Goal: Task Accomplishment & Management: Manage account settings

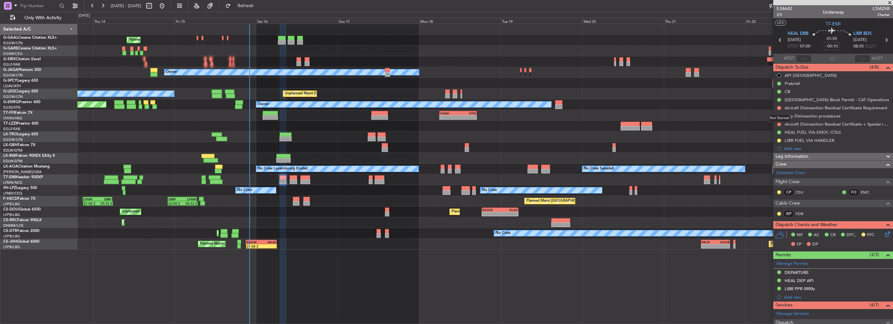
drag, startPoint x: 779, startPoint y: 107, endPoint x: 781, endPoint y: 121, distance: 14.1
click at [779, 107] on button at bounding box center [779, 108] width 4 height 4
click at [800, 107] on div "Aircraft Disinsection Residual Certificate Requirement" at bounding box center [834, 108] width 100 height 6
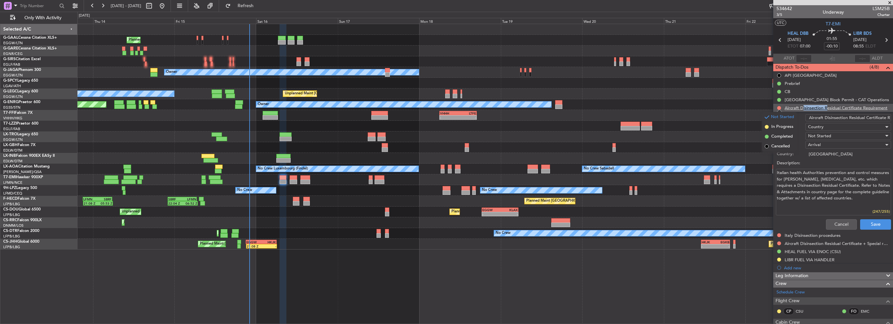
click at [800, 107] on li "Aircraft Disinsection Residual Certificate Requirement Name: Aircraft Disinsect…" at bounding box center [833, 168] width 120 height 129
click at [838, 223] on button "Cancel" at bounding box center [841, 224] width 31 height 10
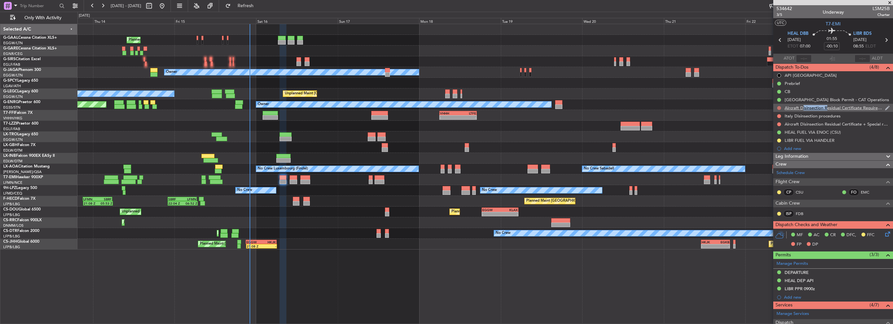
click at [778, 107] on button at bounding box center [779, 108] width 4 height 4
click at [776, 150] on li "Cancelled" at bounding box center [779, 147] width 34 height 10
click at [779, 117] on button at bounding box center [779, 116] width 4 height 4
click at [774, 157] on span "Cancelled" at bounding box center [780, 154] width 19 height 7
click at [778, 125] on button at bounding box center [779, 124] width 4 height 4
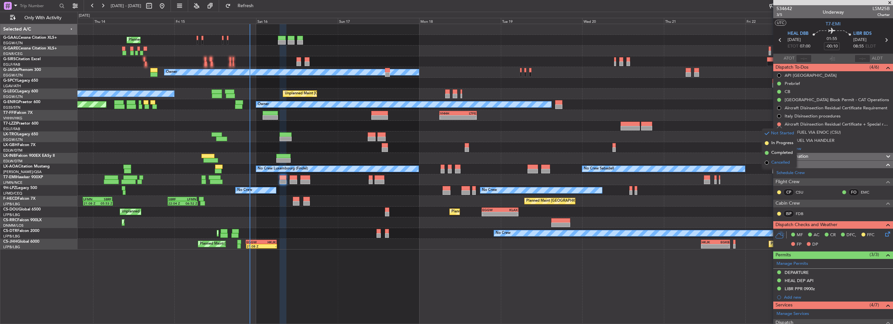
click at [774, 162] on span "Cancelled" at bounding box center [780, 162] width 19 height 7
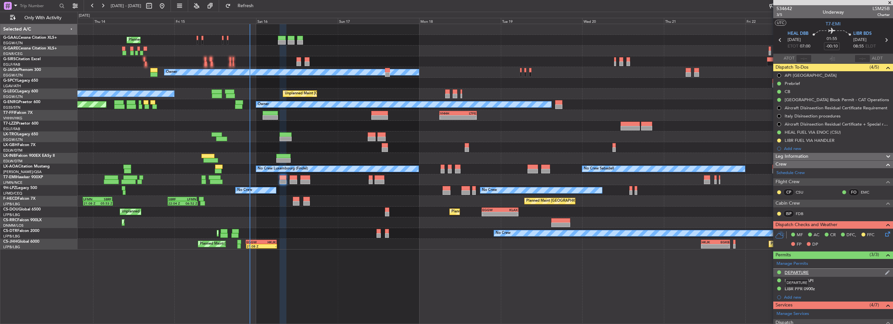
click at [804, 272] on div "DEPARTURE" at bounding box center [796, 273] width 24 height 6
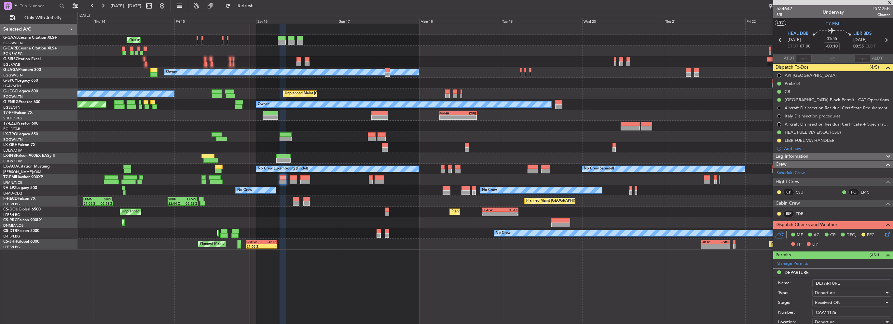
drag, startPoint x: 846, startPoint y: 309, endPoint x: 764, endPoint y: 310, distance: 82.0
click at [769, 310] on fb-app "[DATE] - [DATE] Refresh Quick Links Only With Activity Planned Maint Planned Ma…" at bounding box center [446, 164] width 893 height 319
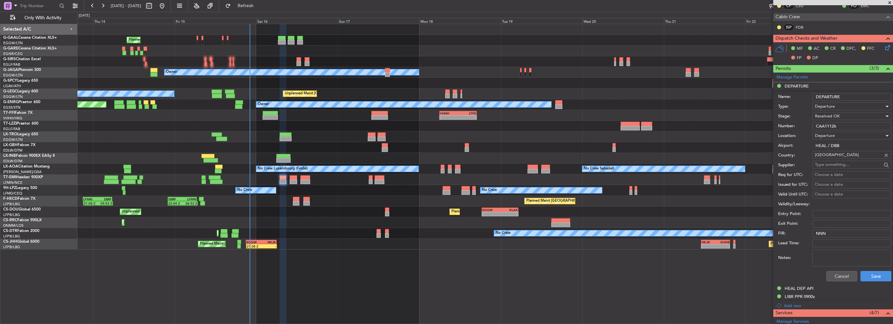
scroll to position [195, 0]
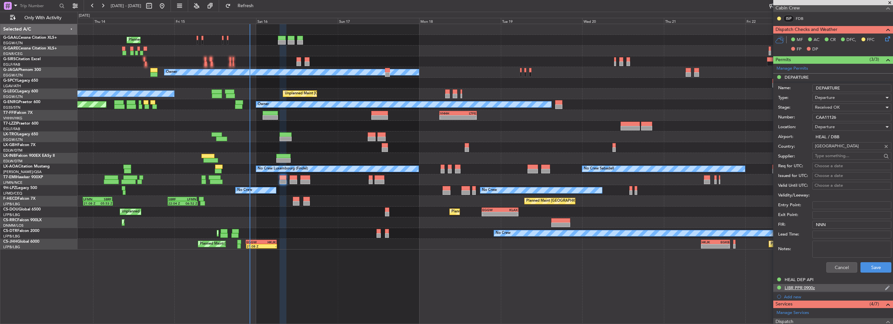
click at [807, 285] on div "LIBR PPR 0900z" at bounding box center [799, 288] width 30 height 6
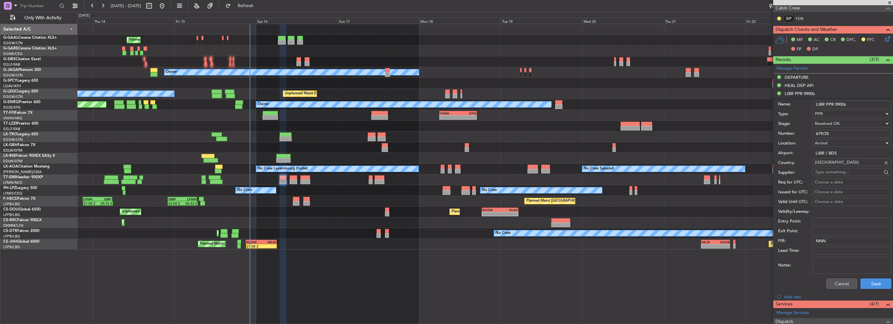
drag, startPoint x: 852, startPoint y: 135, endPoint x: 721, endPoint y: 137, distance: 131.1
click at [733, 136] on fb-app "[DATE] - [DATE] Refresh Quick Links Only With Activity Planned Maint Planned Ma…" at bounding box center [446, 164] width 893 height 319
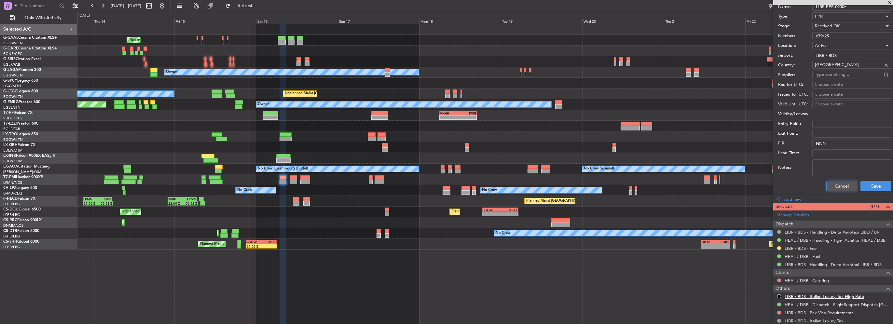
click at [838, 188] on button "Cancel" at bounding box center [841, 186] width 31 height 10
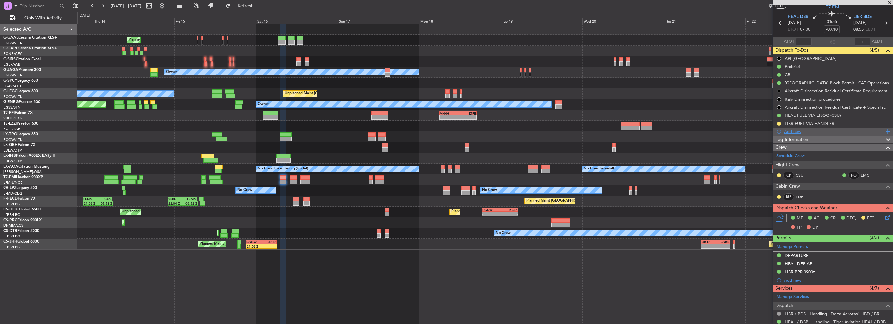
scroll to position [0, 0]
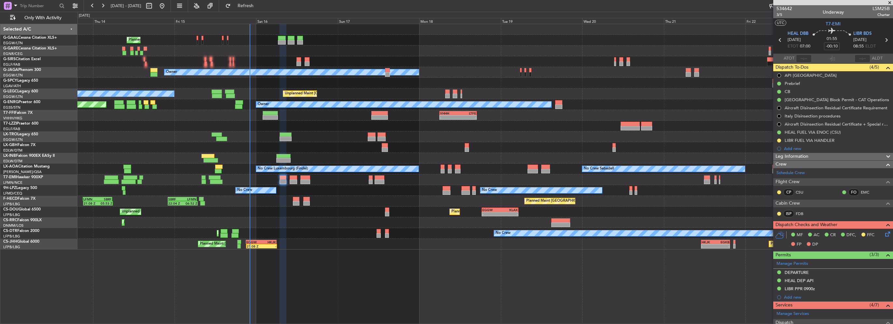
click at [825, 155] on div "Leg Information" at bounding box center [833, 156] width 120 height 7
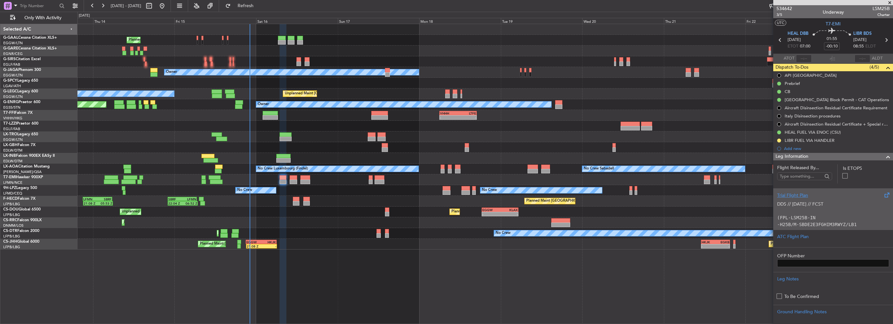
click at [794, 195] on div "Trial Flight Plan" at bounding box center [833, 195] width 112 height 7
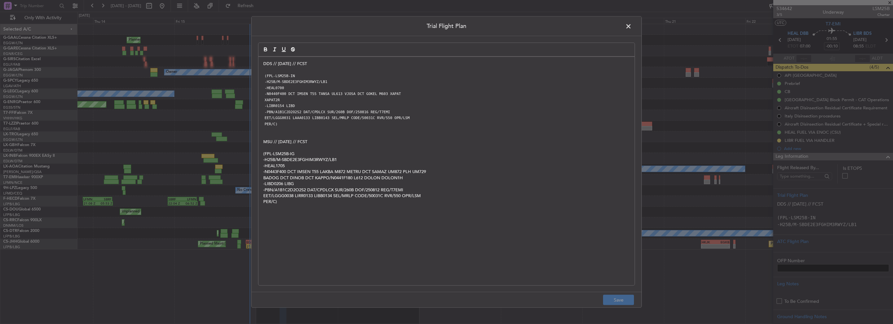
click at [632, 23] on span at bounding box center [632, 27] width 0 height 13
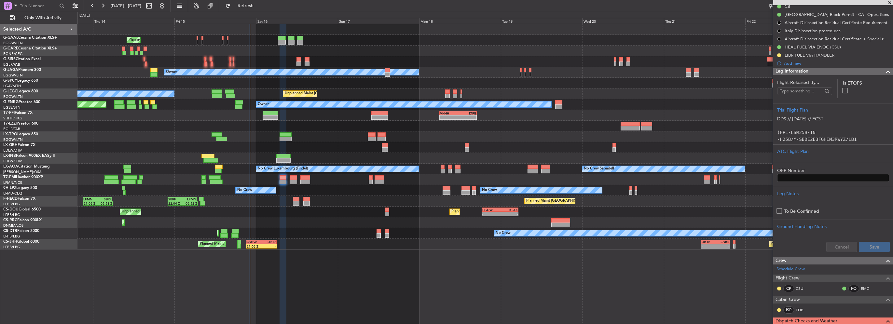
scroll to position [98, 0]
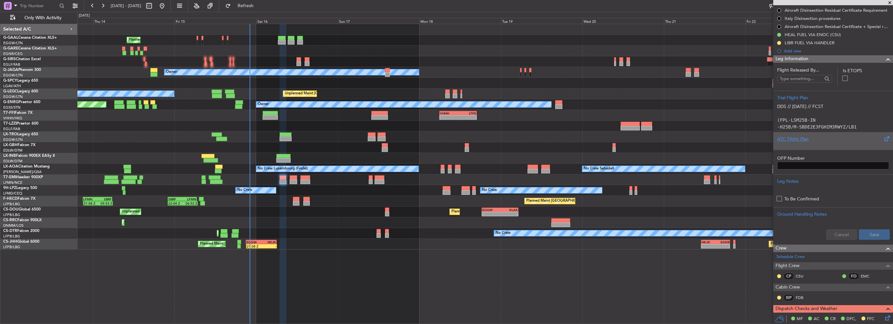
click at [790, 143] on div at bounding box center [833, 145] width 112 height 4
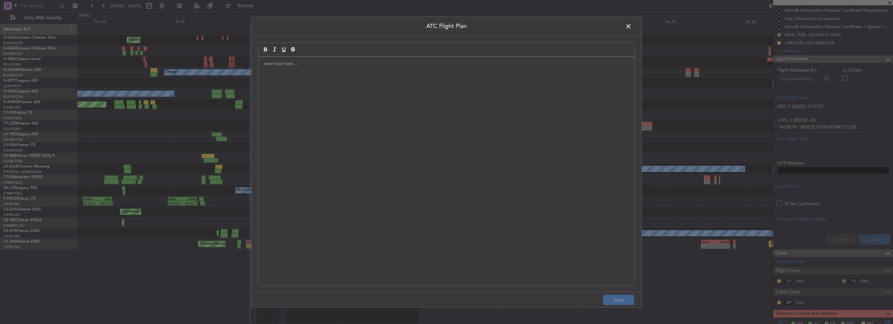
click at [479, 164] on div at bounding box center [446, 171] width 376 height 228
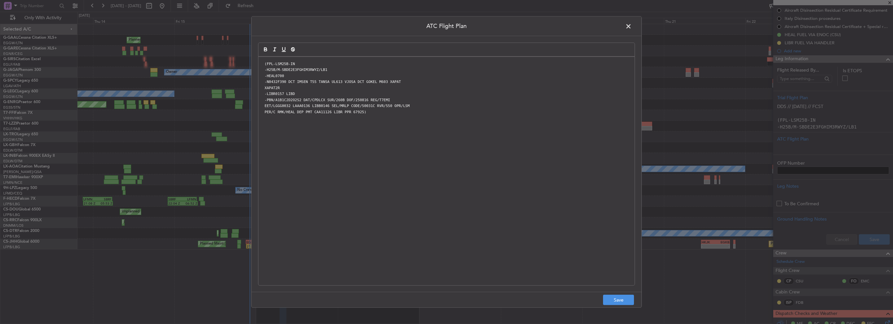
scroll to position [0, 0]
click at [622, 299] on button "Save" at bounding box center [618, 300] width 31 height 10
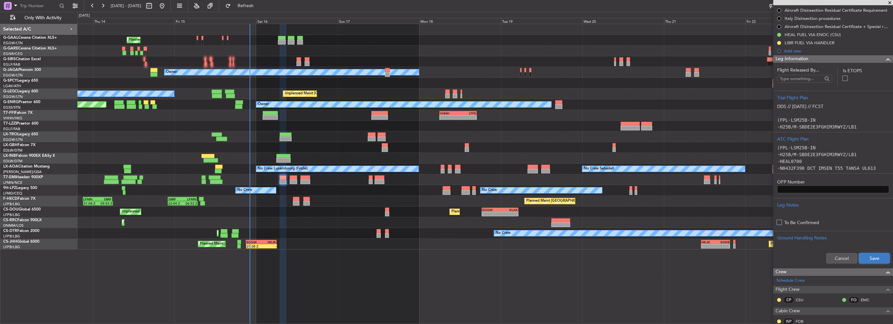
click at [875, 256] on button "Save" at bounding box center [874, 258] width 31 height 10
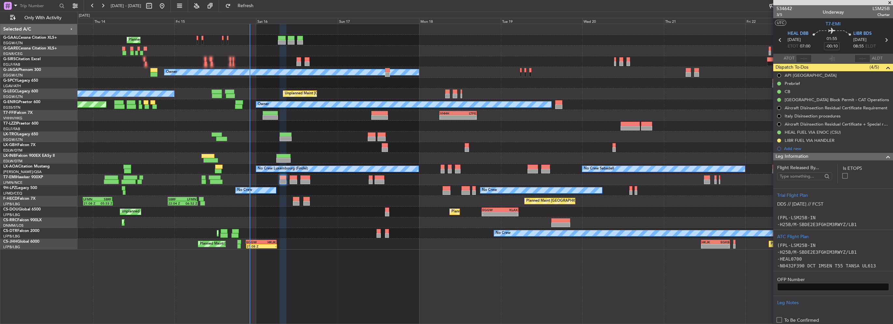
click at [884, 156] on span at bounding box center [888, 157] width 8 height 8
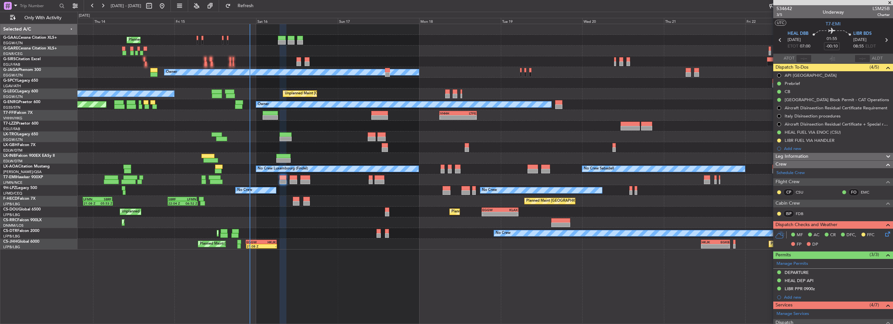
click at [835, 47] on mat-tooltip-component "Flight Time" at bounding box center [830, 50] width 30 height 17
click at [833, 46] on mat-tooltip-component "Flight Time" at bounding box center [830, 50] width 30 height 17
click at [827, 44] on mat-tooltip-component "Flight Time" at bounding box center [830, 50] width 30 height 17
click at [829, 46] on input "-00:10" at bounding box center [832, 46] width 16 height 8
drag, startPoint x: 832, startPoint y: 46, endPoint x: 842, endPoint y: 47, distance: 10.7
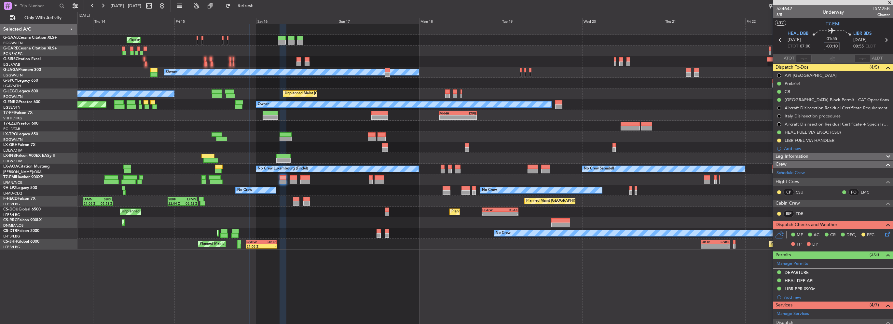
click at [842, 47] on div "01:55 -00:10" at bounding box center [831, 40] width 43 height 24
type input "-00:05"
click at [884, 235] on icon at bounding box center [886, 232] width 5 height 5
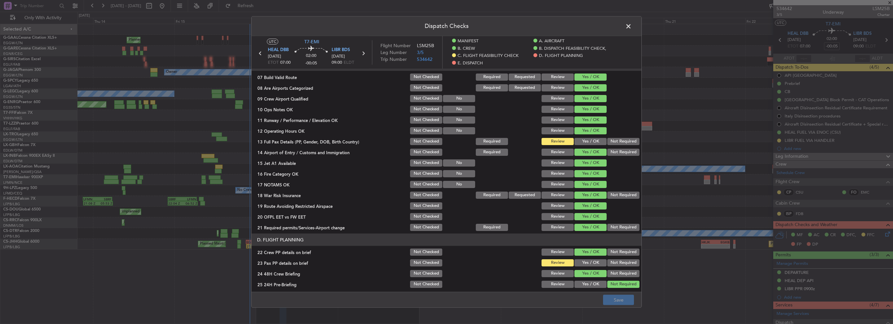
click at [592, 142] on button "Yes / OK" at bounding box center [590, 141] width 32 height 7
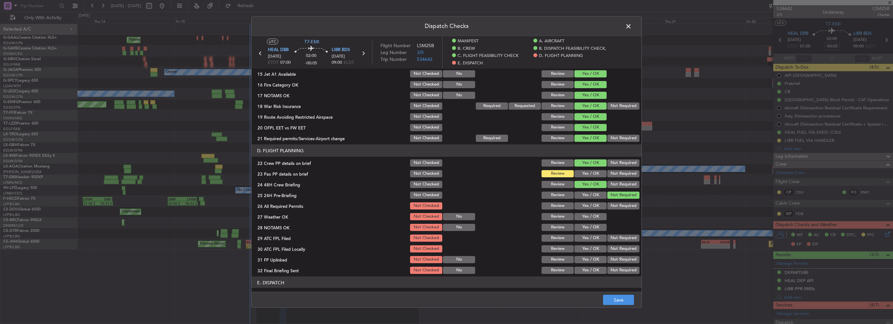
scroll to position [260, 0]
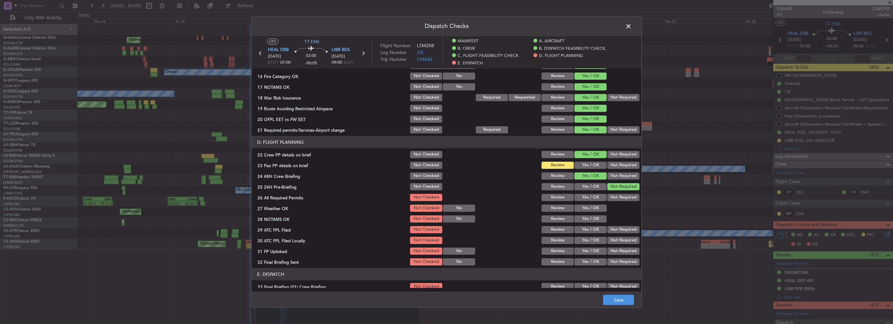
click at [586, 163] on button "Yes / OK" at bounding box center [590, 165] width 32 height 7
click at [592, 196] on button "Yes / OK" at bounding box center [590, 197] width 32 height 7
drag, startPoint x: 593, startPoint y: 209, endPoint x: 594, endPoint y: 220, distance: 11.1
click at [593, 209] on button "Yes / OK" at bounding box center [590, 208] width 32 height 7
drag, startPoint x: 594, startPoint y: 220, endPoint x: 596, endPoint y: 231, distance: 11.2
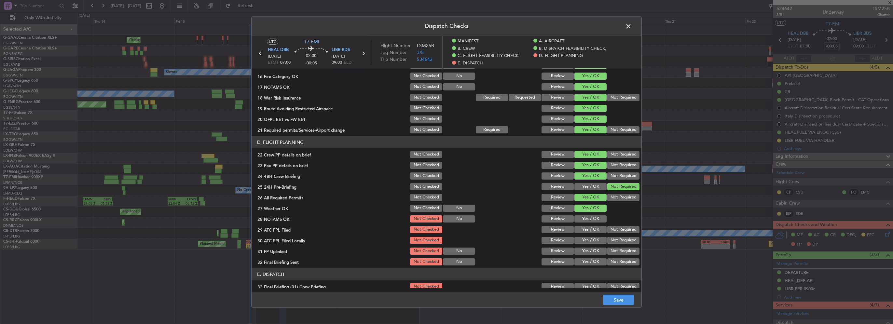
click at [594, 221] on button "Yes / OK" at bounding box center [590, 218] width 32 height 7
click at [595, 232] on button "Yes / OK" at bounding box center [590, 229] width 32 height 7
click at [607, 243] on button "Not Required" at bounding box center [623, 240] width 32 height 7
drag, startPoint x: 590, startPoint y: 251, endPoint x: 610, endPoint y: 260, distance: 22.6
click at [591, 251] on button "Yes / OK" at bounding box center [590, 251] width 32 height 7
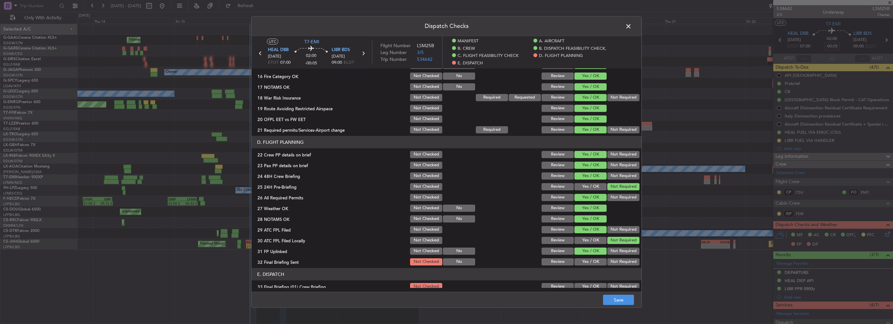
click at [611, 264] on button "Not Required" at bounding box center [623, 261] width 32 height 7
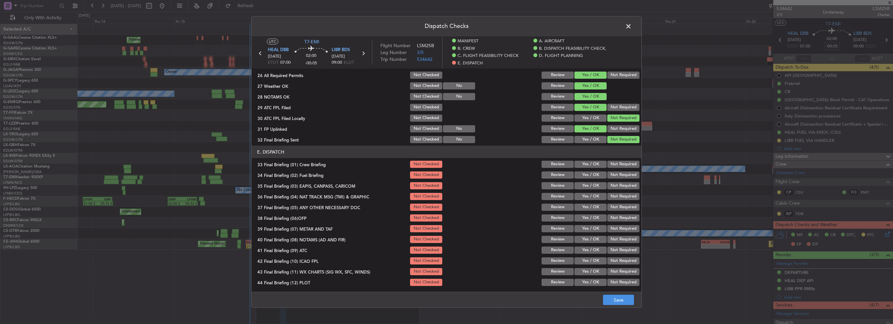
drag, startPoint x: 593, startPoint y: 162, endPoint x: 593, endPoint y: 168, distance: 5.9
click at [593, 162] on button "Yes / OK" at bounding box center [590, 164] width 32 height 7
click at [593, 175] on button "Yes / OK" at bounding box center [590, 174] width 32 height 7
click at [613, 188] on button "Not Required" at bounding box center [623, 185] width 32 height 7
click at [614, 198] on button "Not Required" at bounding box center [623, 196] width 32 height 7
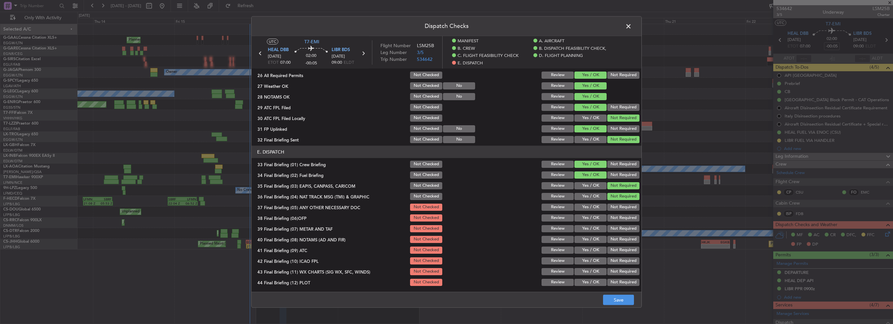
click at [589, 207] on button "Yes / OK" at bounding box center [590, 207] width 32 height 7
drag, startPoint x: 590, startPoint y: 217, endPoint x: 592, endPoint y: 222, distance: 4.7
click at [590, 218] on button "Yes / OK" at bounding box center [590, 217] width 32 height 7
click at [593, 231] on button "Yes / OK" at bounding box center [590, 228] width 32 height 7
click at [593, 242] on button "Yes / OK" at bounding box center [590, 239] width 32 height 7
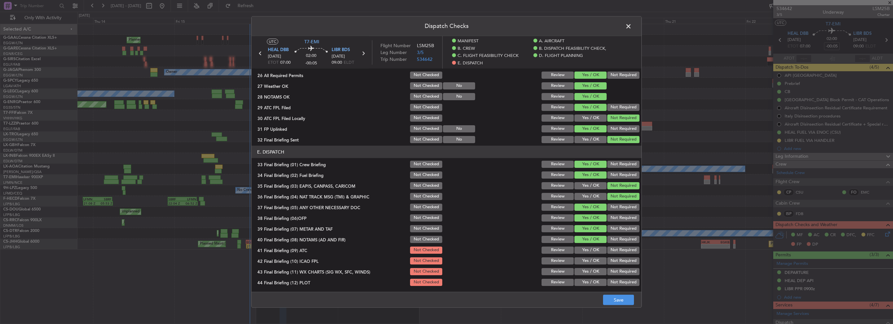
click at [589, 256] on div "Yes / OK" at bounding box center [589, 260] width 33 height 9
click at [588, 251] on button "Yes / OK" at bounding box center [590, 250] width 32 height 7
click at [593, 262] on button "Yes / OK" at bounding box center [590, 260] width 32 height 7
drag, startPoint x: 595, startPoint y: 271, endPoint x: 594, endPoint y: 280, distance: 8.8
click at [595, 272] on button "Yes / OK" at bounding box center [590, 271] width 32 height 7
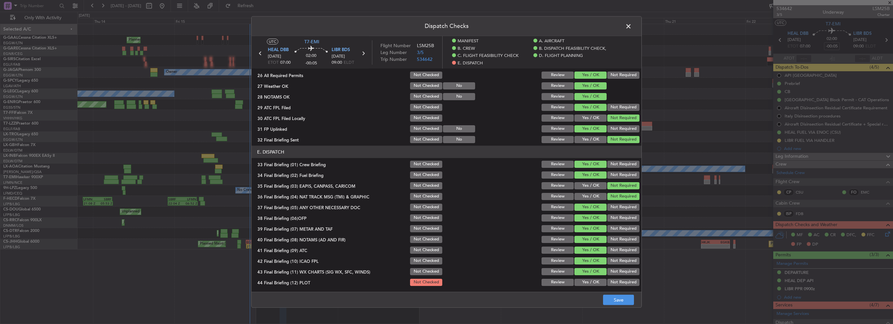
click at [594, 282] on button "Yes / OK" at bounding box center [590, 282] width 32 height 7
click at [619, 303] on button "Save" at bounding box center [618, 300] width 31 height 10
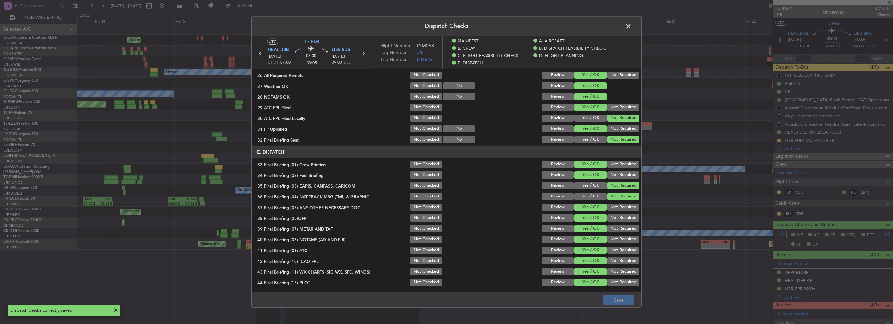
click at [632, 27] on span at bounding box center [632, 27] width 0 height 13
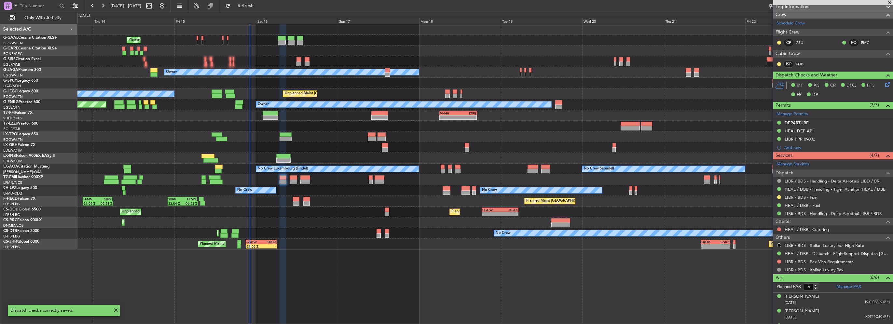
scroll to position [195, 0]
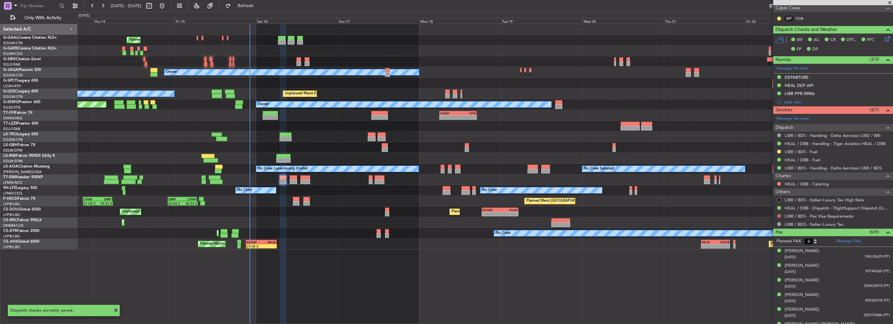
click at [779, 215] on button at bounding box center [779, 216] width 4 height 4
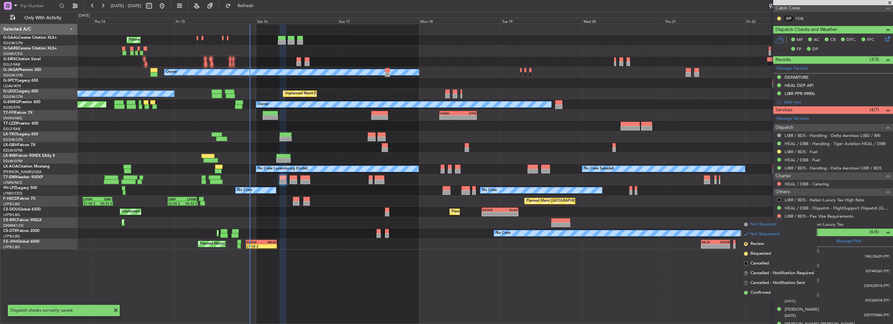
click at [767, 224] on span "Not Required" at bounding box center [763, 224] width 26 height 7
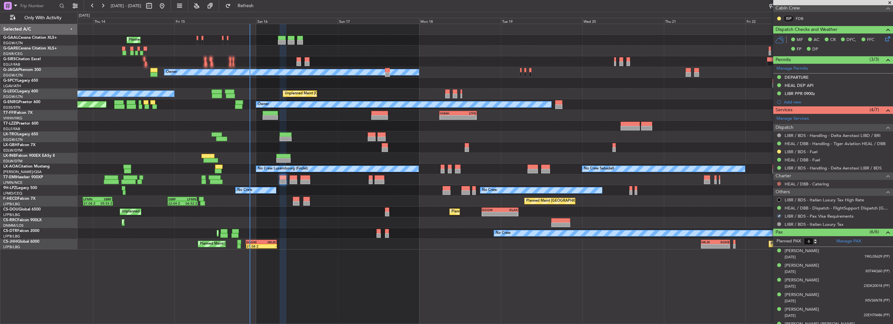
click at [778, 183] on button at bounding box center [779, 184] width 4 height 4
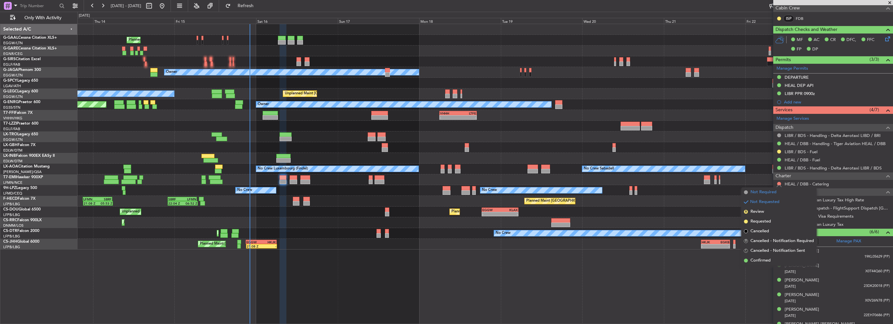
click at [771, 193] on span "Not Required" at bounding box center [763, 192] width 26 height 7
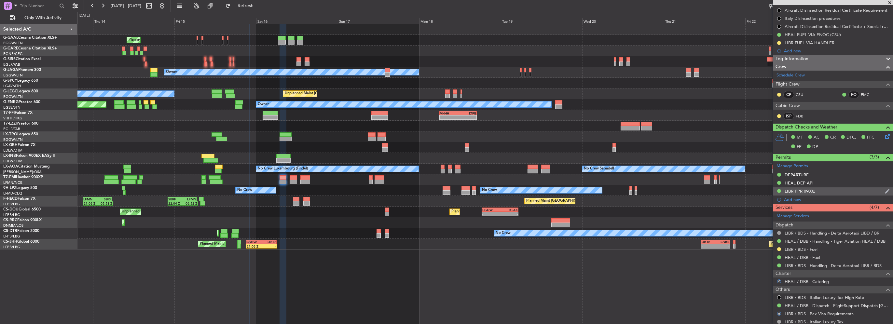
scroll to position [33, 0]
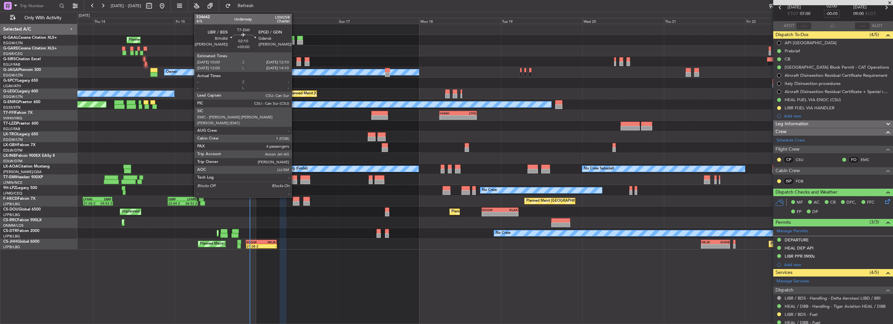
click at [294, 182] on div at bounding box center [293, 182] width 7 height 5
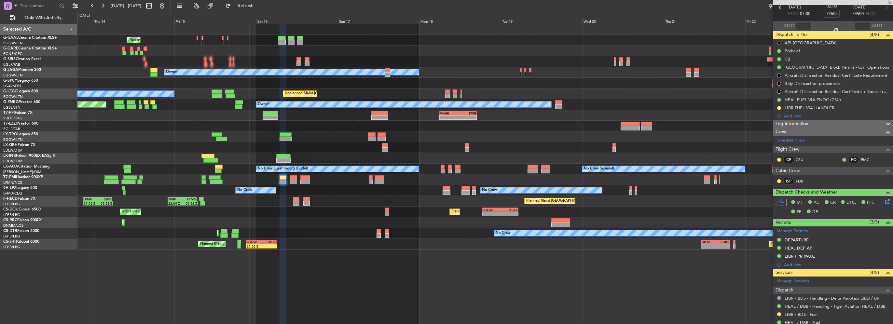
type input "4"
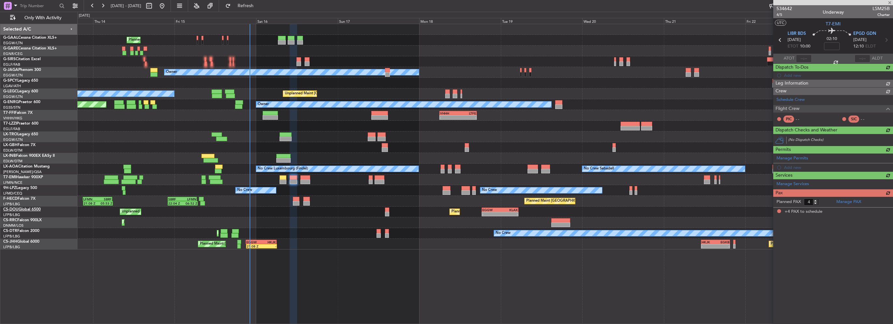
scroll to position [0, 0]
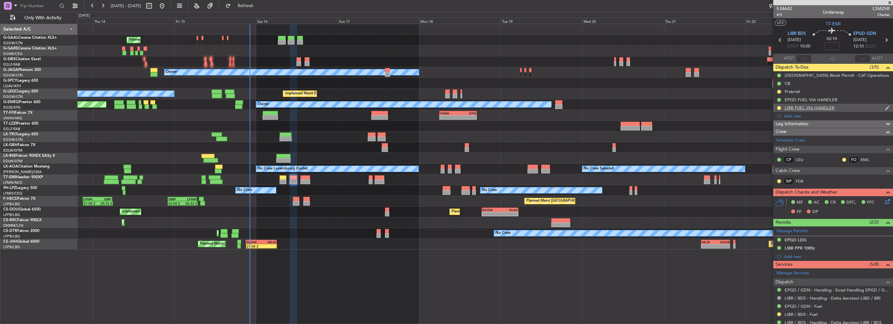
click at [780, 110] on div at bounding box center [778, 107] width 5 height 5
click at [780, 111] on div "LIBR FUEL VIA HANDLER" at bounding box center [833, 108] width 120 height 8
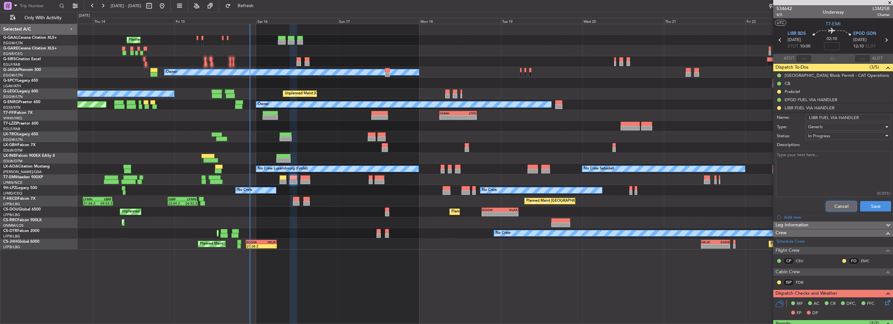
click at [839, 204] on button "Cancel" at bounding box center [841, 206] width 31 height 10
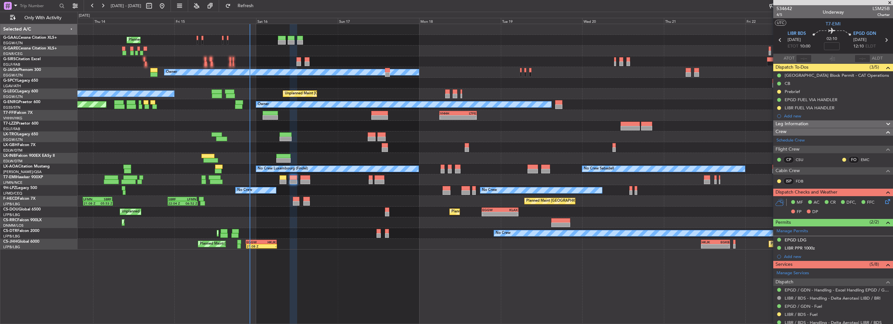
click at [777, 110] on mat-tooltip-component "In Progress" at bounding box center [779, 118] width 30 height 17
click at [778, 107] on button at bounding box center [779, 108] width 4 height 4
click at [776, 146] on span "Cancelled" at bounding box center [780, 146] width 19 height 7
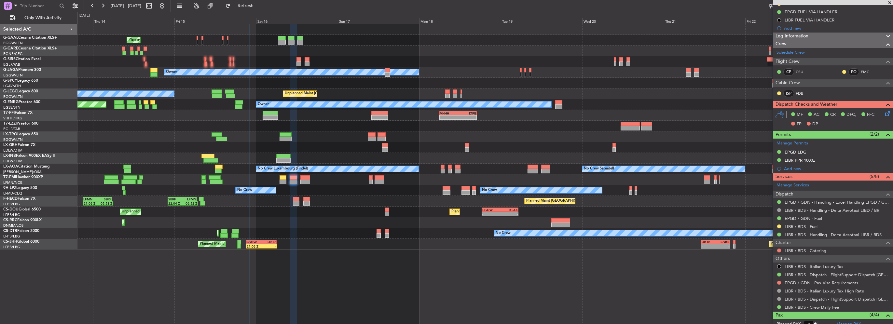
scroll to position [98, 0]
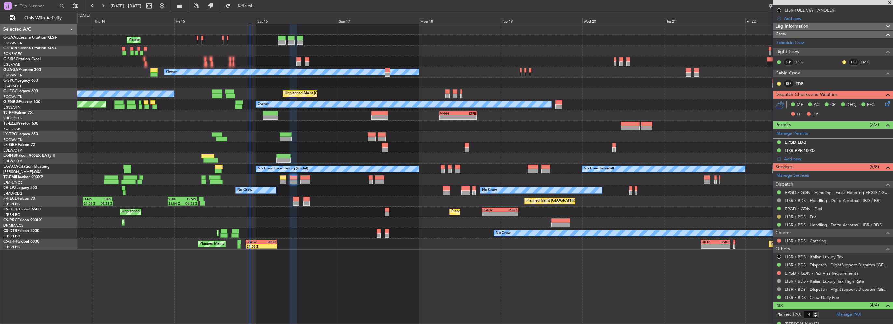
click at [779, 215] on button at bounding box center [779, 217] width 4 height 4
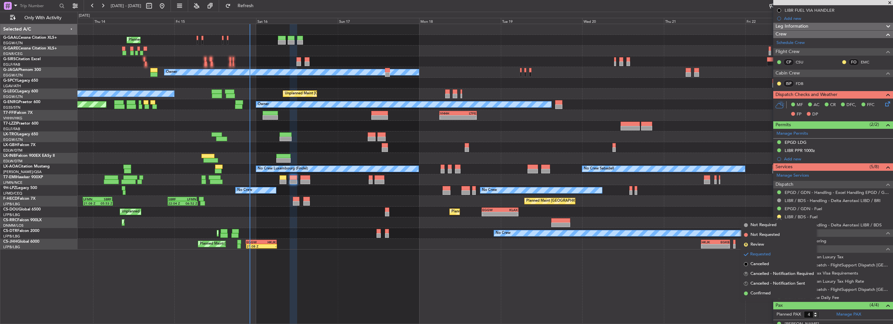
click at [768, 228] on mat-tooltip-component "Requested" at bounding box center [778, 226] width 29 height 17
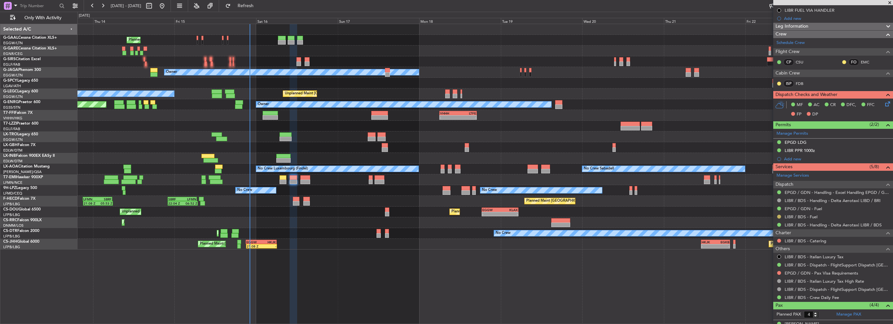
click at [778, 216] on button at bounding box center [779, 217] width 4 height 4
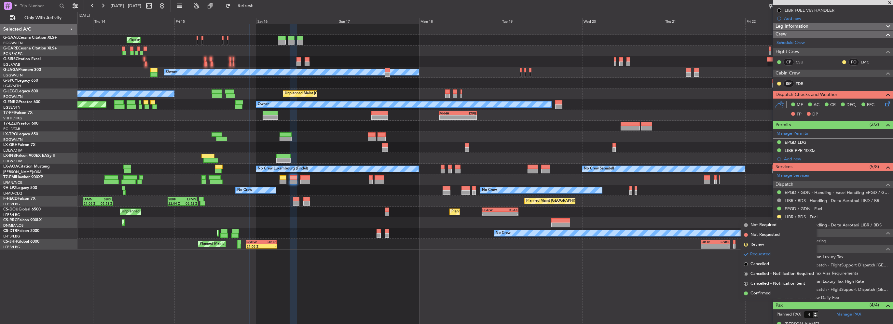
click at [756, 225] on span "Not Required" at bounding box center [763, 225] width 26 height 7
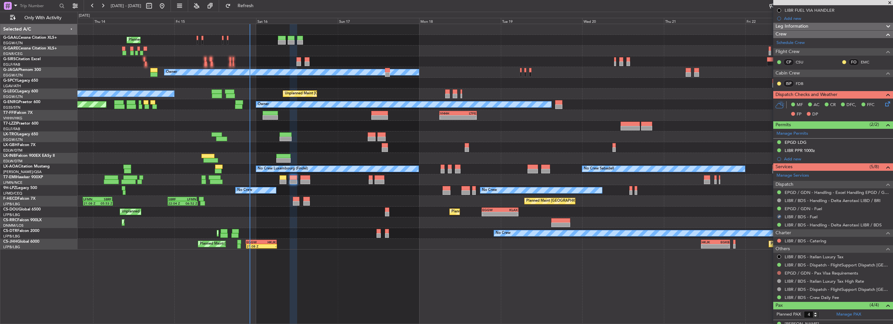
click at [779, 273] on button at bounding box center [779, 273] width 4 height 4
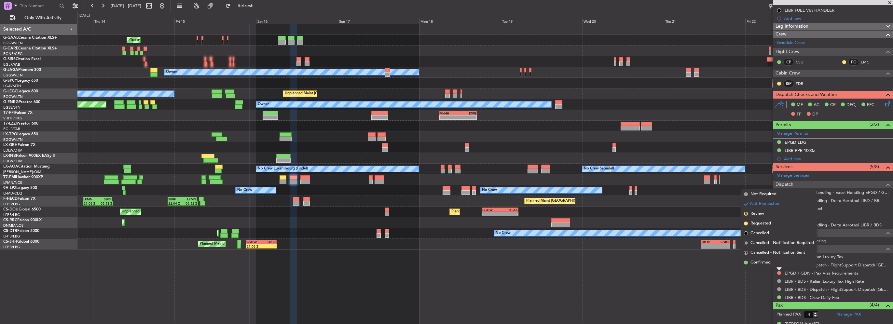
drag, startPoint x: 764, startPoint y: 194, endPoint x: 231, endPoint y: 258, distance: 536.9
click at [763, 195] on span "Not Required" at bounding box center [763, 194] width 26 height 7
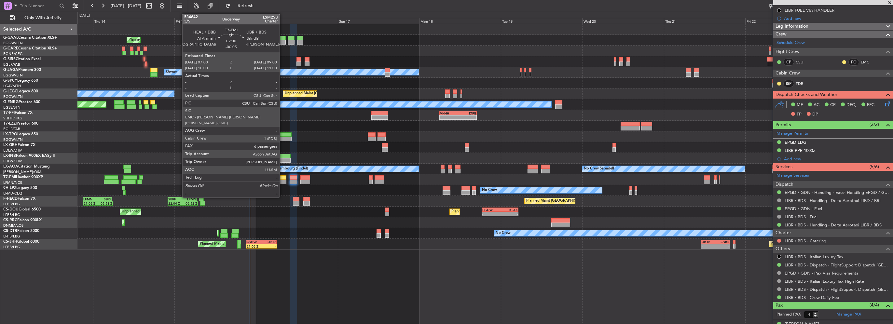
click at [282, 179] on div at bounding box center [283, 177] width 7 height 5
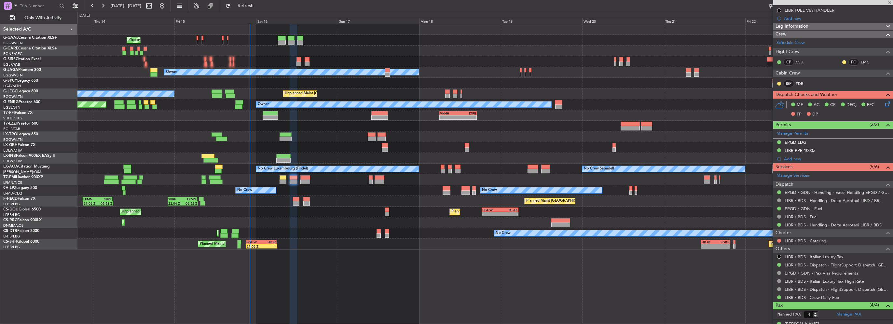
type input "-00:05"
type input "6"
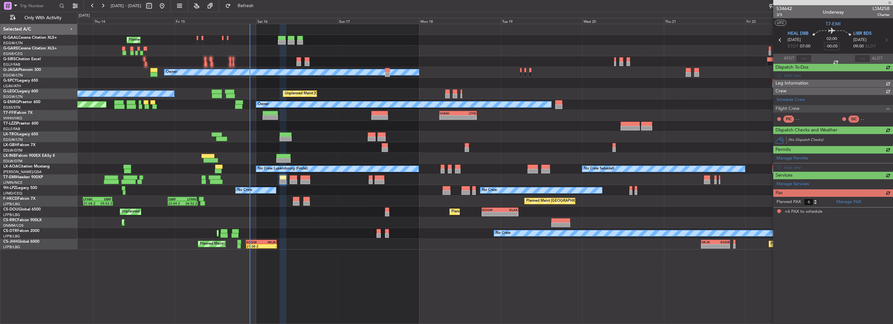
scroll to position [0, 0]
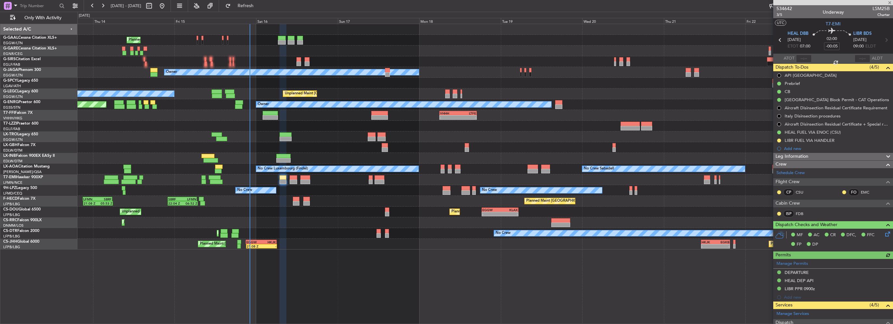
click at [778, 140] on button at bounding box center [779, 141] width 4 height 4
click at [772, 180] on span "Cancelled" at bounding box center [780, 179] width 19 height 7
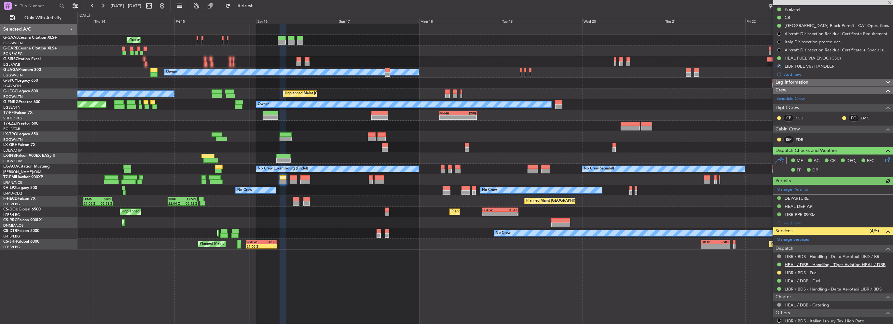
scroll to position [98, 0]
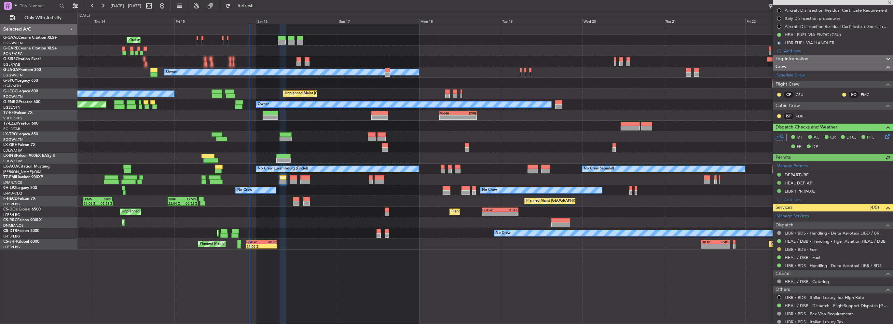
click at [779, 248] on button at bounding box center [779, 249] width 4 height 4
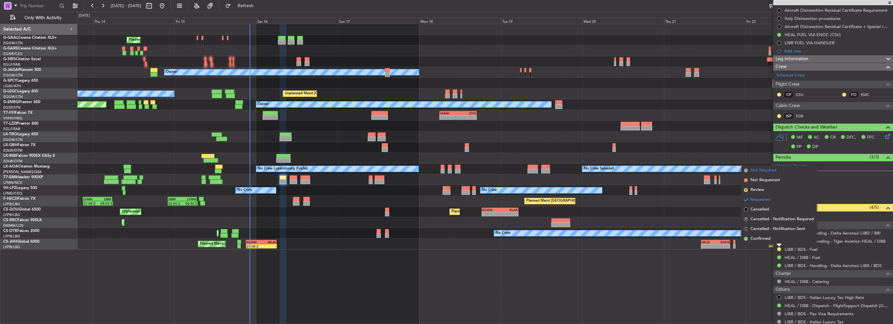
click at [768, 171] on span "Not Required" at bounding box center [763, 170] width 26 height 7
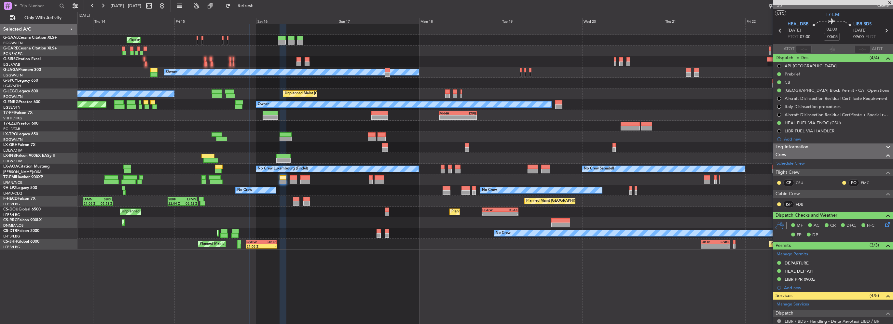
scroll to position [0, 0]
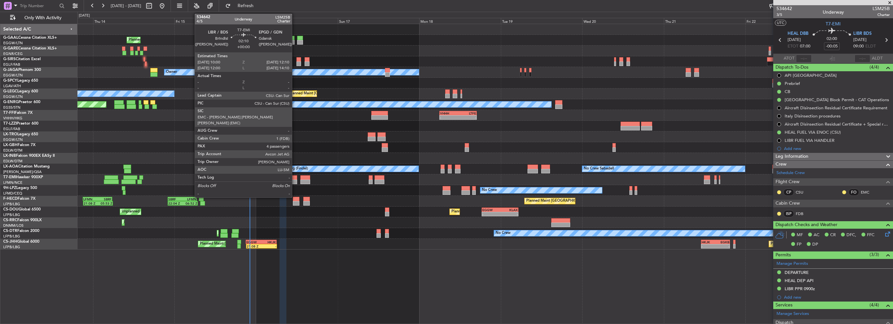
click at [295, 179] on div at bounding box center [293, 177] width 7 height 5
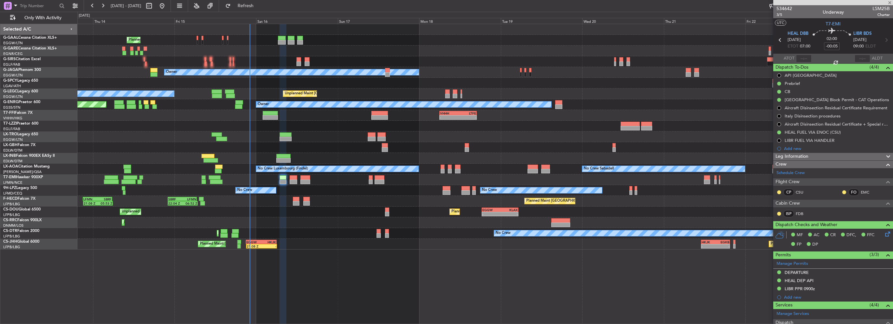
type input "4"
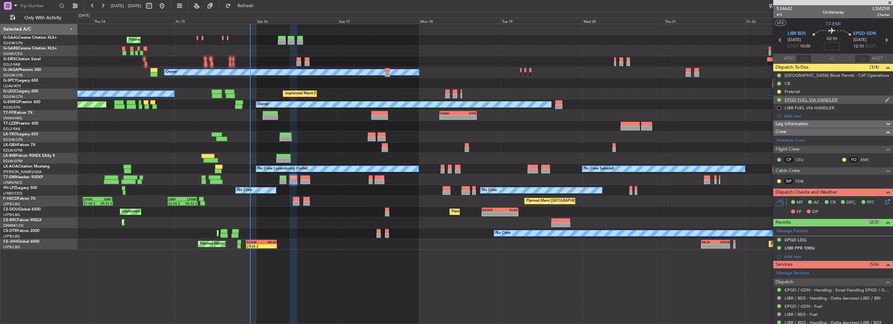
click at [799, 99] on div "EPGD FUEL VIA HANDLER" at bounding box center [810, 100] width 53 height 6
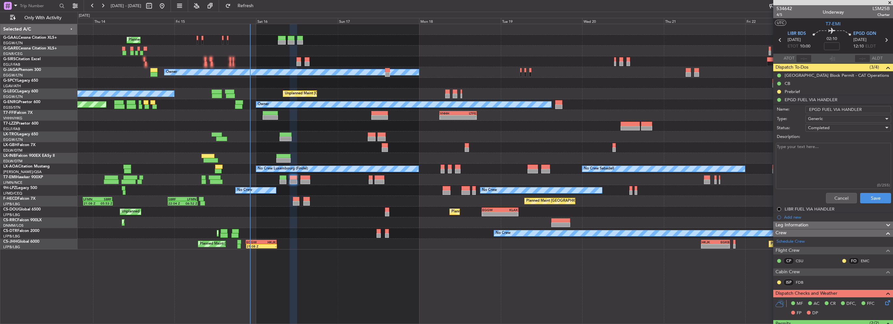
drag, startPoint x: 868, startPoint y: 108, endPoint x: 839, endPoint y: 111, distance: 29.1
click at [839, 111] on input "EPGD FUEL VIA HANDLER" at bounding box center [848, 109] width 86 height 7
drag, startPoint x: 869, startPoint y: 108, endPoint x: 855, endPoint y: 111, distance: 14.5
click at [855, 111] on input "EPGD FUEL arranged by csu" at bounding box center [848, 109] width 86 height 7
type input "EPGD FUEL arranged by CSU"
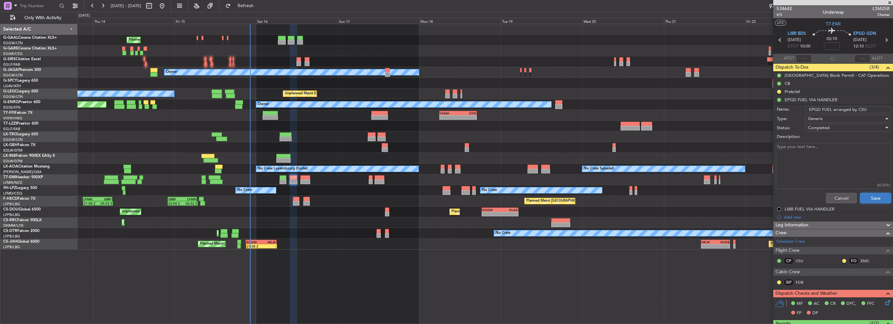
click at [872, 193] on button "Save" at bounding box center [875, 198] width 31 height 10
click at [874, 197] on div "Cancel Save" at bounding box center [831, 198] width 123 height 16
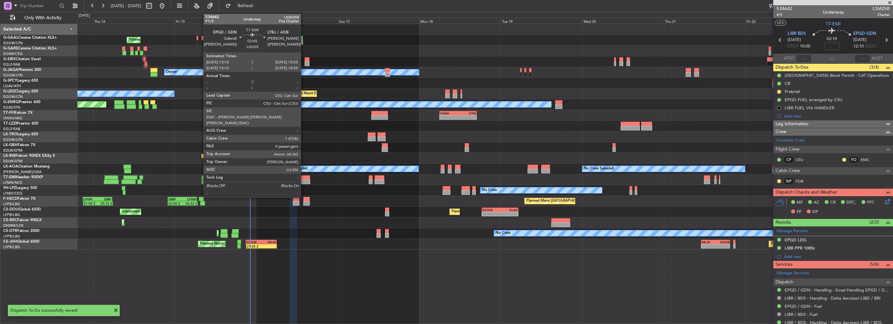
click at [304, 182] on div at bounding box center [304, 182] width 9 height 5
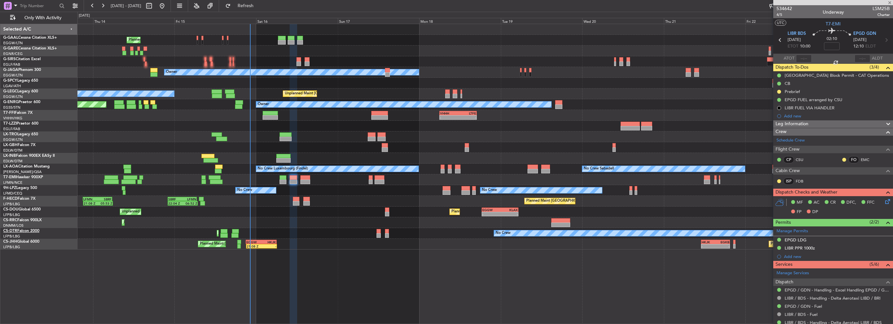
type input "+00:05"
type input "0"
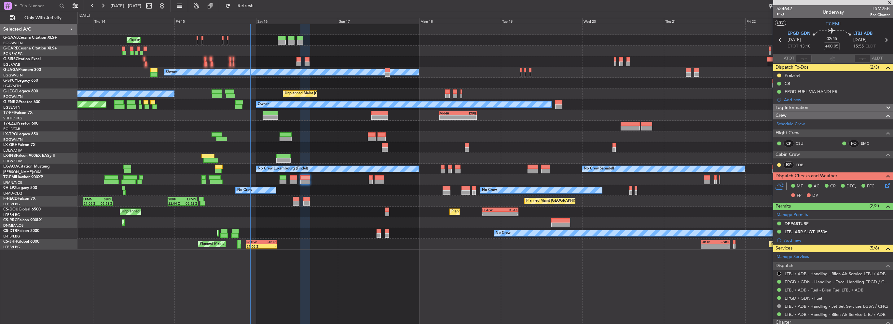
click at [841, 93] on div "EPGD FUEL VIA HANDLER" at bounding box center [833, 92] width 120 height 8
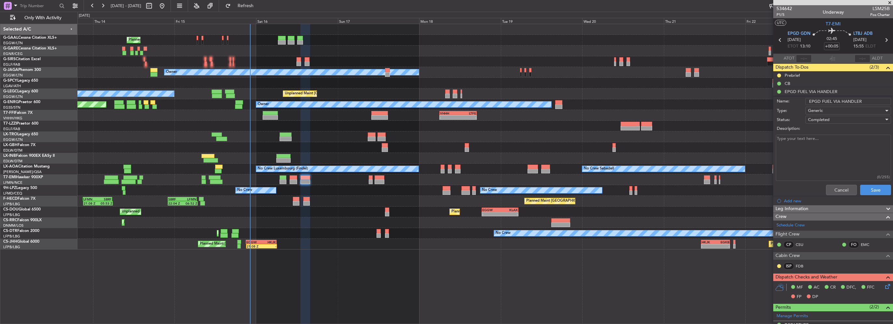
drag, startPoint x: 867, startPoint y: 100, endPoint x: 831, endPoint y: 103, distance: 35.9
click at [831, 103] on input "EPGD FUEL VIA HANDLER" at bounding box center [848, 101] width 86 height 7
type input "EPGD FUEL arranged by CSU"
click at [876, 190] on button "Save" at bounding box center [875, 190] width 31 height 10
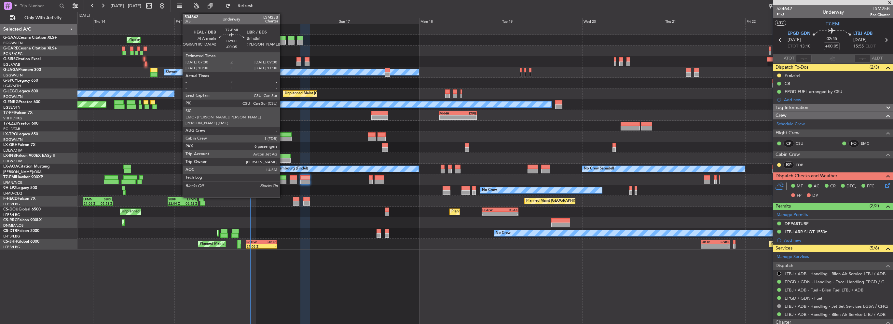
click at [283, 177] on div at bounding box center [283, 177] width 7 height 5
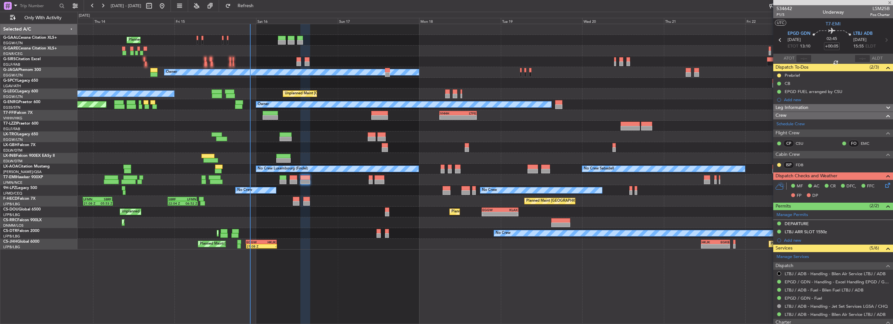
type input "-00:05"
type input "6"
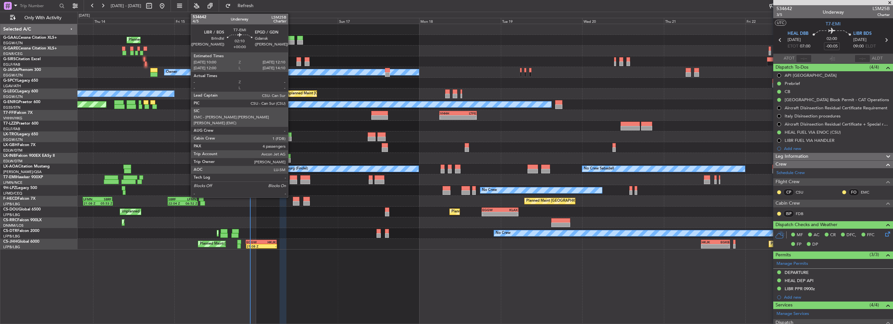
click at [291, 180] on div at bounding box center [293, 182] width 7 height 5
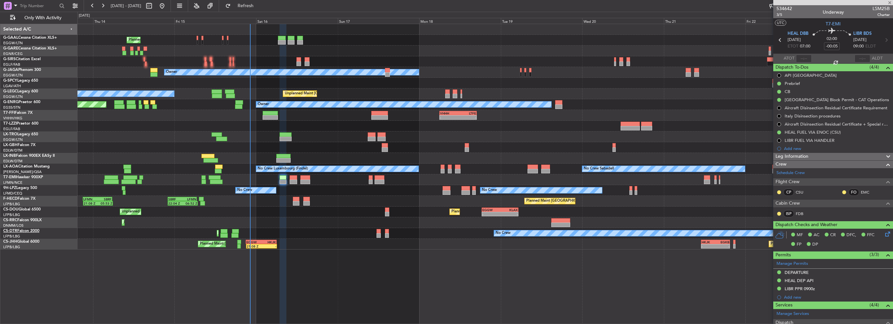
type input "4"
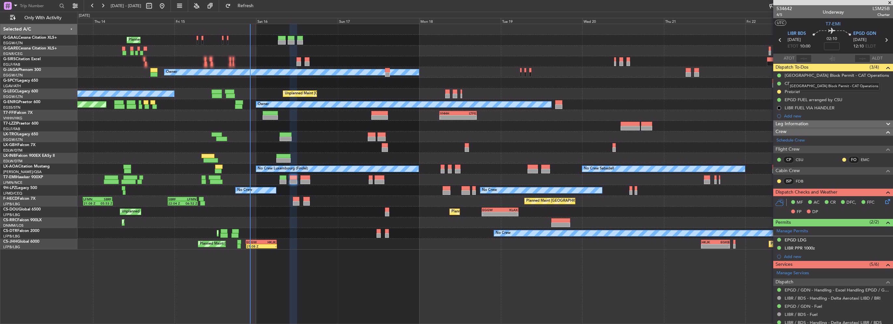
drag, startPoint x: 794, startPoint y: 92, endPoint x: 820, endPoint y: 128, distance: 44.3
click at [794, 92] on mat-tooltip-component "Italy Block Permit - CAT Operations" at bounding box center [834, 86] width 100 height 17
click at [798, 91] on div "Prebrief" at bounding box center [791, 92] width 15 height 6
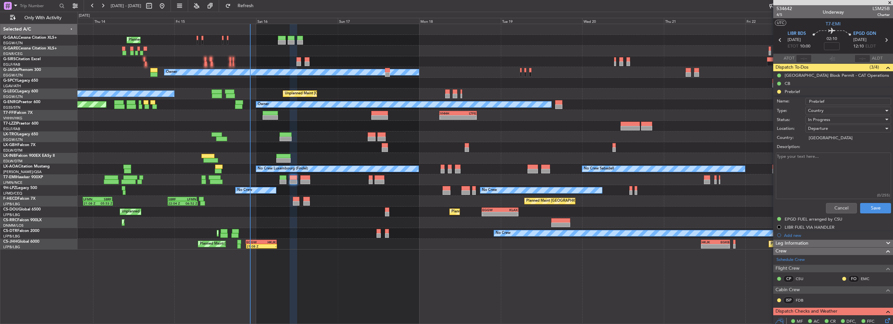
click at [819, 173] on textarea "Description:" at bounding box center [833, 176] width 115 height 47
type textarea "REMAINING 5100"
click at [830, 120] on div "In Progress" at bounding box center [846, 120] width 76 height 10
click at [831, 153] on span "Completed" at bounding box center [845, 152] width 76 height 10
click at [871, 212] on div "Cancel Save" at bounding box center [831, 208] width 123 height 16
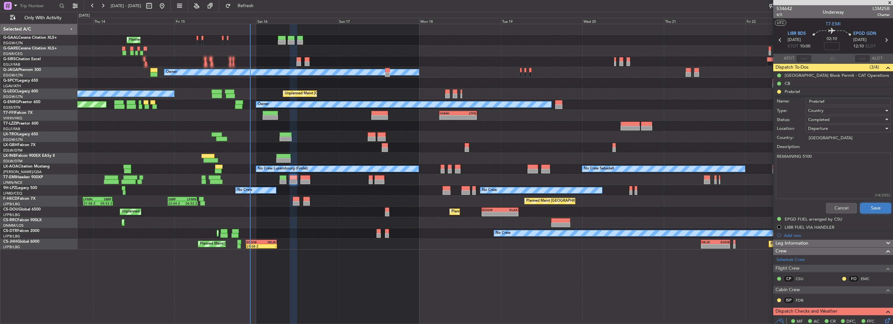
click at [872, 210] on button "Save" at bounding box center [875, 208] width 31 height 10
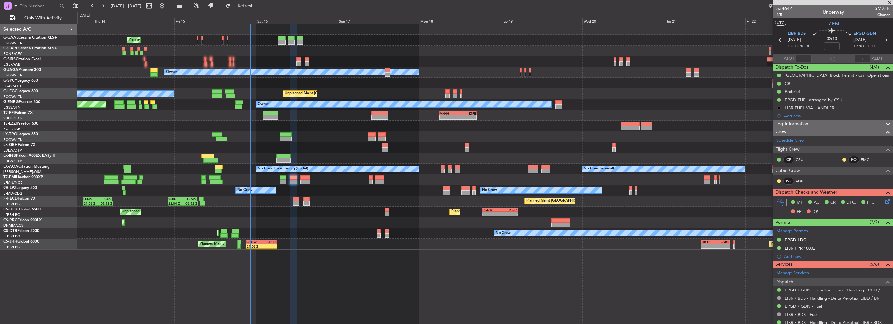
drag, startPoint x: 809, startPoint y: 247, endPoint x: 818, endPoint y: 259, distance: 14.4
click at [809, 247] on div "LIBR PPR 1000z" at bounding box center [799, 248] width 30 height 6
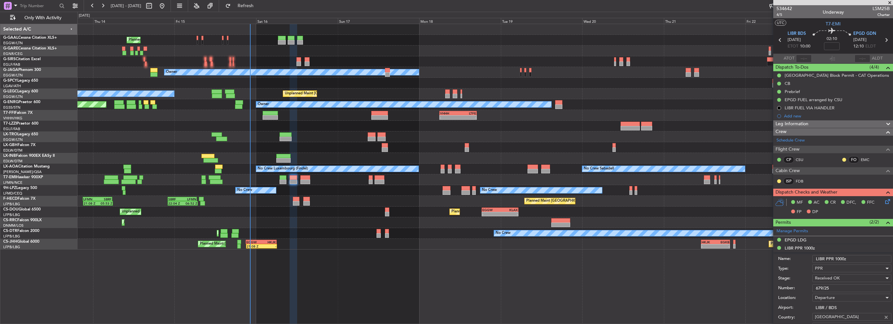
drag, startPoint x: 828, startPoint y: 286, endPoint x: 798, endPoint y: 288, distance: 30.3
click at [803, 287] on div "Number: 679/25" at bounding box center [834, 288] width 113 height 10
drag, startPoint x: 818, startPoint y: 240, endPoint x: 814, endPoint y: 241, distance: 4.7
click at [818, 240] on div "EPGD LDG" at bounding box center [833, 240] width 120 height 8
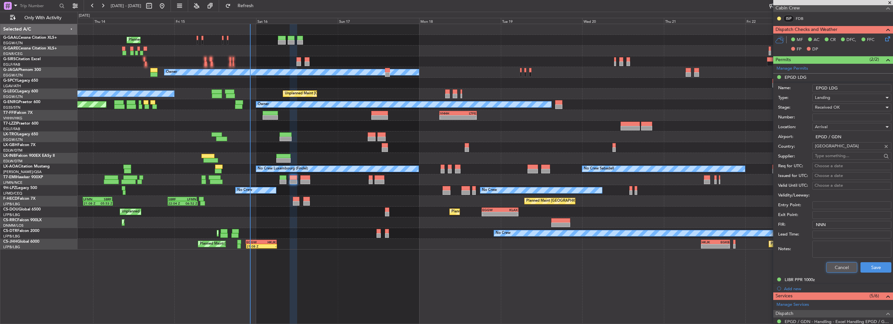
click at [833, 266] on button "Cancel" at bounding box center [841, 267] width 31 height 10
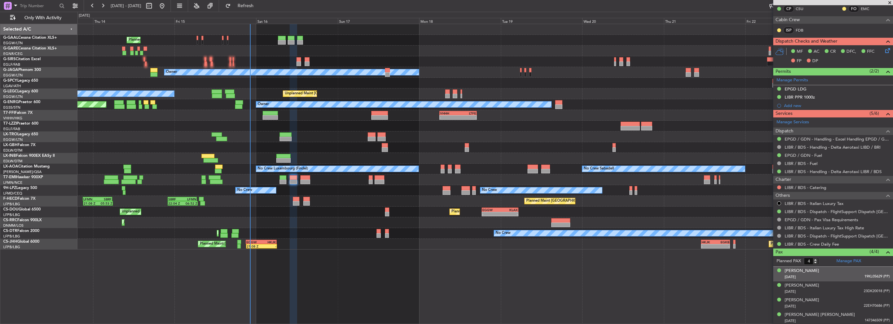
scroll to position [53, 0]
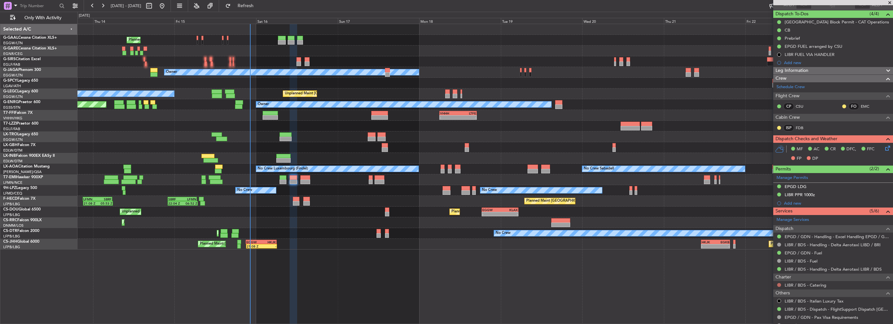
click at [780, 283] on button at bounding box center [779, 285] width 4 height 4
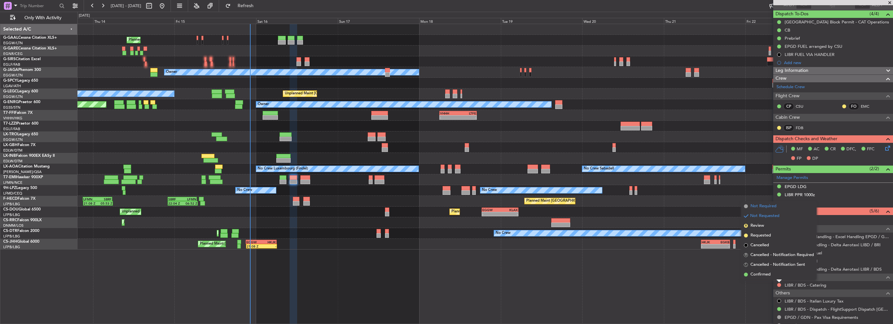
click at [758, 204] on span "Not Required" at bounding box center [763, 206] width 26 height 7
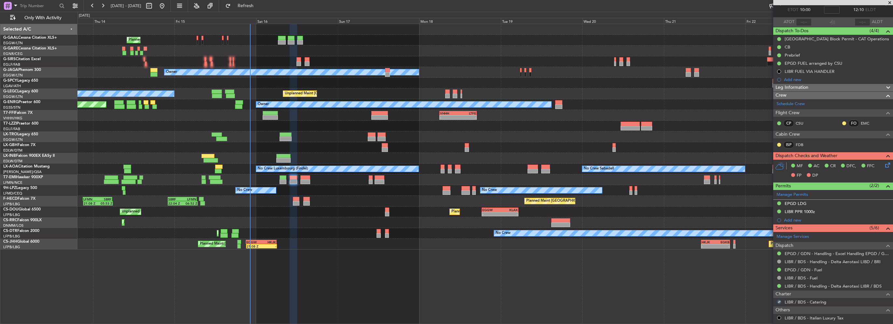
scroll to position [0, 0]
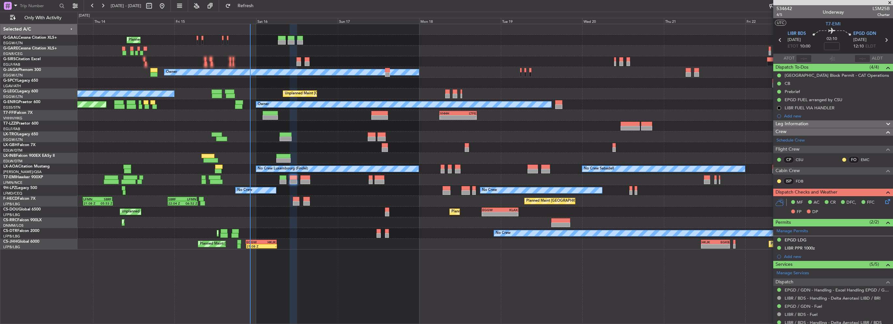
click at [799, 125] on span "Leg Information" at bounding box center [791, 123] width 33 height 7
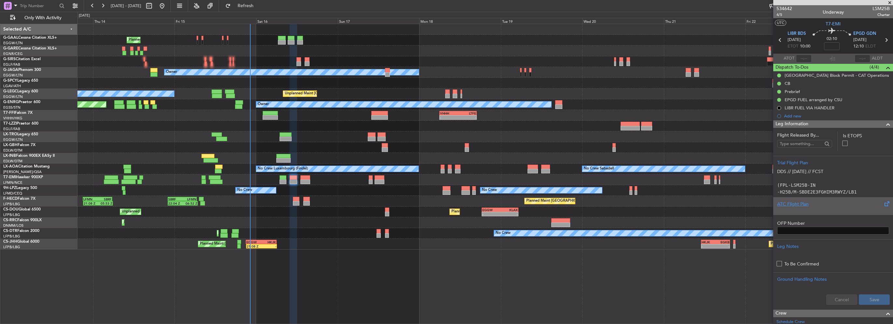
click at [798, 205] on div "ATC Flight Plan" at bounding box center [833, 204] width 112 height 7
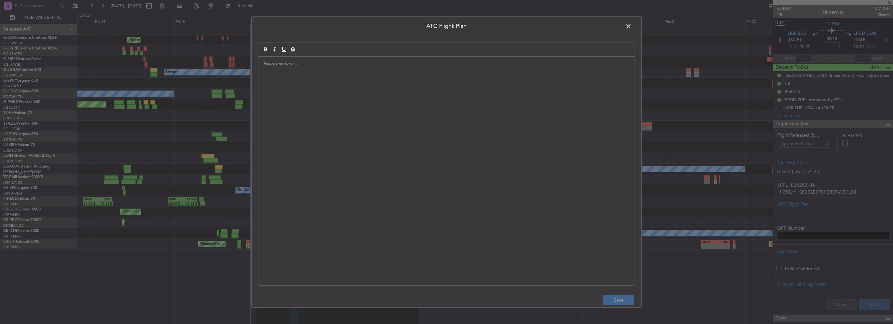
click at [304, 110] on div at bounding box center [446, 171] width 376 height 228
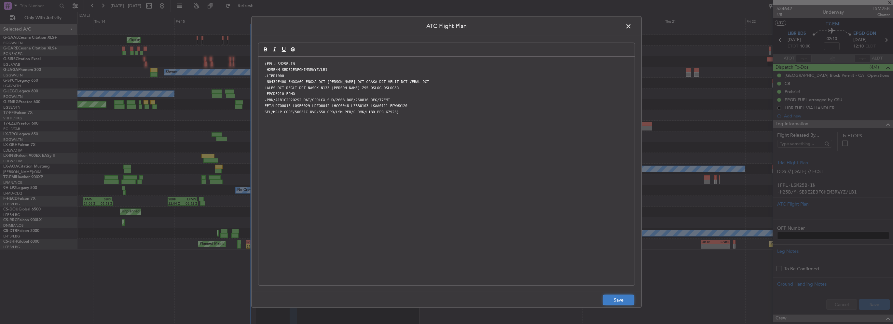
click at [620, 300] on button "Save" at bounding box center [618, 300] width 31 height 10
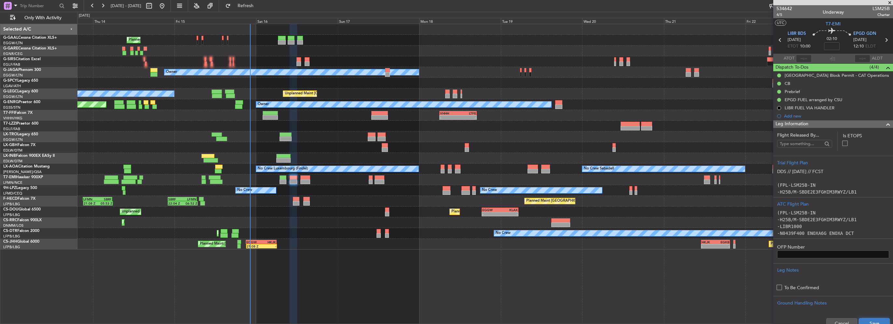
click at [875, 319] on button "Save" at bounding box center [874, 323] width 31 height 10
click at [884, 123] on span at bounding box center [888, 124] width 8 height 8
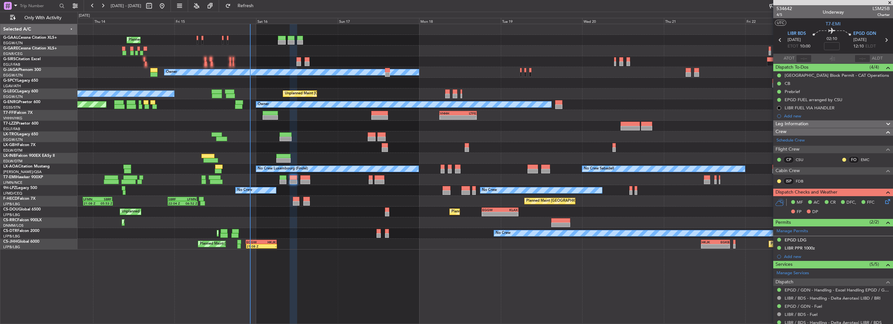
click at [884, 200] on icon at bounding box center [886, 200] width 5 height 5
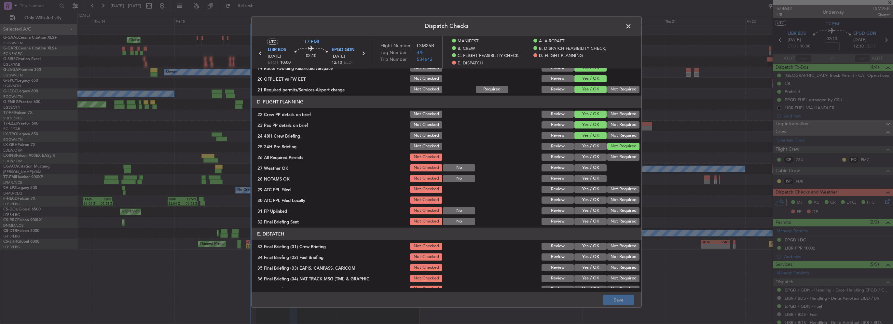
scroll to position [358, 0]
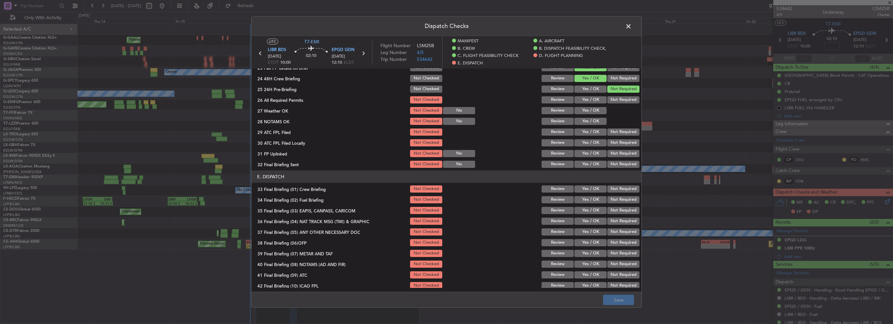
click at [590, 100] on button "Yes / OK" at bounding box center [590, 99] width 32 height 7
click at [592, 115] on section "D. FLIGHT PLANNING 22 Crew PP details on brief Not Checked Review Yes / OK Not …" at bounding box center [447, 103] width 390 height 130
drag, startPoint x: 592, startPoint y: 115, endPoint x: 591, endPoint y: 118, distance: 3.3
click at [591, 115] on div "Yes / OK" at bounding box center [589, 110] width 33 height 9
drag, startPoint x: 591, startPoint y: 112, endPoint x: 593, endPoint y: 121, distance: 9.3
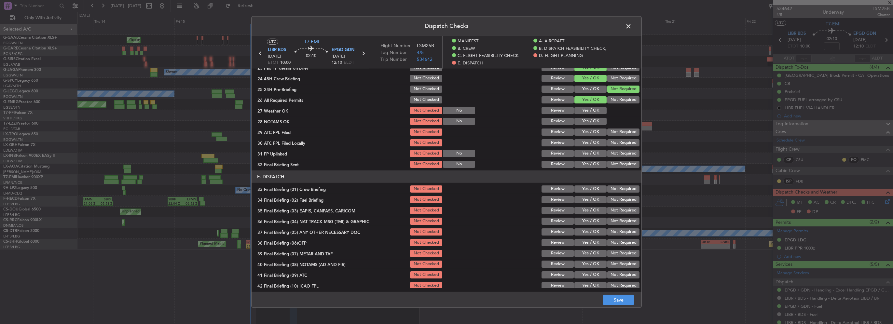
click at [591, 112] on button "Yes / OK" at bounding box center [590, 110] width 32 height 7
click at [593, 121] on button "Yes / OK" at bounding box center [590, 121] width 32 height 7
click at [596, 131] on button "Yes / OK" at bounding box center [590, 132] width 32 height 7
click at [613, 142] on button "Not Required" at bounding box center [623, 142] width 32 height 7
click at [597, 152] on button "Yes / OK" at bounding box center [590, 153] width 32 height 7
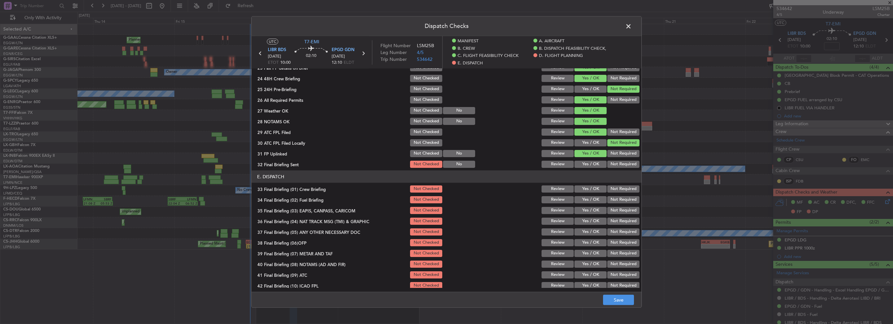
click at [615, 163] on button "Not Required" at bounding box center [623, 164] width 32 height 7
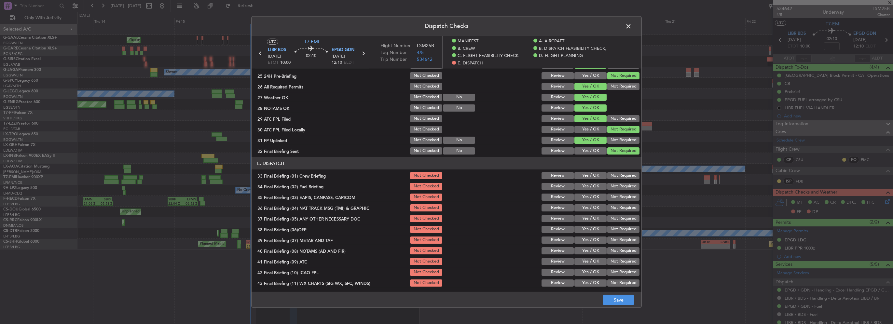
scroll to position [383, 0]
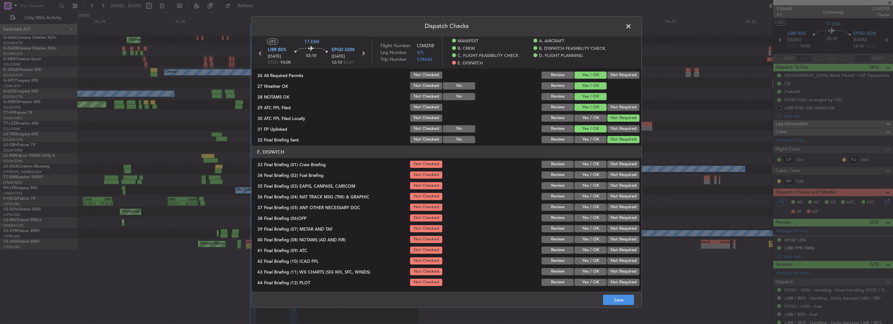
drag, startPoint x: 592, startPoint y: 164, endPoint x: 593, endPoint y: 168, distance: 4.0
click at [591, 164] on button "Yes / OK" at bounding box center [590, 164] width 32 height 7
click at [593, 173] on button "Yes / OK" at bounding box center [590, 174] width 32 height 7
click at [611, 187] on button "Not Required" at bounding box center [623, 185] width 32 height 7
click at [613, 198] on button "Not Required" at bounding box center [623, 196] width 32 height 7
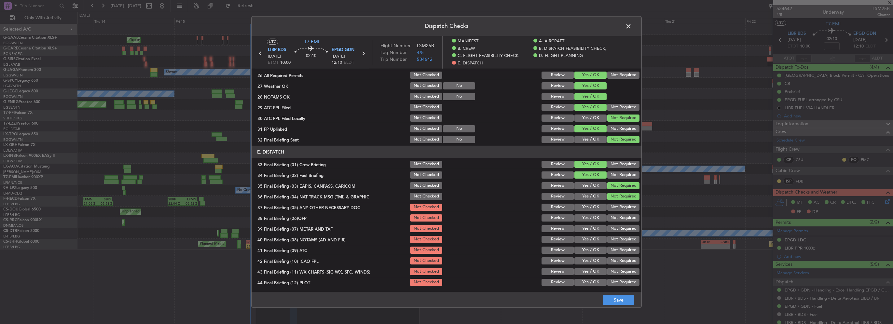
click at [592, 207] on button "Yes / OK" at bounding box center [590, 207] width 32 height 7
click at [593, 217] on button "Yes / OK" at bounding box center [590, 217] width 32 height 7
click at [596, 235] on div "Yes / OK" at bounding box center [589, 239] width 33 height 9
click at [591, 228] on button "Yes / OK" at bounding box center [590, 228] width 32 height 7
click at [590, 241] on button "Yes / OK" at bounding box center [590, 239] width 32 height 7
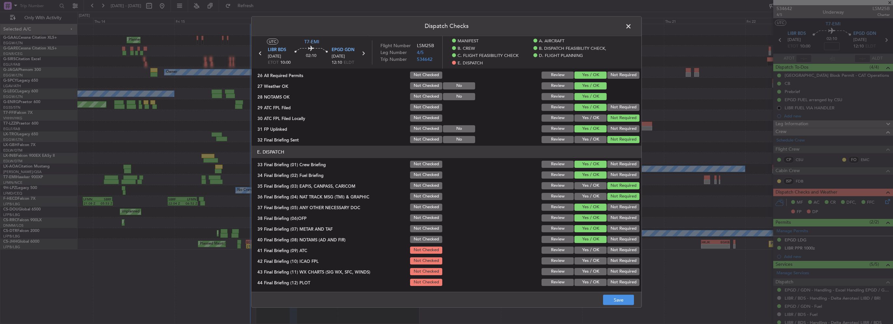
drag, startPoint x: 590, startPoint y: 250, endPoint x: 588, endPoint y: 265, distance: 15.4
click at [590, 254] on div "Yes / OK" at bounding box center [589, 250] width 33 height 9
click at [587, 266] on section "E. DISPATCH 33 Final Briefing (01) Crew Briefing Not Checked Review Yes / OK No…" at bounding box center [447, 216] width 390 height 141
click at [590, 269] on button "Yes / OK" at bounding box center [590, 271] width 32 height 7
click at [592, 280] on button "Yes / OK" at bounding box center [590, 282] width 32 height 7
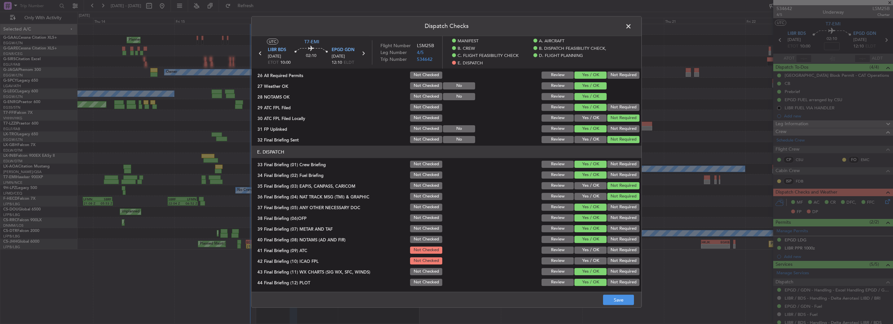
click at [588, 260] on button "Yes / OK" at bounding box center [590, 260] width 32 height 7
drag, startPoint x: 590, startPoint y: 249, endPoint x: 614, endPoint y: 290, distance: 47.7
click at [590, 250] on button "Yes / OK" at bounding box center [590, 250] width 32 height 7
click at [616, 298] on button "Save" at bounding box center [618, 300] width 31 height 10
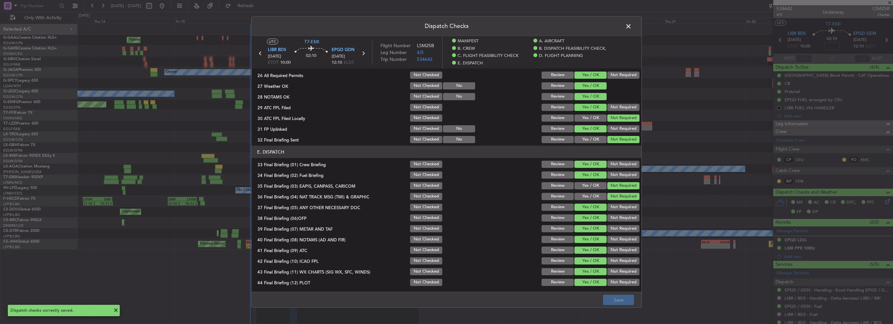
drag, startPoint x: 627, startPoint y: 26, endPoint x: 612, endPoint y: 40, distance: 20.7
click at [632, 26] on span at bounding box center [632, 27] width 0 height 13
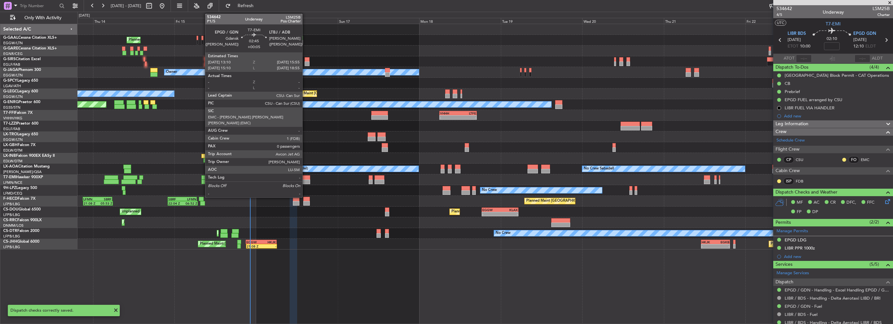
click at [305, 177] on div at bounding box center [304, 177] width 9 height 5
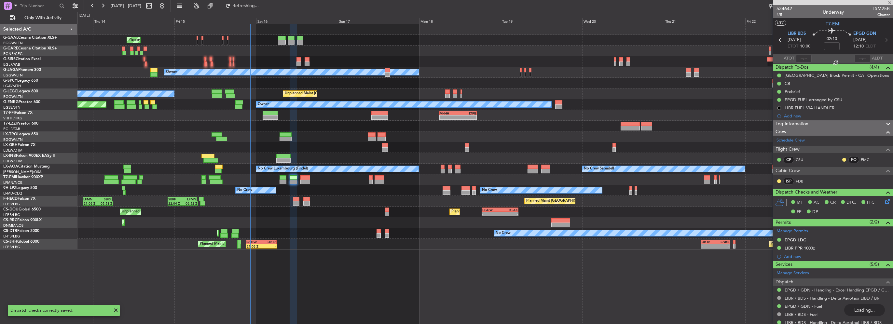
type input "+00:05"
type input "0"
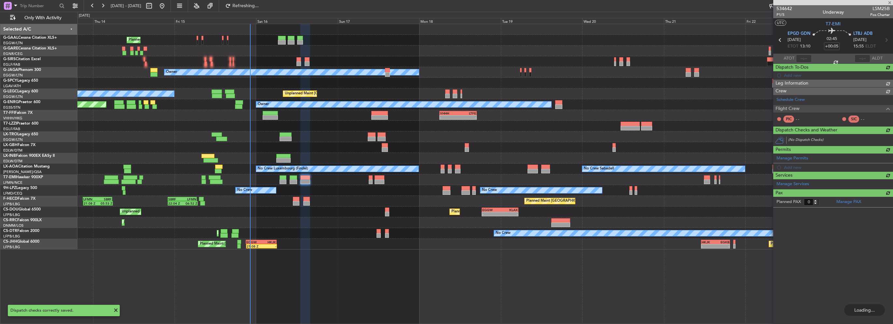
type input "4"
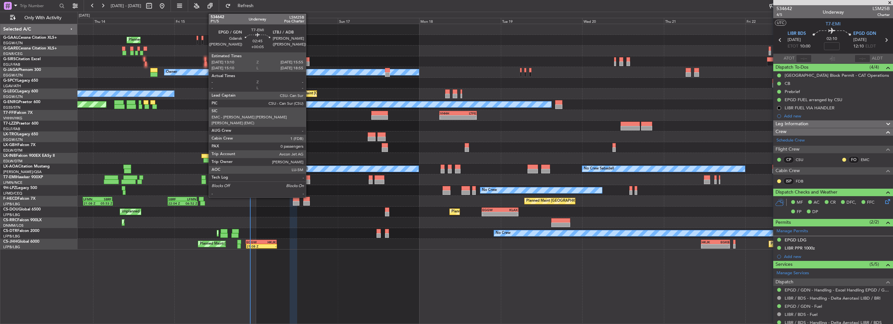
click at [308, 180] on div at bounding box center [304, 182] width 9 height 5
type input "+00:05"
type input "0"
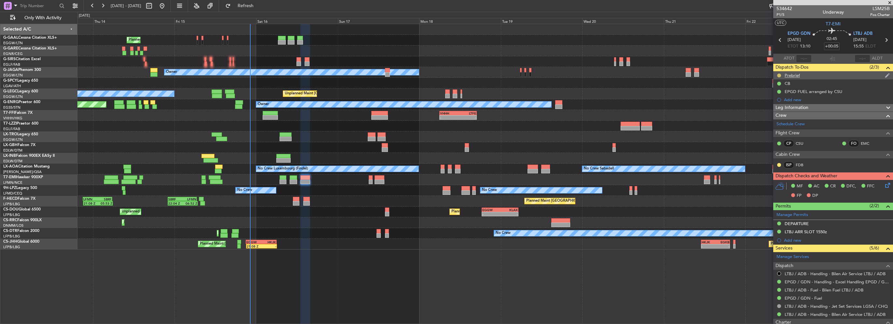
click at [777, 75] on button at bounding box center [779, 76] width 4 height 4
click at [778, 117] on span "Cancelled" at bounding box center [780, 114] width 19 height 7
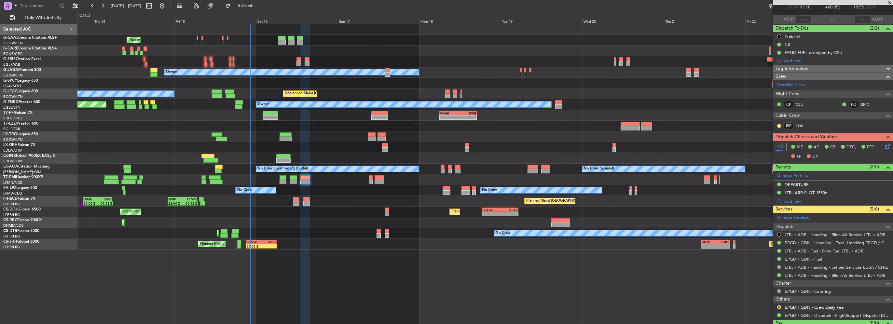
scroll to position [52, 0]
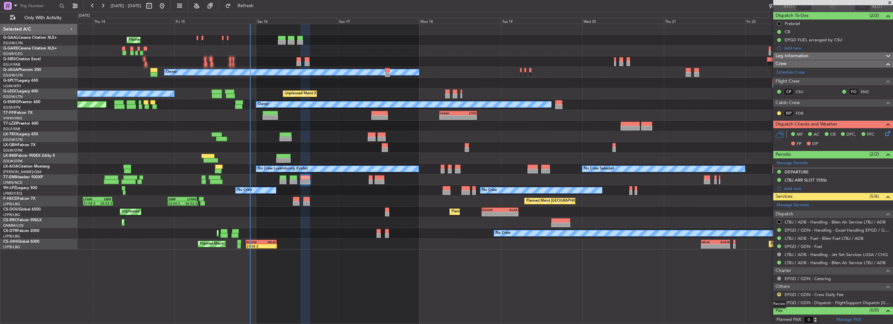
click at [778, 295] on mat-tooltip-component "Review" at bounding box center [778, 303] width 23 height 17
click at [779, 293] on button "R" at bounding box center [779, 295] width 4 height 4
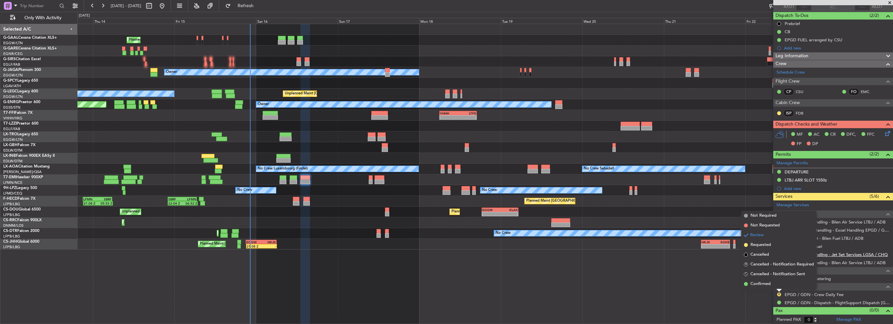
drag, startPoint x: 757, startPoint y: 217, endPoint x: 836, endPoint y: 255, distance: 87.5
click at [757, 217] on span "Not Required" at bounding box center [763, 215] width 26 height 7
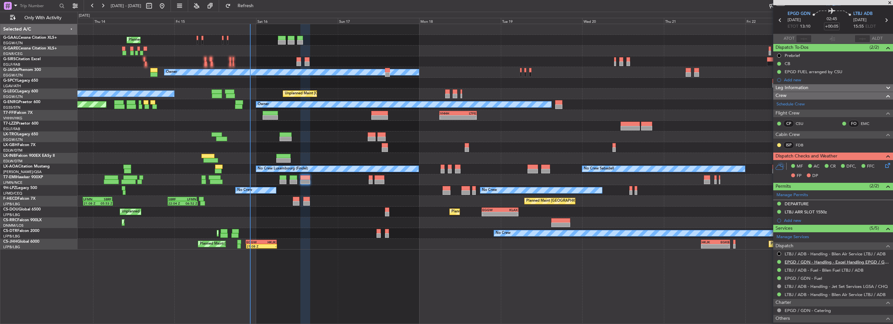
scroll to position [0, 0]
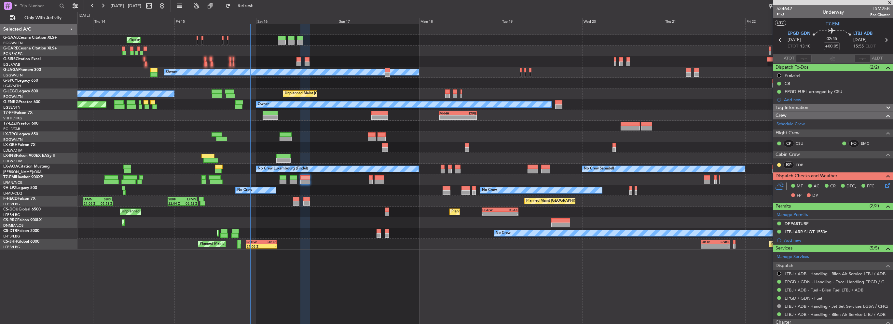
click at [797, 242] on div "Add new" at bounding box center [837, 241] width 106 height 6
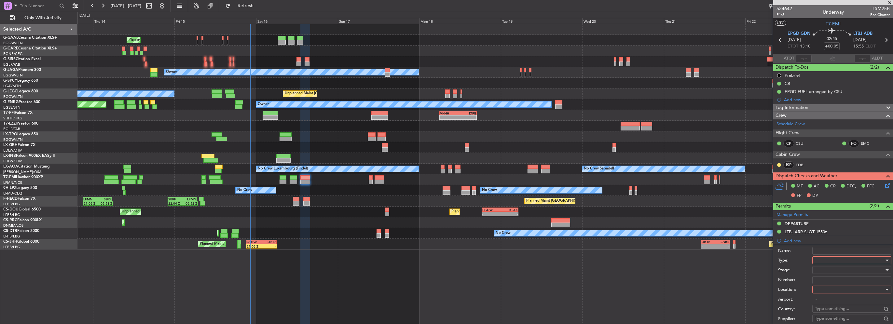
scroll to position [98, 0]
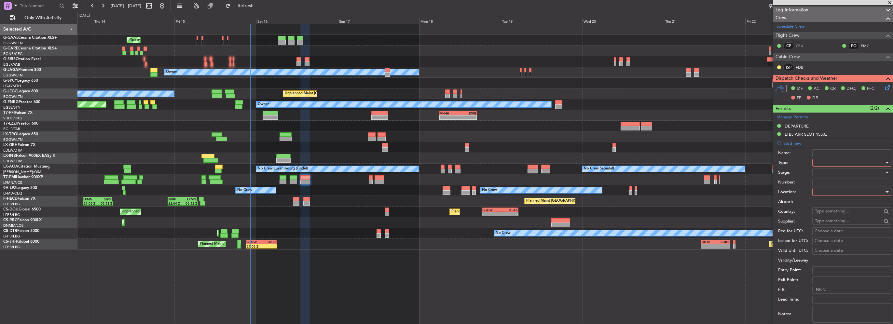
click at [824, 157] on div "Name:" at bounding box center [834, 153] width 113 height 10
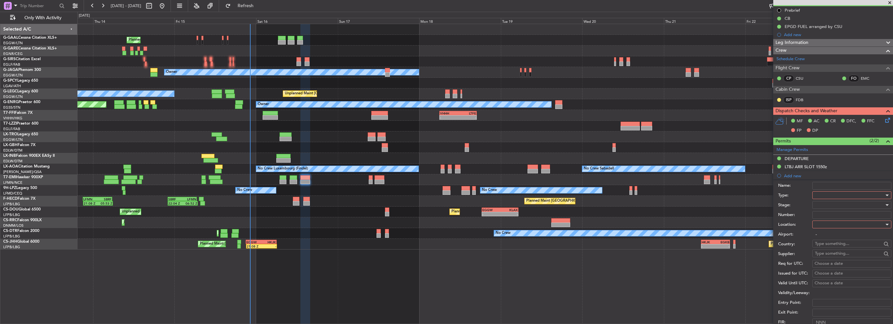
scroll to position [130, 0]
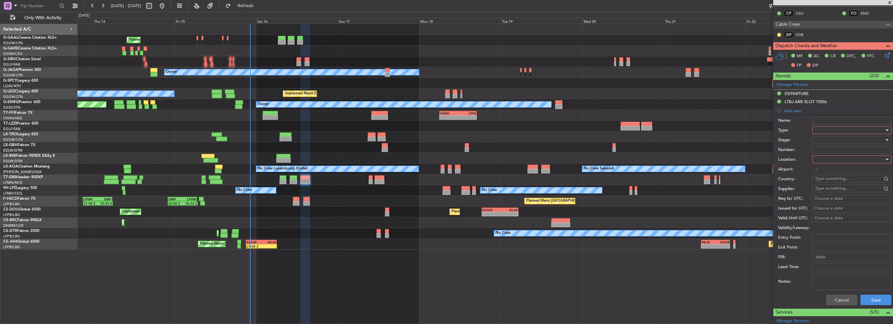
click at [842, 132] on div at bounding box center [849, 130] width 69 height 10
click at [844, 199] on span "Landing" at bounding box center [849, 202] width 68 height 10
click at [830, 157] on div at bounding box center [849, 160] width 69 height 10
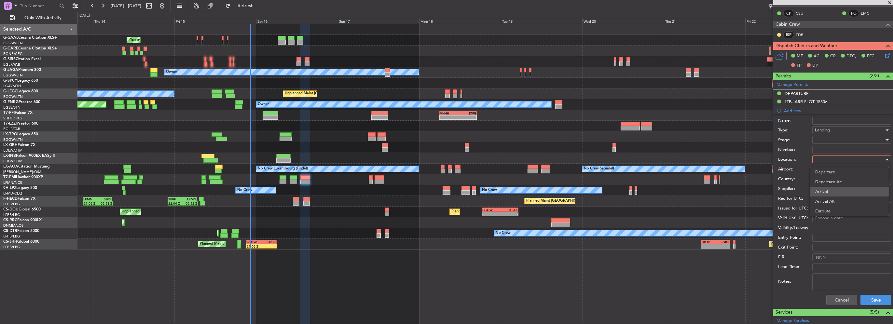
click at [824, 192] on span "Arrival" at bounding box center [849, 192] width 68 height 10
type input "LTBJ / ADB"
click at [848, 141] on div at bounding box center [849, 140] width 69 height 10
click at [837, 193] on span "Received OK" at bounding box center [849, 192] width 68 height 10
click at [828, 150] on input "Number:" at bounding box center [851, 150] width 79 height 8
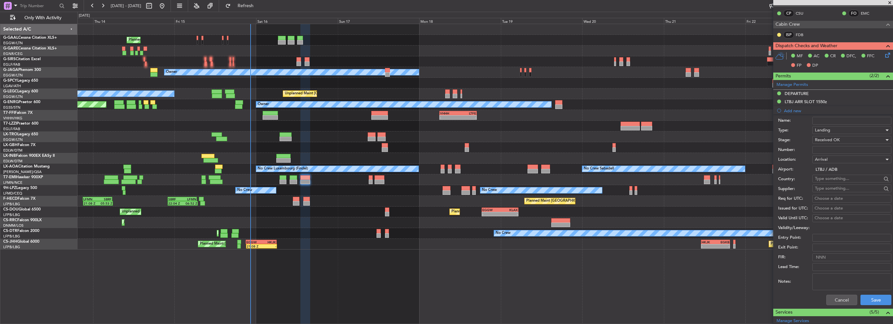
type input "ECAC BUSINESS FLIGHT"
click at [871, 298] on button "Save" at bounding box center [875, 300] width 31 height 10
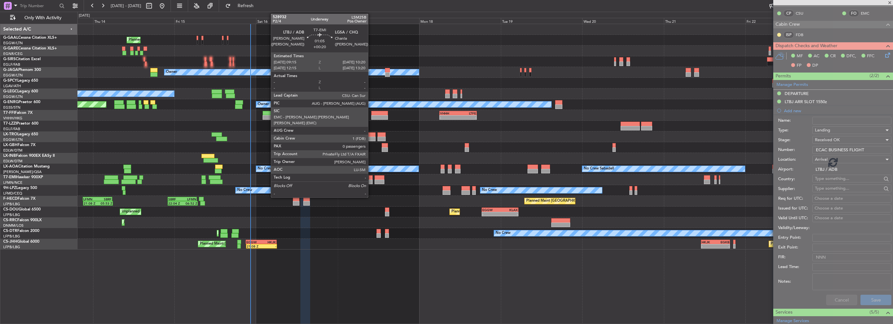
scroll to position [60, 0]
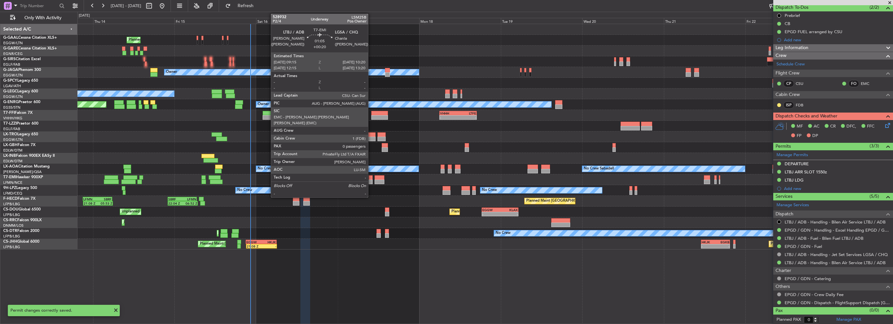
click at [371, 181] on div at bounding box center [371, 182] width 4 height 5
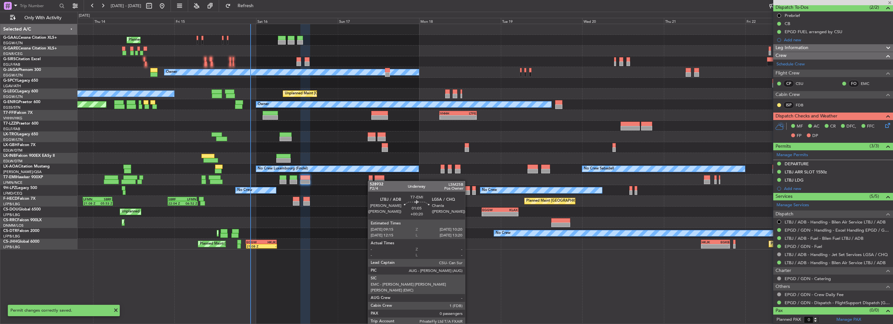
type input "+00:20"
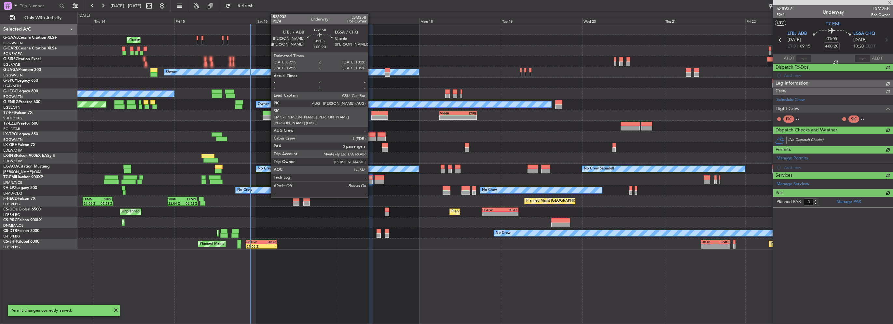
scroll to position [0, 0]
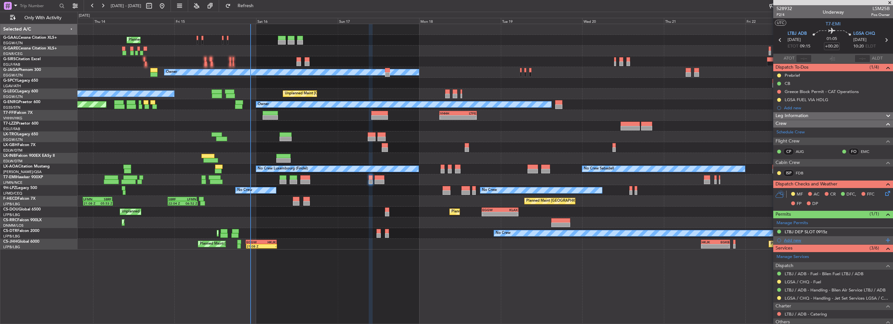
click at [795, 241] on div "Add new" at bounding box center [834, 241] width 100 height 6
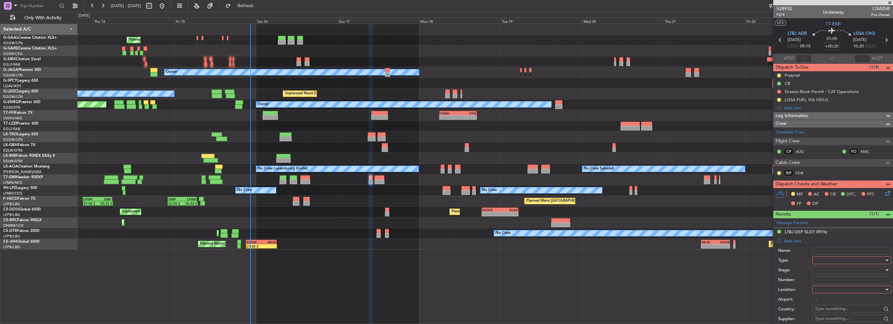
scroll to position [98, 0]
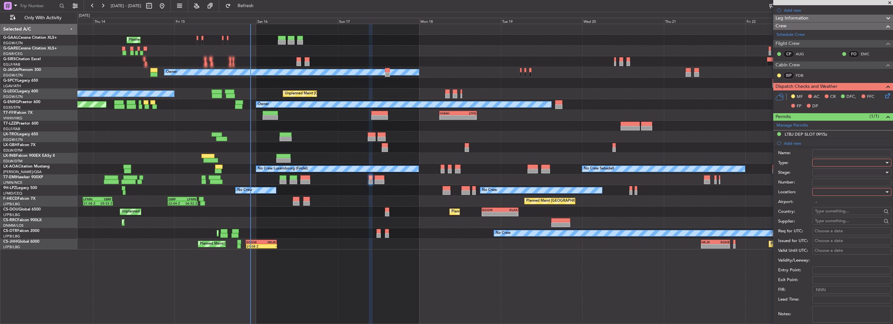
click at [822, 162] on div at bounding box center [849, 163] width 69 height 10
click at [822, 184] on span "Departure" at bounding box center [849, 189] width 68 height 10
click at [831, 187] on div at bounding box center [849, 192] width 69 height 10
click at [827, 204] on span "Departure" at bounding box center [849, 205] width 68 height 10
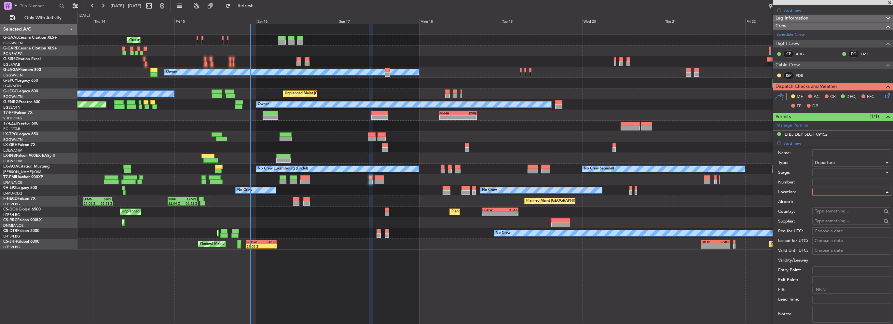
type input "LTBJ / ADB"
drag, startPoint x: 827, startPoint y: 204, endPoint x: 825, endPoint y: 173, distance: 30.6
click at [825, 173] on div at bounding box center [849, 173] width 69 height 10
click at [834, 224] on span "Received OK" at bounding box center [849, 224] width 68 height 10
click at [828, 183] on input "Number:" at bounding box center [851, 183] width 79 height 8
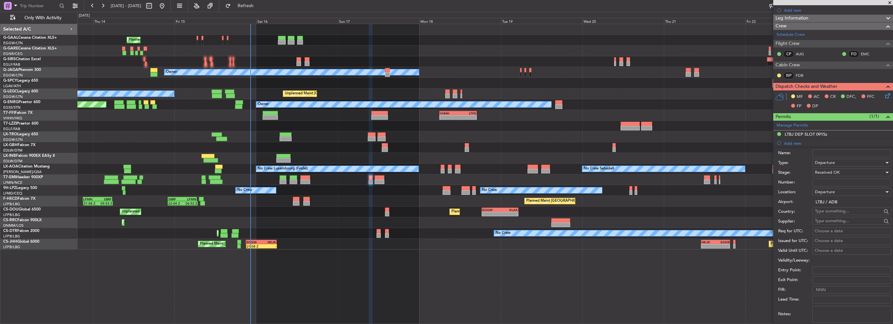
type input "ECAC BUSINESS FLIGHT"
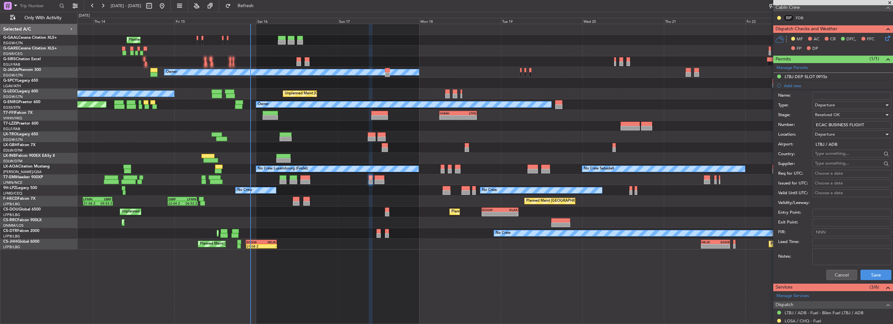
scroll to position [163, 0]
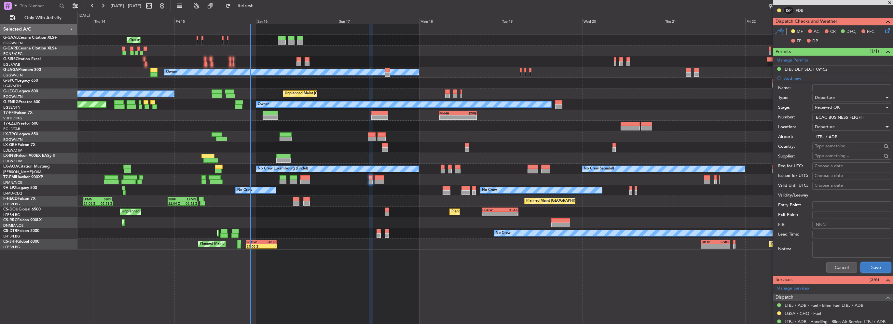
click at [869, 269] on button "Save" at bounding box center [875, 267] width 31 height 10
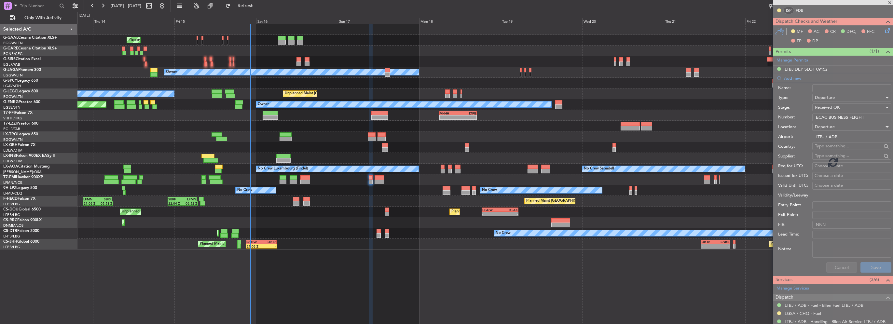
scroll to position [35, 0]
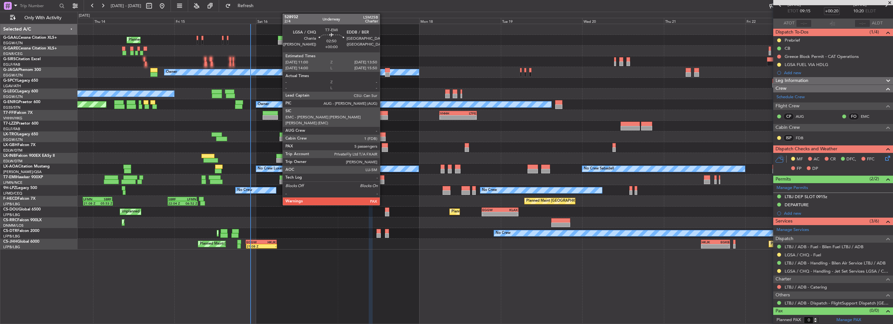
click at [380, 178] on div at bounding box center [380, 177] width 10 height 5
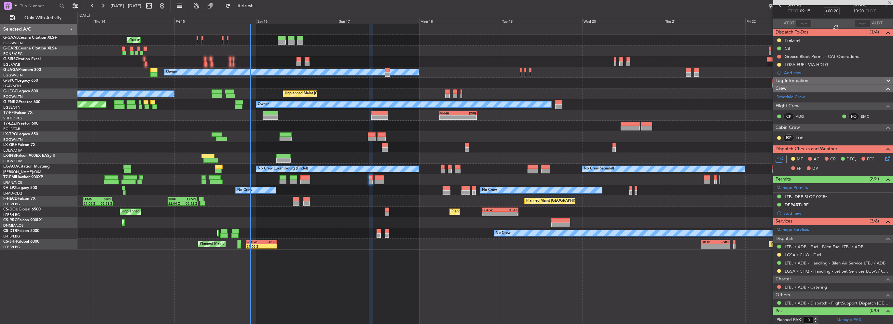
type input "5"
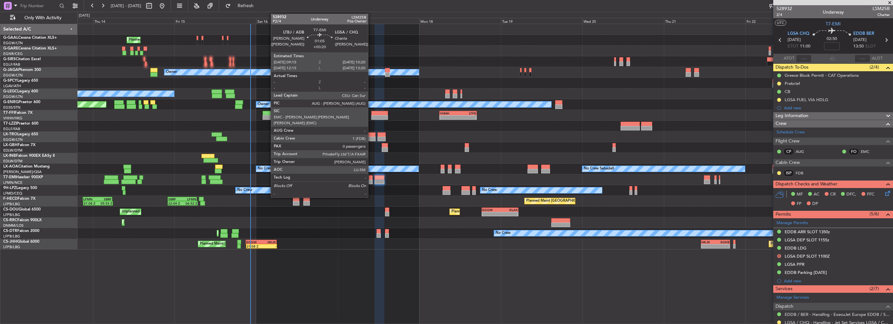
click at [371, 178] on div at bounding box center [371, 177] width 4 height 5
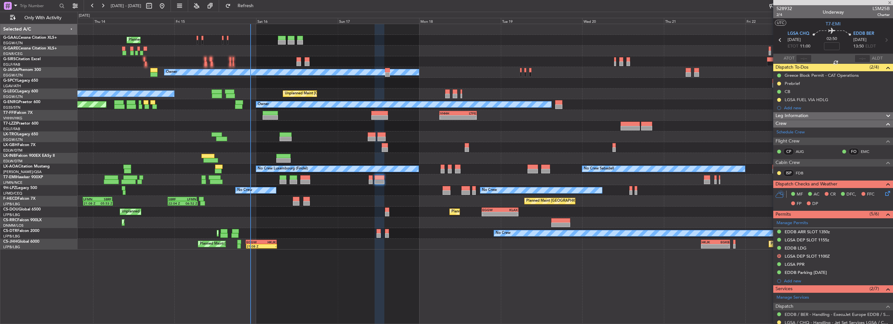
type input "+00:20"
type input "0"
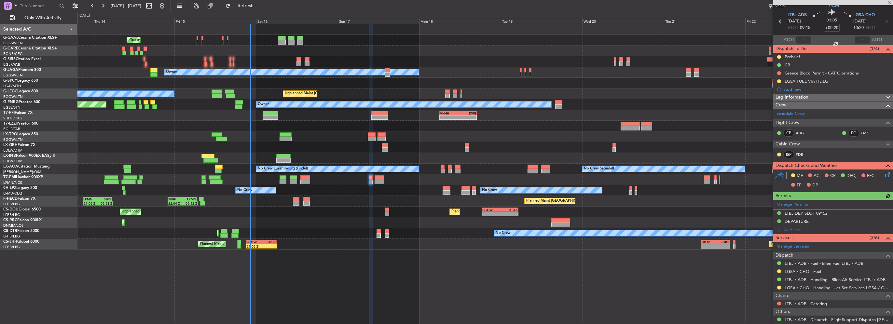
scroll to position [35, 0]
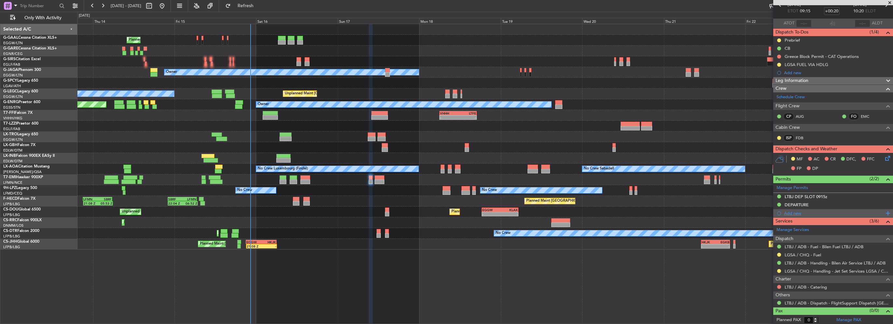
click at [794, 211] on div "Add new" at bounding box center [834, 214] width 100 height 6
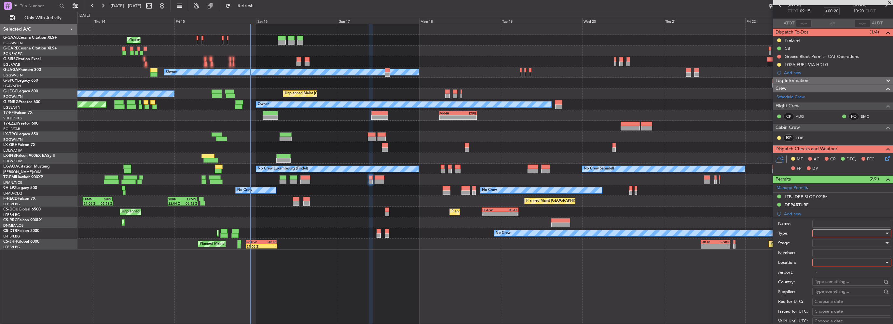
click at [839, 231] on div at bounding box center [849, 233] width 69 height 10
click at [826, 295] on span "Slot" at bounding box center [849, 294] width 68 height 10
click at [824, 262] on div at bounding box center [849, 263] width 69 height 10
drag, startPoint x: 824, startPoint y: 293, endPoint x: 825, endPoint y: 265, distance: 27.7
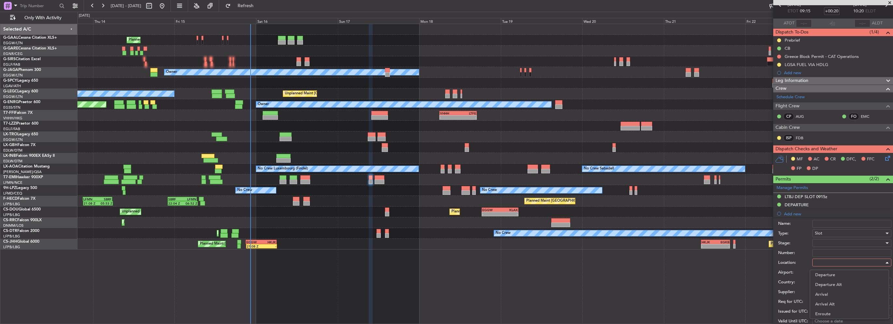
click at [824, 293] on span "Arrival" at bounding box center [849, 295] width 68 height 10
type input "LGSA / CHQ"
click at [827, 242] on div at bounding box center [849, 243] width 69 height 10
click at [775, 252] on div at bounding box center [446, 162] width 893 height 324
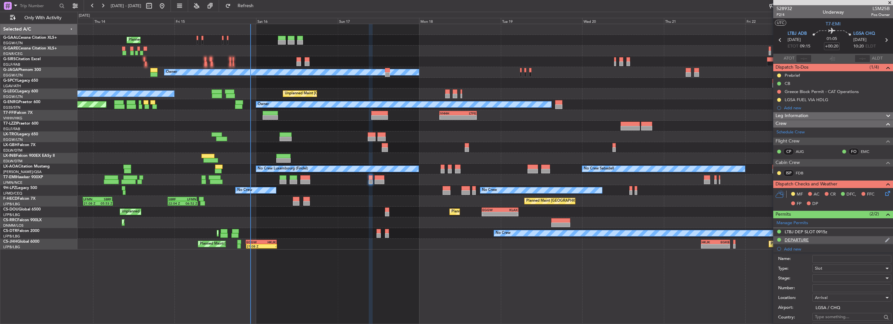
scroll to position [98, 0]
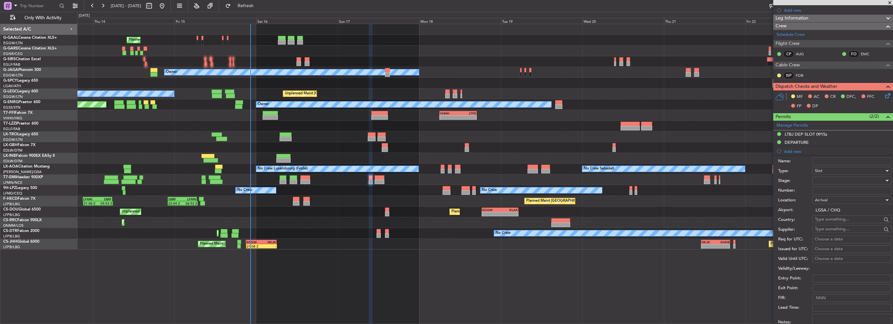
click at [825, 180] on div at bounding box center [849, 181] width 69 height 10
click at [840, 233] on span "Received OK" at bounding box center [849, 232] width 68 height 10
click at [833, 184] on div "Received OK" at bounding box center [849, 181] width 69 height 10
click at [784, 185] on div at bounding box center [446, 162] width 893 height 324
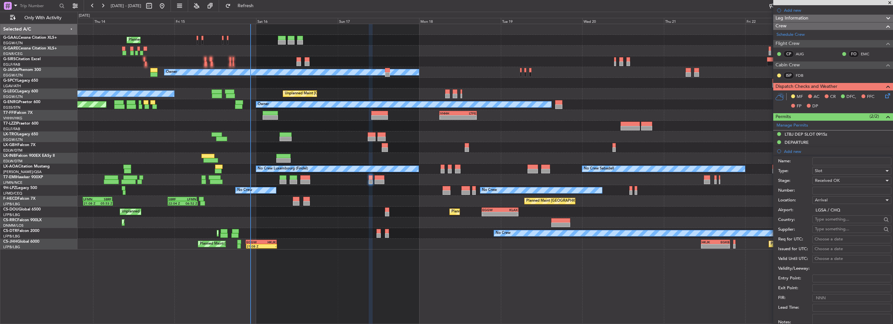
click at [831, 188] on input "Number:" at bounding box center [851, 191] width 79 height 8
paste input "LGSAAJST160300"
type input "LGSAAJST160300"
click at [798, 178] on label "Stage:" at bounding box center [795, 181] width 34 height 7
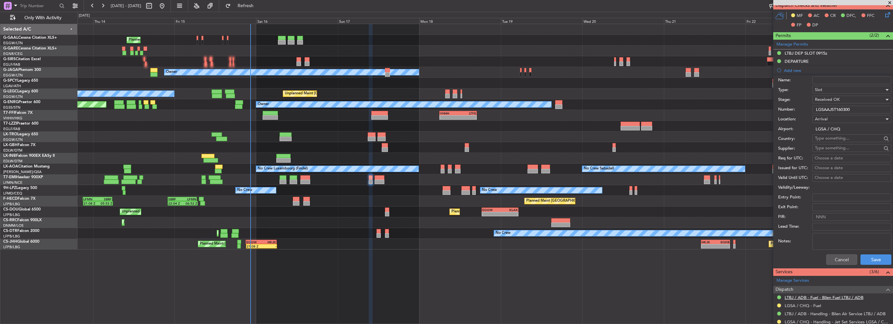
scroll to position [228, 0]
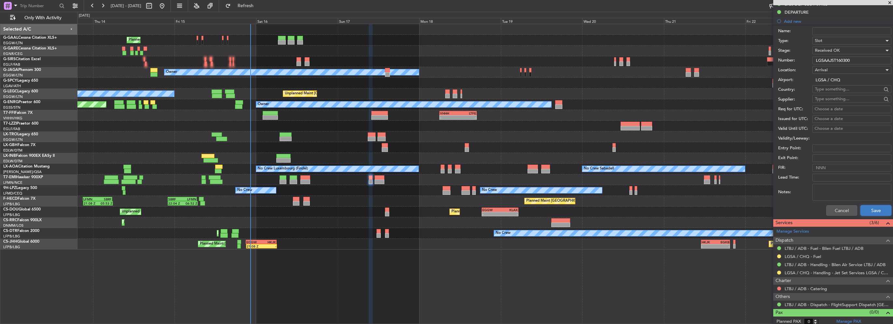
click at [879, 212] on button "Save" at bounding box center [875, 210] width 31 height 10
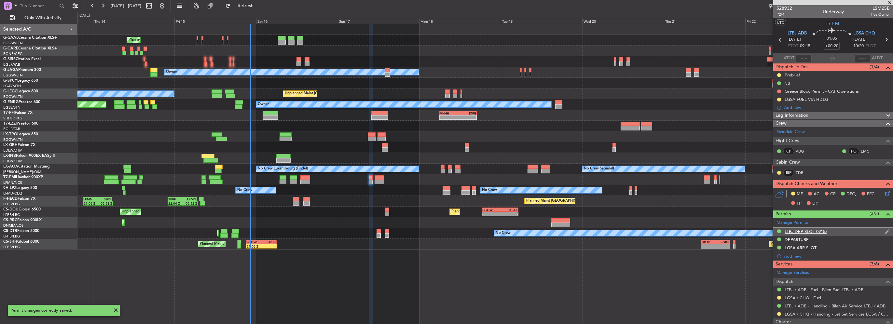
scroll to position [0, 0]
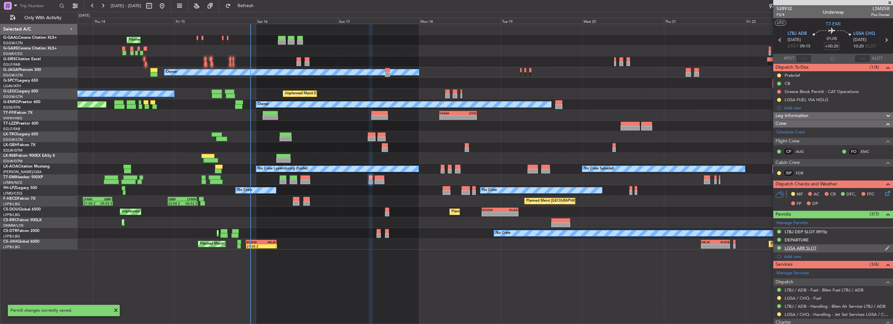
click at [838, 250] on div "LGSA ARR SLOT" at bounding box center [833, 248] width 120 height 8
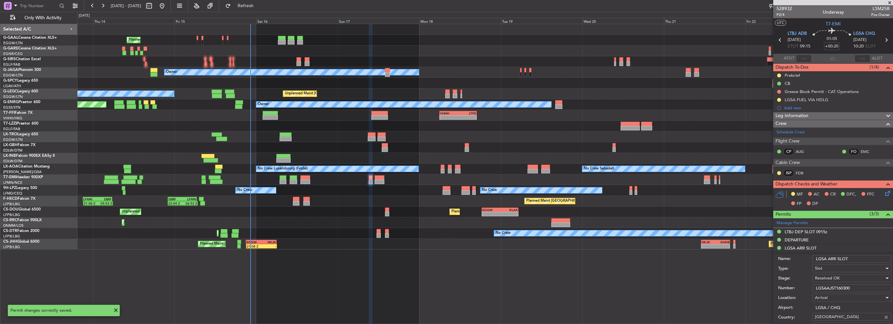
click at [860, 259] on input "LGSA ARR SLOT" at bounding box center [851, 259] width 79 height 8
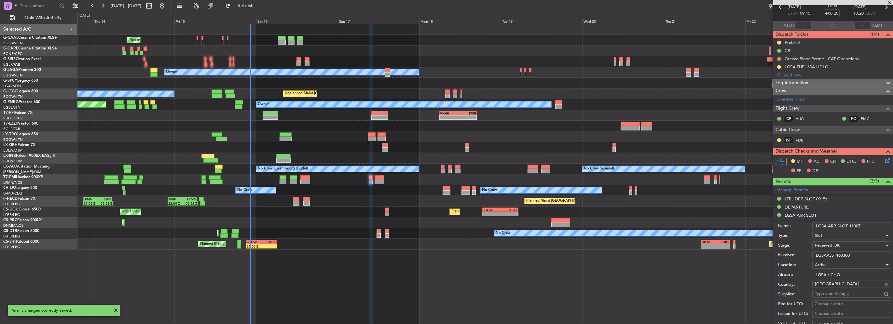
scroll to position [130, 0]
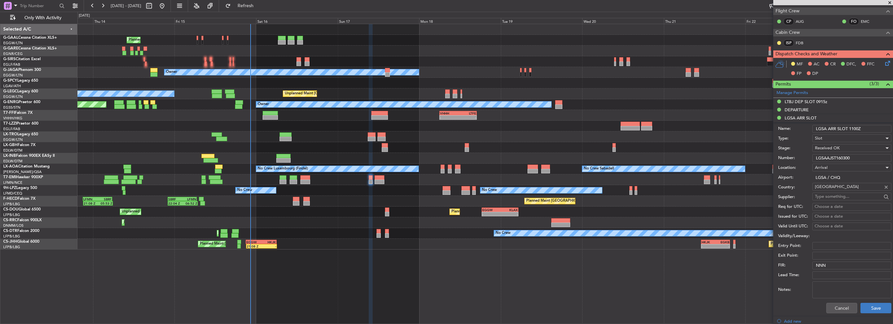
type input "LGSA ARR SLOT 1100Z"
click at [868, 305] on button "Save" at bounding box center [875, 308] width 31 height 10
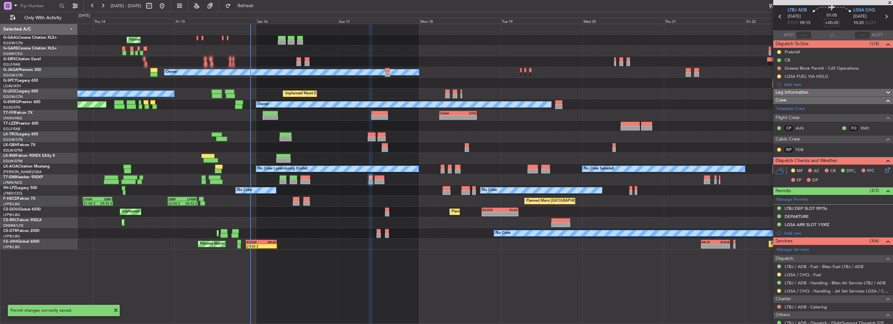
scroll to position [0, 0]
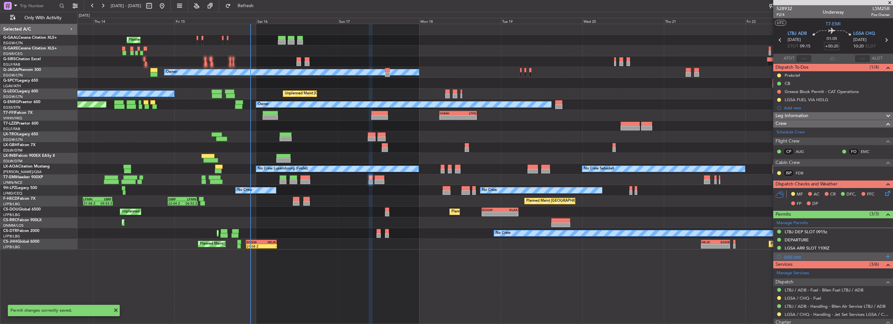
click at [797, 259] on div "Add new" at bounding box center [833, 256] width 120 height 8
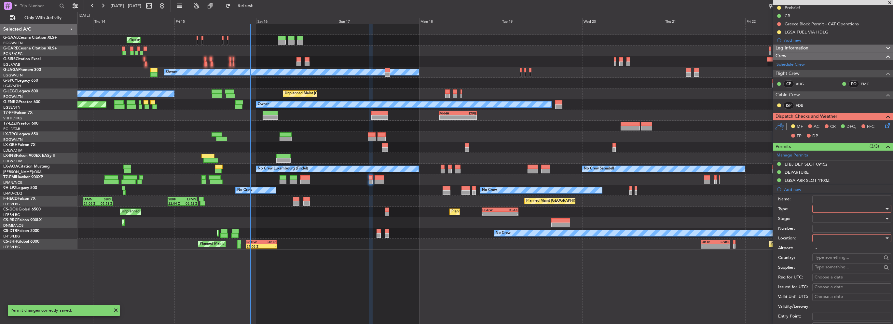
scroll to position [98, 0]
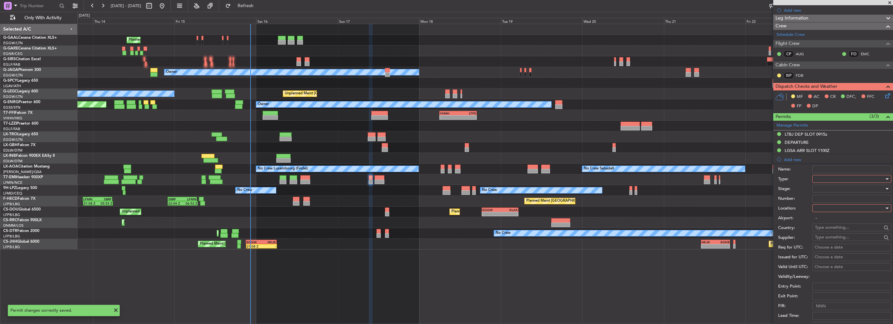
click at [838, 179] on div at bounding box center [849, 179] width 69 height 10
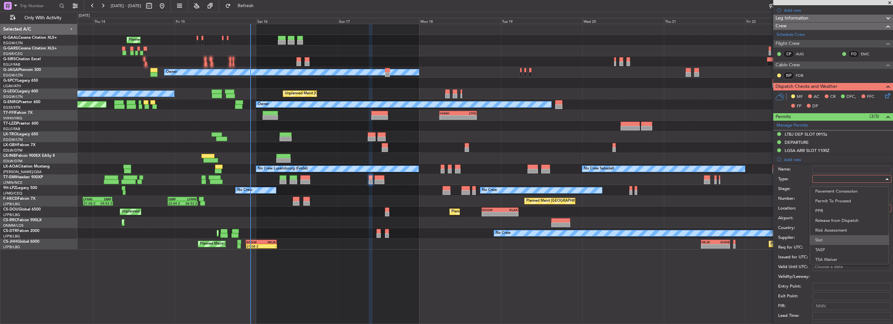
click at [832, 243] on span "Slot" at bounding box center [849, 240] width 68 height 10
click at [834, 210] on div at bounding box center [849, 208] width 69 height 10
click at [828, 242] on span "Arrival" at bounding box center [849, 241] width 68 height 10
type input "LGSA / CHQ"
click at [823, 188] on div at bounding box center [849, 189] width 69 height 10
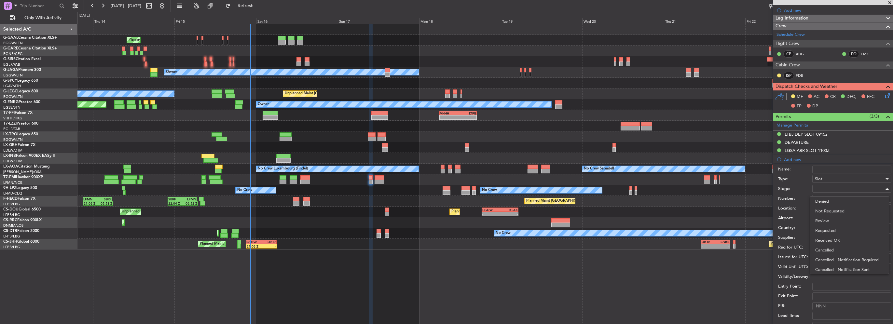
click at [822, 200] on span "Denied" at bounding box center [849, 202] width 68 height 10
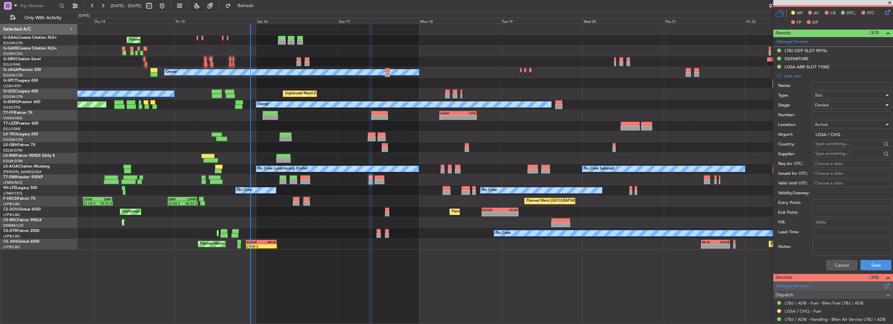
scroll to position [195, 0]
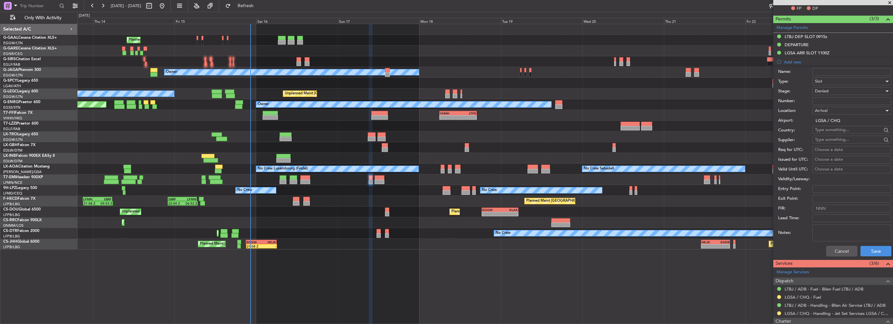
click at [876, 245] on div "Cancel Save" at bounding box center [834, 251] width 113 height 17
click at [871, 256] on div "Cancel Save" at bounding box center [834, 251] width 113 height 17
click at [872, 251] on button "Save" at bounding box center [875, 251] width 31 height 10
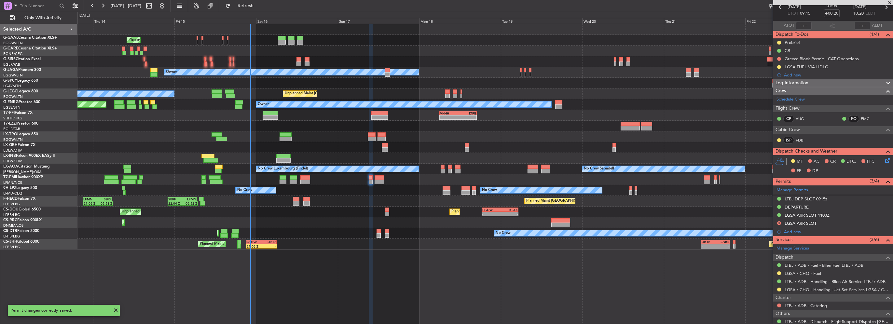
scroll to position [52, 0]
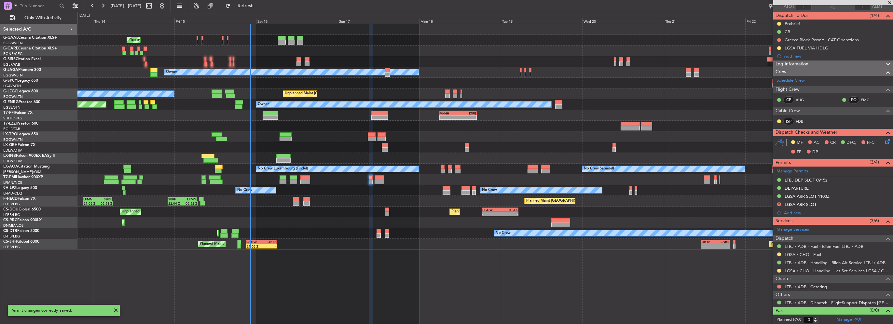
click at [829, 204] on div "D LGSA ARR SLOT" at bounding box center [833, 205] width 120 height 8
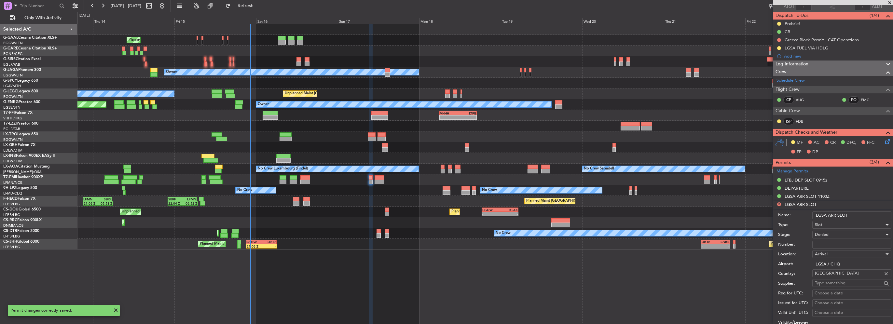
click at [859, 215] on input "LGSA ARR SLOT" at bounding box center [851, 215] width 79 height 8
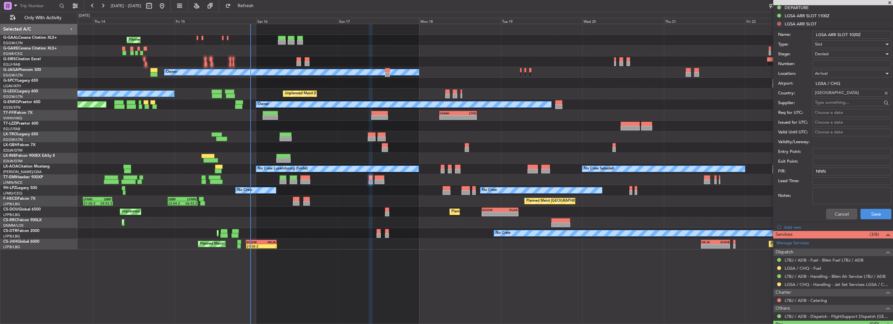
scroll to position [246, 0]
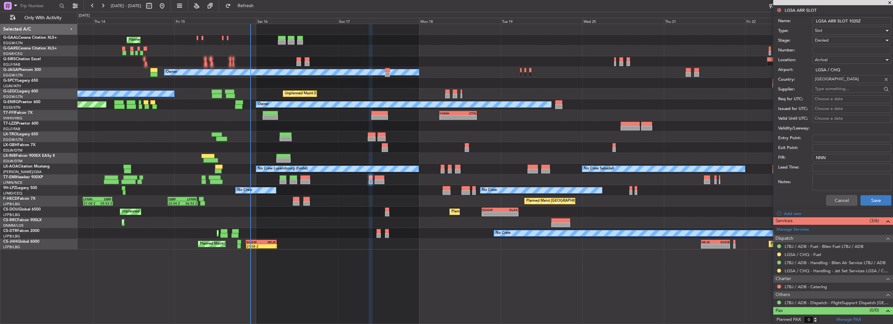
type input "LGSA ARR SLOT 1020Z"
click at [868, 196] on button "Save" at bounding box center [875, 200] width 31 height 10
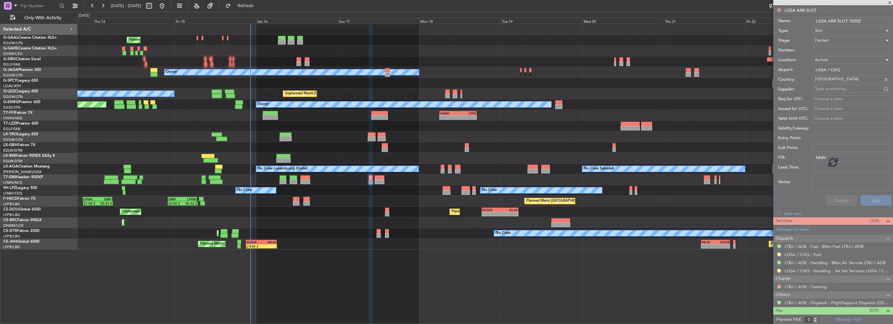
scroll to position [52, 0]
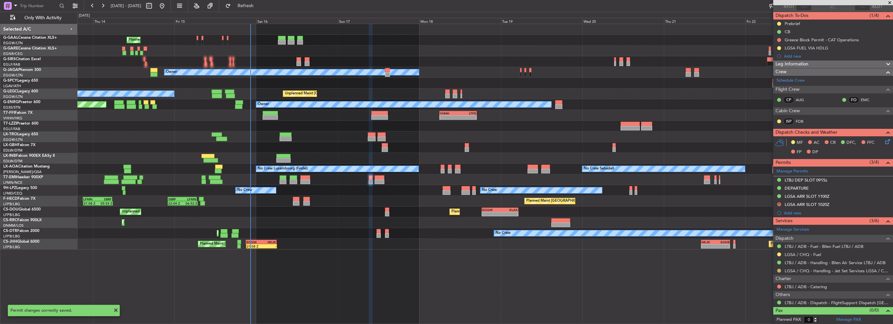
click at [779, 269] on button at bounding box center [779, 271] width 4 height 4
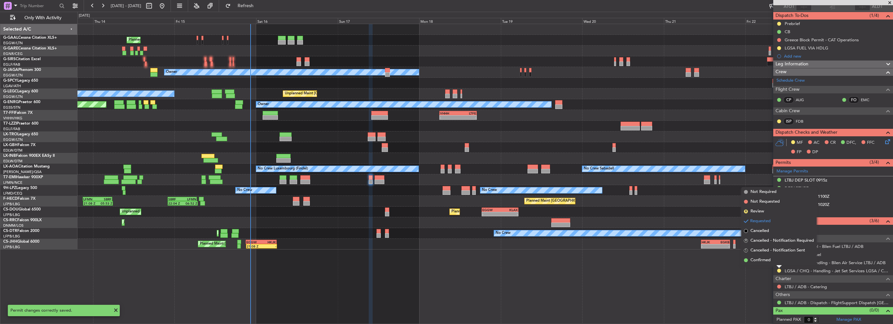
click at [760, 260] on span "Confirmed" at bounding box center [760, 260] width 20 height 7
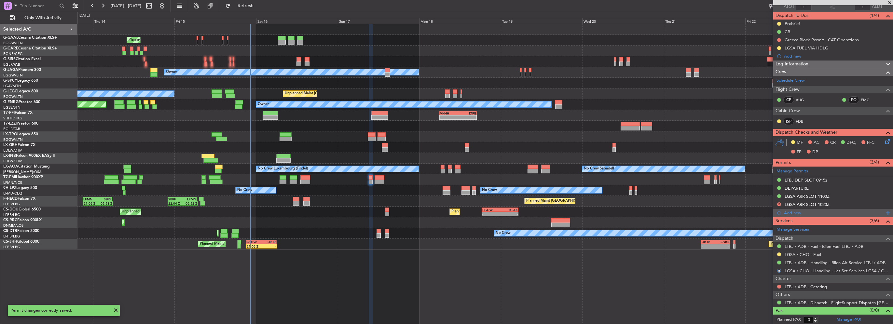
click at [798, 210] on div "Add new" at bounding box center [834, 213] width 100 height 6
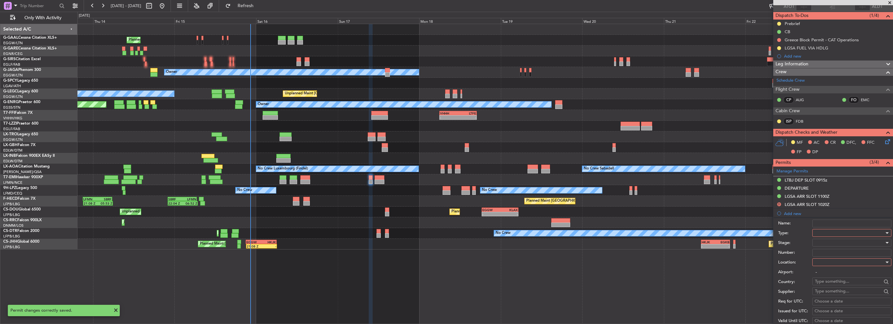
click at [830, 224] on input "Name:" at bounding box center [851, 224] width 79 height 8
click at [789, 220] on label "Name:" at bounding box center [795, 223] width 34 height 7
click at [812, 220] on input "Name:" at bounding box center [851, 224] width 79 height 8
click at [838, 232] on div at bounding box center [849, 233] width 69 height 10
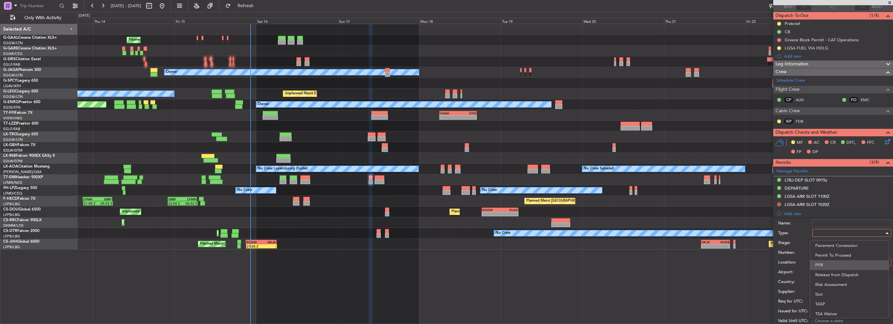
click at [823, 269] on span "PPR" at bounding box center [849, 265] width 68 height 10
click at [824, 261] on div at bounding box center [849, 262] width 69 height 10
click at [823, 298] on span "Arrival" at bounding box center [849, 295] width 68 height 10
type input "LGSA / CHQ"
click at [828, 238] on div at bounding box center [849, 243] width 69 height 10
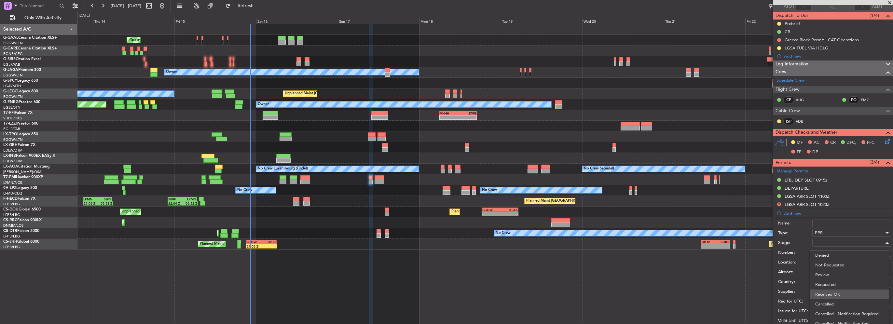
click at [838, 298] on span "Received OK" at bounding box center [849, 295] width 68 height 10
click at [827, 250] on input "Number:" at bounding box center [851, 253] width 79 height 8
paste input "LGSA03462030825/1708251100/1708251155"
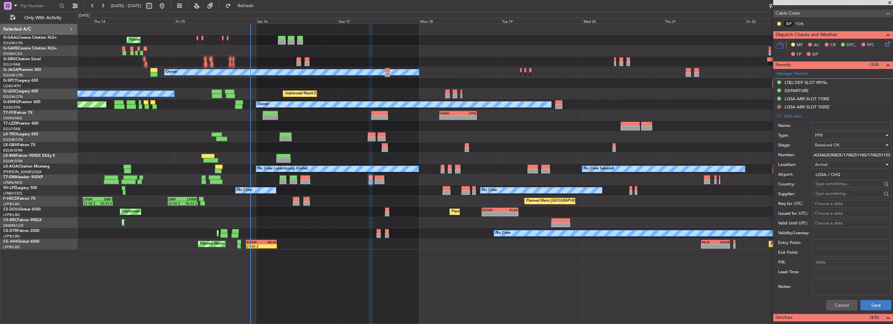
type input "LGSA03462030825/1708251100/1708251155"
click at [869, 307] on button "Save" at bounding box center [875, 305] width 31 height 10
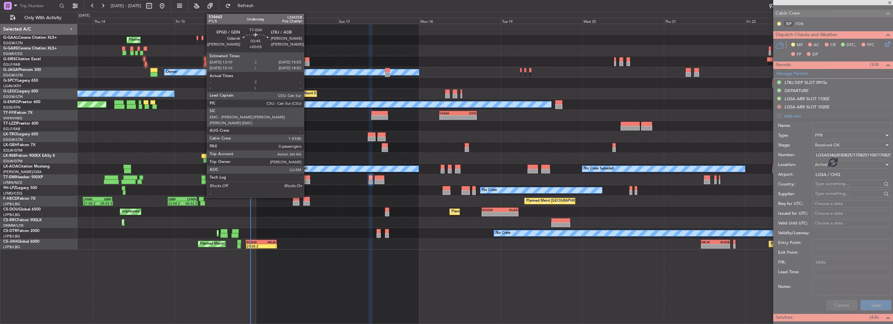
scroll to position [60, 0]
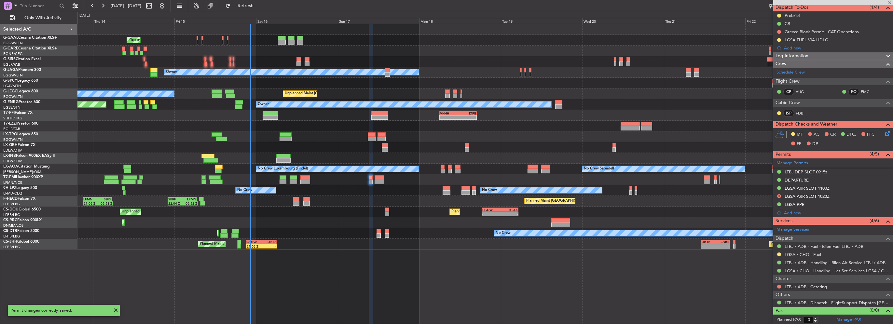
type input "5"
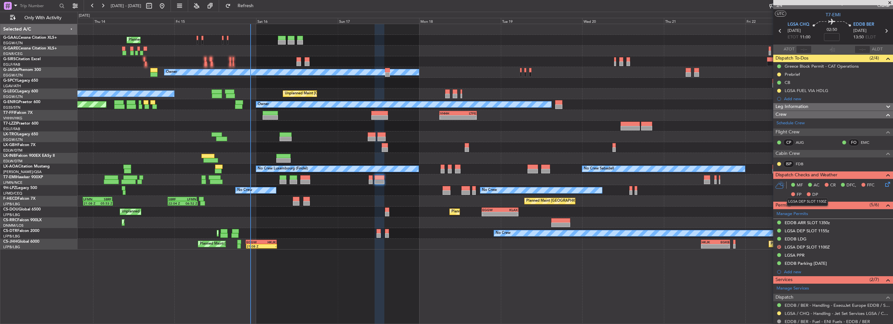
scroll to position [0, 0]
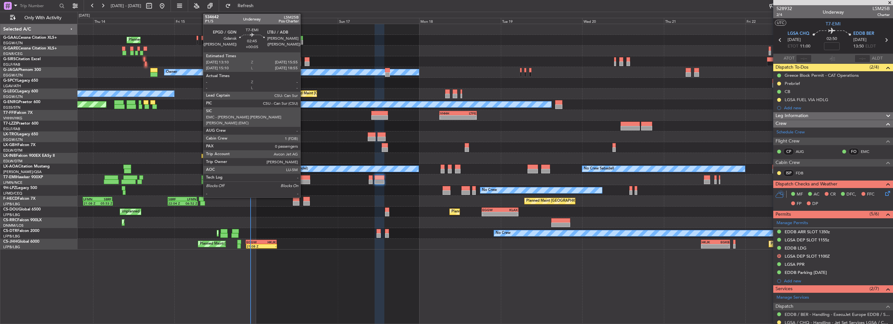
click at [303, 181] on div at bounding box center [304, 182] width 9 height 5
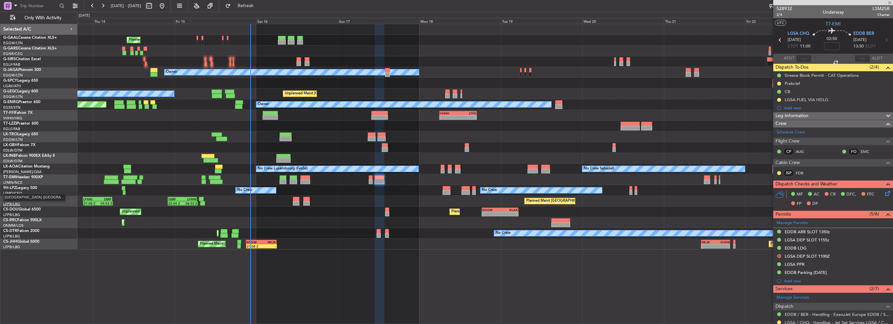
type input "+00:05"
type input "0"
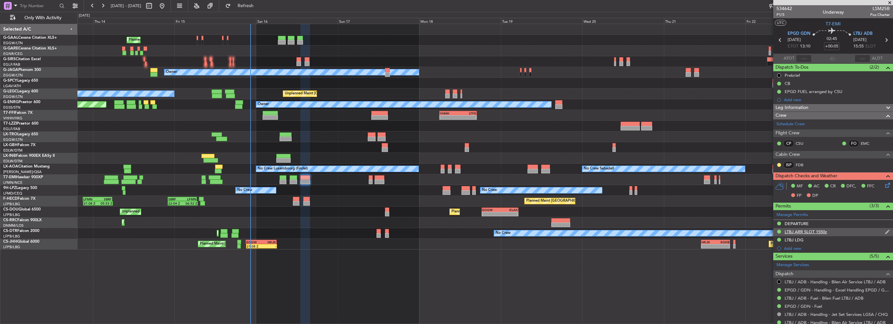
click at [817, 232] on div "LTBJ ARR SLOT 1550z" at bounding box center [805, 232] width 42 height 6
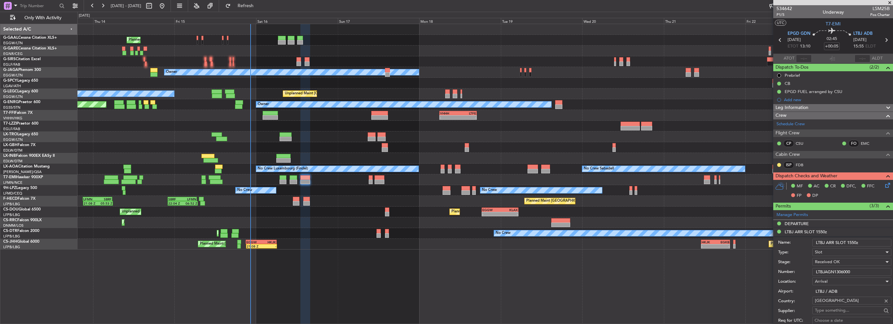
drag, startPoint x: 856, startPoint y: 271, endPoint x: 756, endPoint y: 272, distance: 100.9
click at [821, 273] on input "LTBJAGN1306000" at bounding box center [851, 272] width 79 height 8
click at [801, 276] on div "Number: LTBJAGN1306000" at bounding box center [834, 272] width 113 height 10
click at [825, 273] on input "LTBJAGN1306000" at bounding box center [851, 272] width 79 height 8
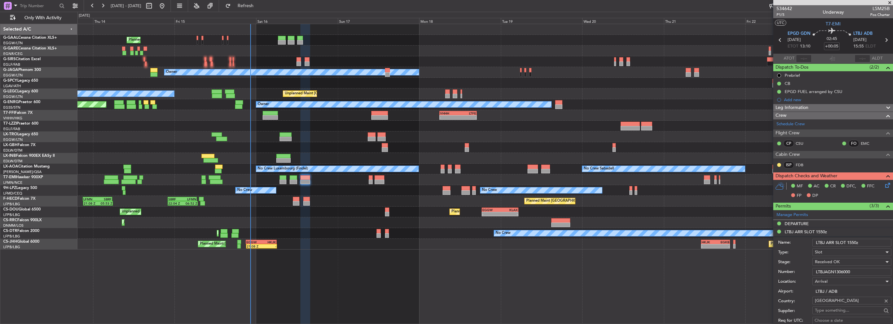
click at [825, 273] on input "LTBJAGN1306000" at bounding box center [851, 272] width 79 height 8
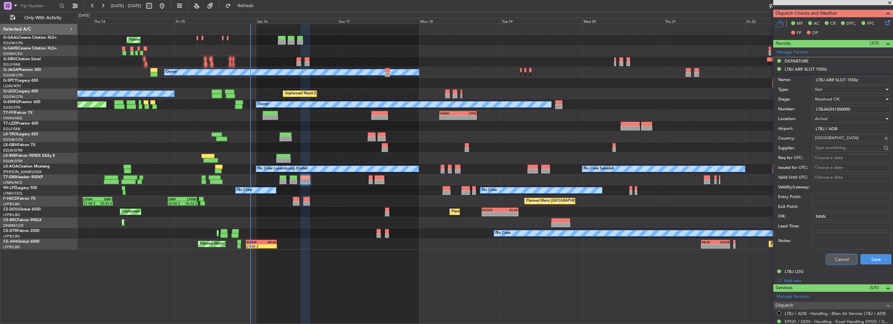
click at [832, 259] on button "Cancel" at bounding box center [841, 259] width 31 height 10
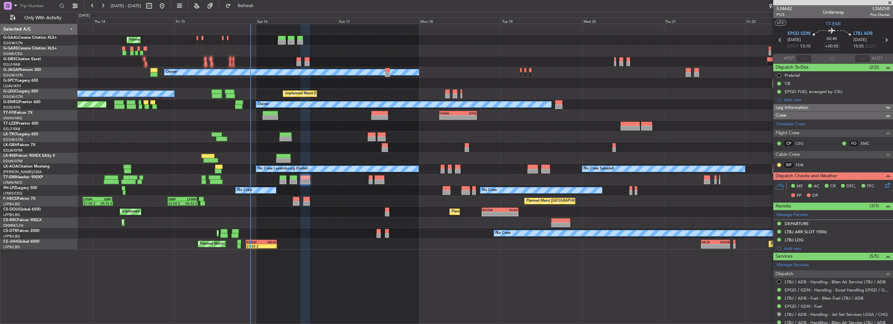
click at [805, 107] on span "Leg Information" at bounding box center [791, 107] width 33 height 7
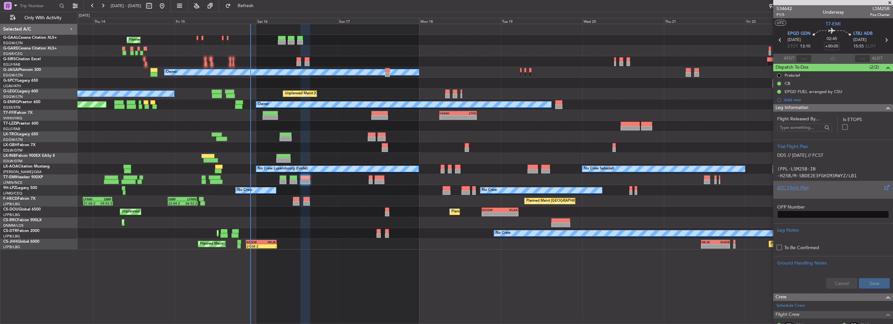
click at [803, 187] on div "ATC Flight Plan" at bounding box center [833, 187] width 112 height 7
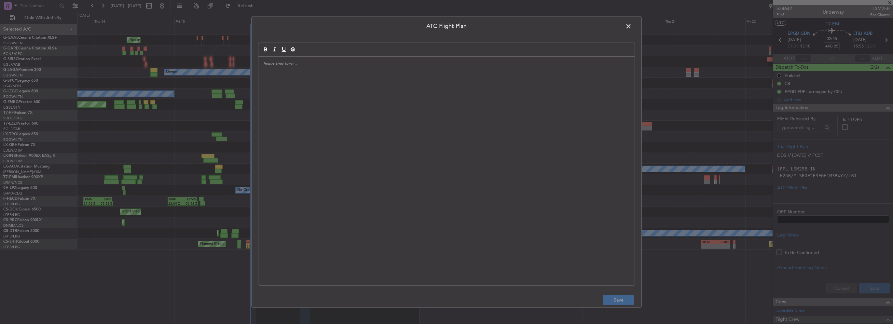
click at [373, 133] on div at bounding box center [446, 171] width 376 height 228
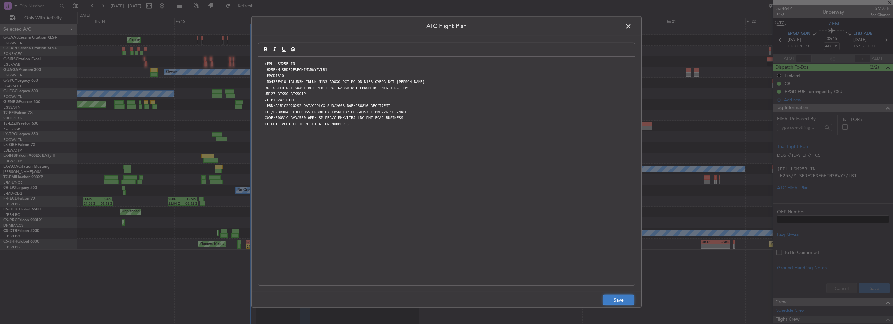
drag, startPoint x: 623, startPoint y: 301, endPoint x: 634, endPoint y: 300, distance: 10.7
click at [623, 301] on button "Save" at bounding box center [618, 300] width 31 height 10
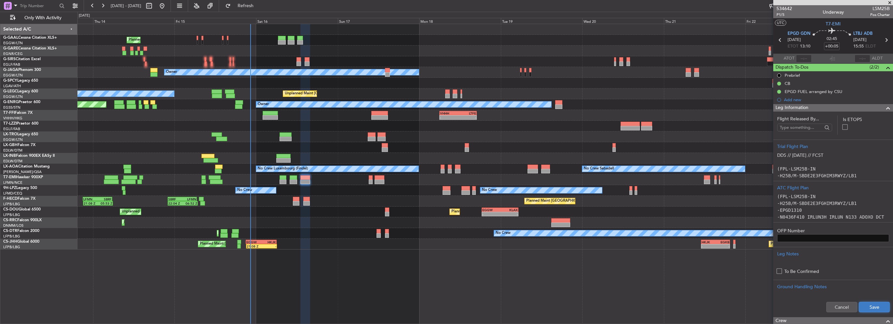
click at [876, 307] on button "Save" at bounding box center [874, 307] width 31 height 10
click at [834, 47] on input "+00:05" at bounding box center [832, 46] width 16 height 8
click at [834, 46] on input "+00:05" at bounding box center [832, 46] width 16 height 8
click at [830, 46] on input "+00:05" at bounding box center [832, 46] width 16 height 8
drag, startPoint x: 832, startPoint y: 47, endPoint x: 839, endPoint y: 46, distance: 7.2
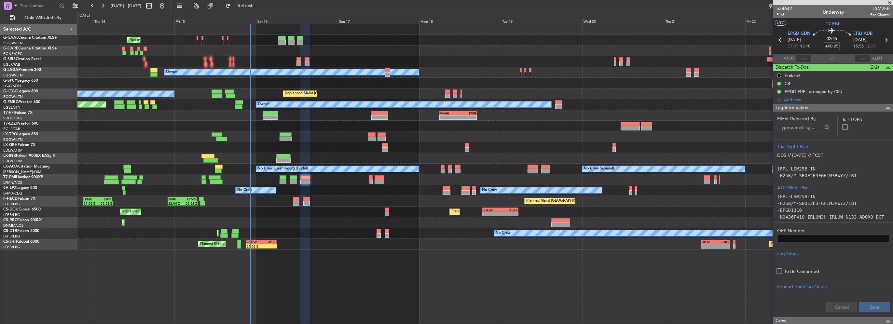
click at [839, 46] on div "02:45 +00:05" at bounding box center [831, 40] width 43 height 24
type input "+00:10"
click at [884, 109] on span at bounding box center [888, 108] width 8 height 8
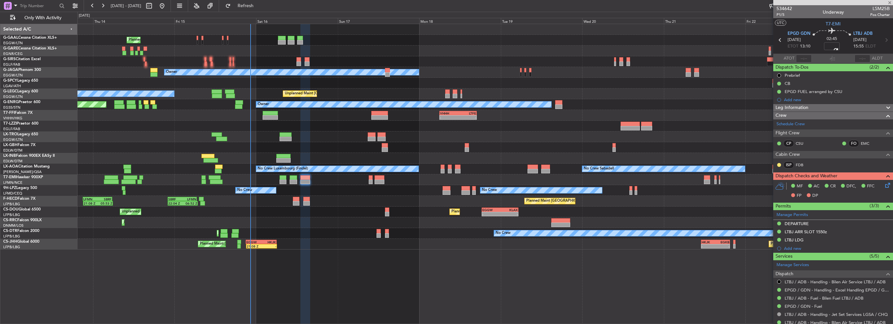
click at [884, 185] on icon at bounding box center [886, 184] width 5 height 5
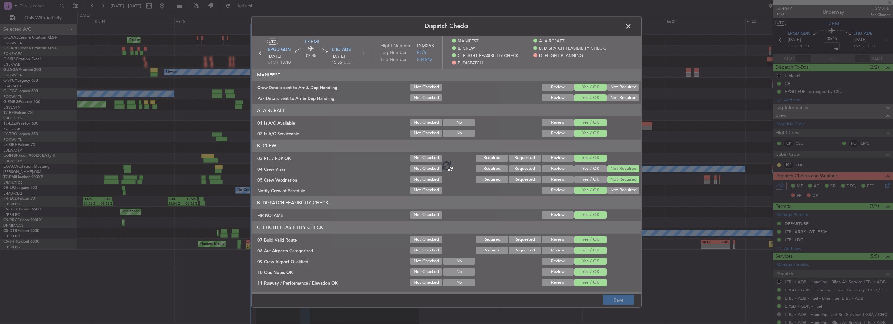
type input "+00:10"
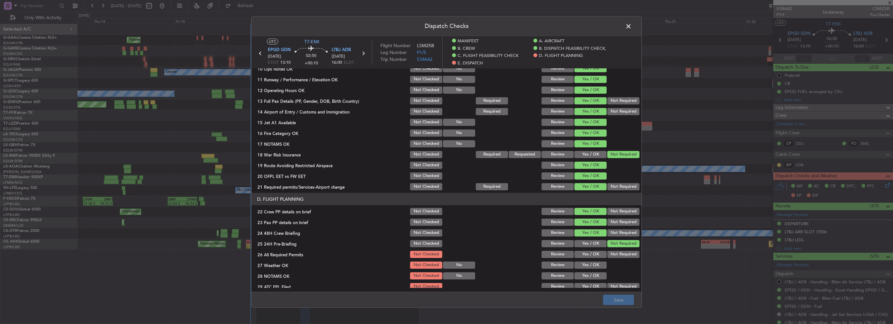
scroll to position [293, 0]
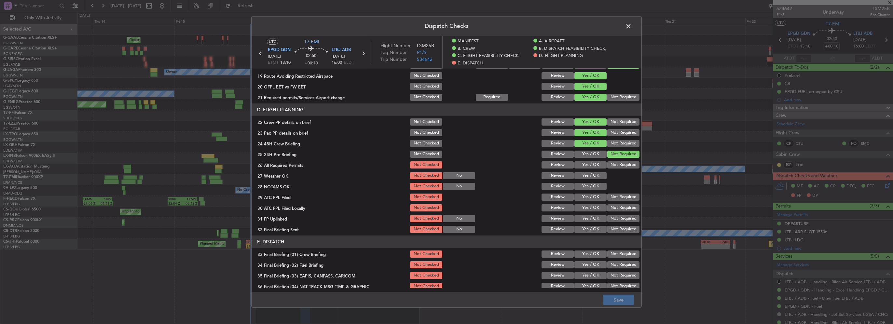
click at [596, 164] on button "Yes / OK" at bounding box center [590, 164] width 32 height 7
drag, startPoint x: 597, startPoint y: 175, endPoint x: 596, endPoint y: 184, distance: 9.2
click at [597, 175] on button "Yes / OK" at bounding box center [590, 175] width 32 height 7
drag, startPoint x: 596, startPoint y: 184, endPoint x: 594, endPoint y: 192, distance: 8.3
click at [596, 184] on button "Yes / OK" at bounding box center [590, 186] width 32 height 7
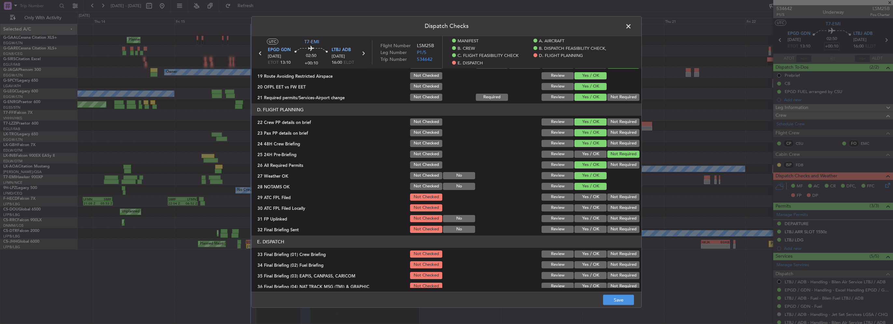
click at [594, 193] on div "Yes / OK" at bounding box center [589, 197] width 33 height 9
click at [595, 196] on button "Yes / OK" at bounding box center [590, 197] width 32 height 7
click at [614, 209] on button "Not Required" at bounding box center [623, 207] width 32 height 7
click at [597, 220] on button "Yes / OK" at bounding box center [590, 218] width 32 height 7
click at [612, 228] on button "Not Required" at bounding box center [623, 229] width 32 height 7
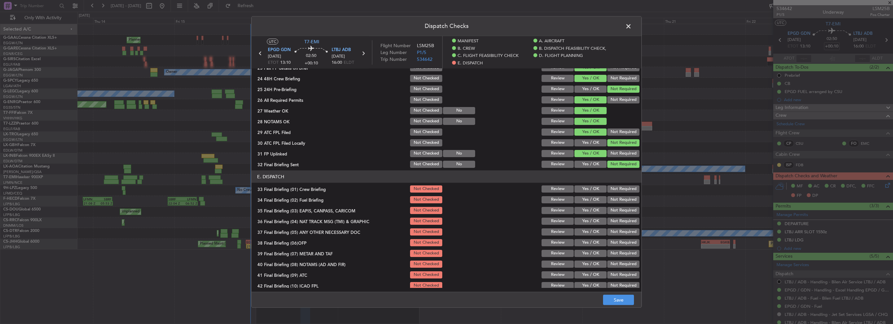
scroll to position [383, 0]
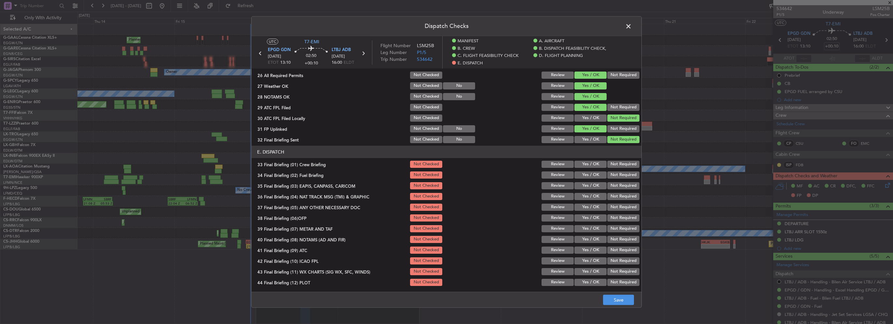
drag, startPoint x: 589, startPoint y: 159, endPoint x: 589, endPoint y: 163, distance: 4.0
click at [589, 160] on section "E. DISPATCH 33 Final Briefing (01) Crew Briefing Not Checked Review Yes / OK No…" at bounding box center [447, 216] width 390 height 141
drag, startPoint x: 590, startPoint y: 165, endPoint x: 591, endPoint y: 169, distance: 4.1
click at [590, 165] on button "Yes / OK" at bounding box center [590, 164] width 32 height 7
drag, startPoint x: 591, startPoint y: 172, endPoint x: 599, endPoint y: 177, distance: 9.7
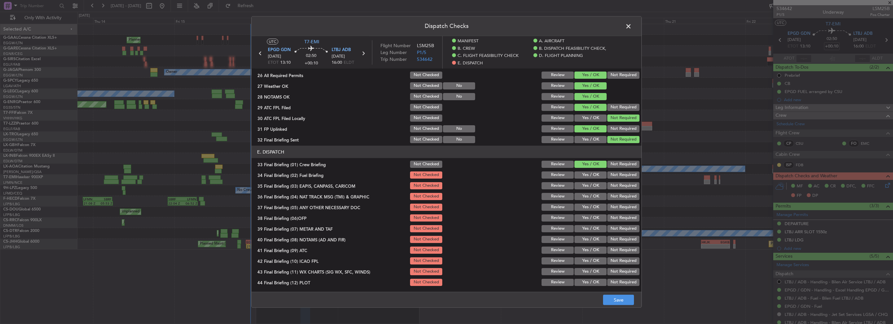
click at [592, 172] on button "Yes / OK" at bounding box center [590, 174] width 32 height 7
click at [607, 184] on button "Not Required" at bounding box center [623, 185] width 32 height 7
click at [607, 193] on button "Not Required" at bounding box center [623, 196] width 32 height 7
drag, startPoint x: 589, startPoint y: 202, endPoint x: 591, endPoint y: 213, distance: 10.9
click at [589, 203] on div "Yes / OK" at bounding box center [589, 207] width 33 height 9
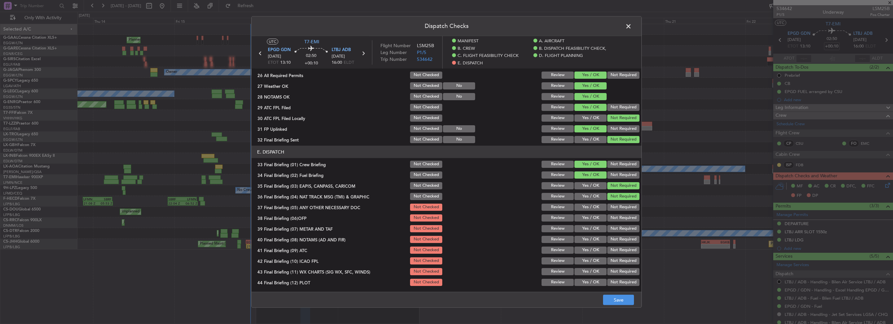
drag, startPoint x: 591, startPoint y: 207, endPoint x: 593, endPoint y: 222, distance: 15.7
click at [591, 207] on button "Yes / OK" at bounding box center [590, 207] width 32 height 7
drag, startPoint x: 592, startPoint y: 221, endPoint x: 593, endPoint y: 217, distance: 4.1
click at [593, 217] on div "Yes / OK" at bounding box center [589, 217] width 33 height 9
click at [595, 221] on button "Yes / OK" at bounding box center [590, 217] width 32 height 7
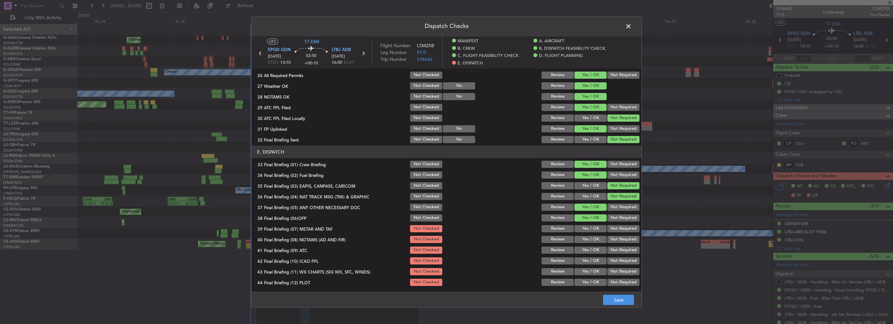
click at [594, 229] on button "Yes / OK" at bounding box center [590, 228] width 32 height 7
click at [598, 243] on div "Yes / OK" at bounding box center [589, 239] width 33 height 9
click at [593, 239] on button "Yes / OK" at bounding box center [590, 239] width 32 height 7
click at [588, 250] on button "Yes / OK" at bounding box center [590, 250] width 32 height 7
drag, startPoint x: 588, startPoint y: 260, endPoint x: 589, endPoint y: 267, distance: 7.2
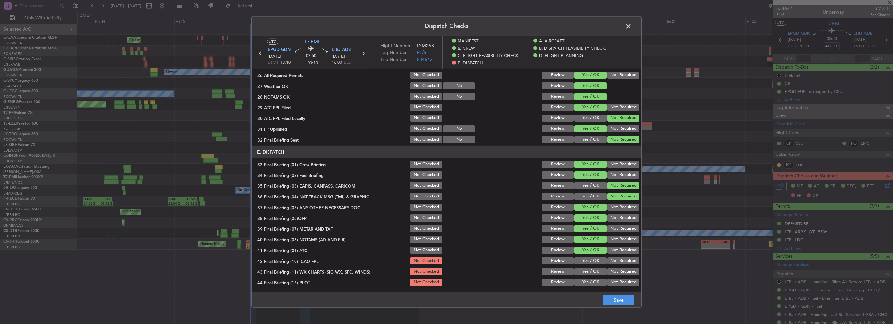
click at [588, 260] on button "Yes / OK" at bounding box center [590, 260] width 32 height 7
drag, startPoint x: 589, startPoint y: 267, endPoint x: 590, endPoint y: 275, distance: 8.5
click at [589, 271] on div "Yes / OK" at bounding box center [589, 271] width 33 height 9
click at [591, 282] on button "Yes / OK" at bounding box center [590, 282] width 32 height 7
click at [591, 269] on button "Yes / OK" at bounding box center [590, 271] width 32 height 7
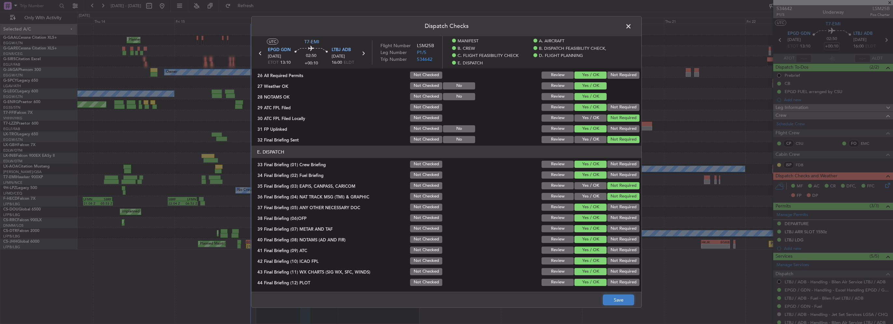
click at [618, 304] on button "Save" at bounding box center [618, 300] width 31 height 10
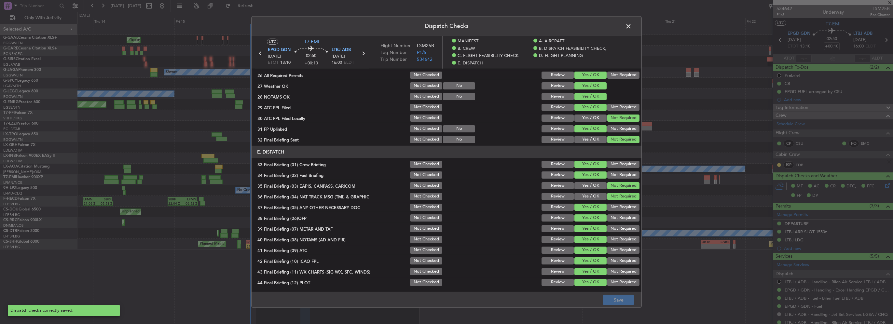
click at [632, 26] on span at bounding box center [632, 27] width 0 height 13
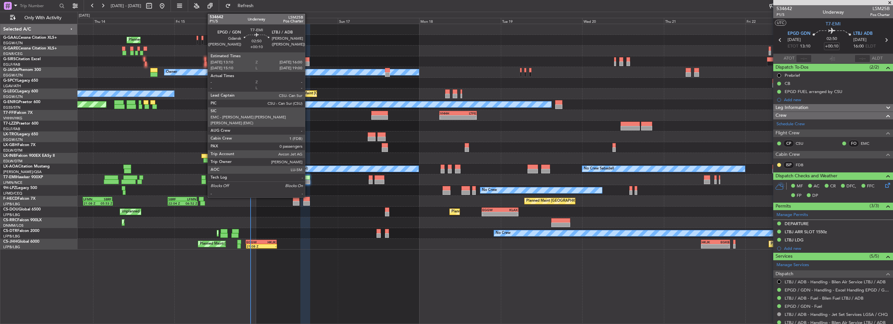
click at [308, 180] on div at bounding box center [305, 182] width 10 height 5
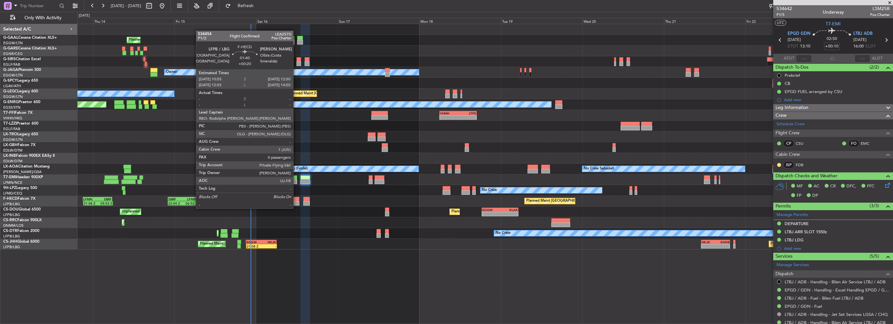
click at [296, 202] on div at bounding box center [296, 203] width 7 height 5
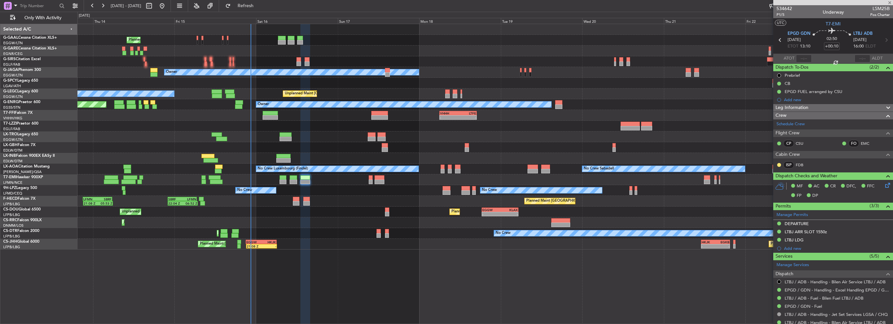
type input "+00:20"
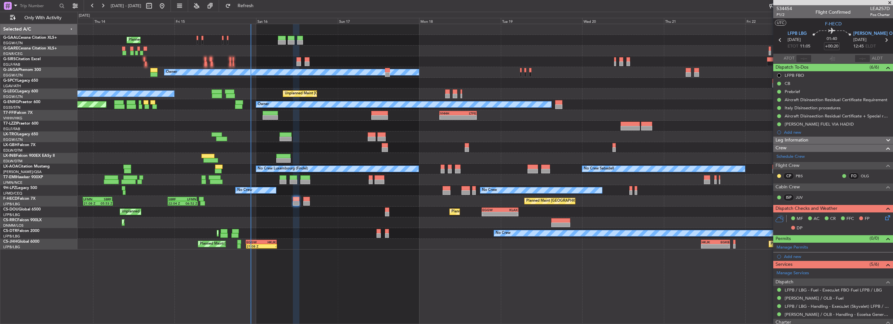
click at [803, 90] on div "Prebrief" at bounding box center [833, 92] width 120 height 8
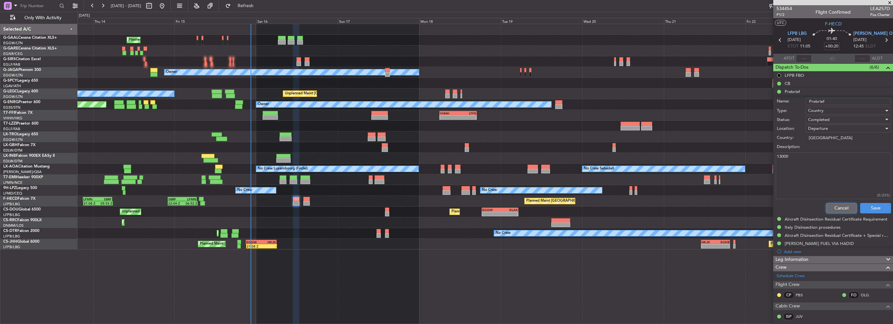
click at [833, 211] on button "Cancel" at bounding box center [841, 208] width 31 height 10
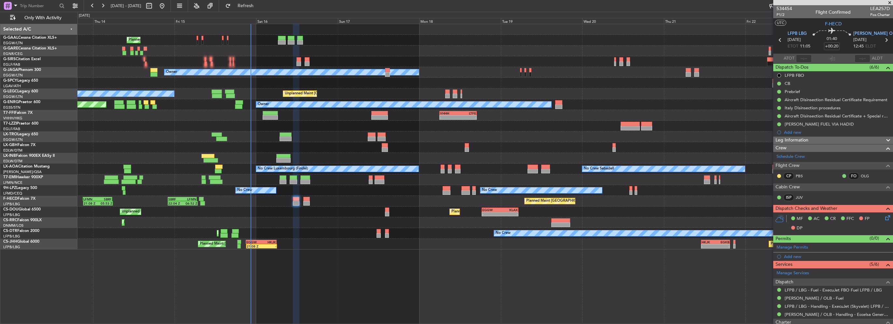
drag, startPoint x: 816, startPoint y: 142, endPoint x: 814, endPoint y: 147, distance: 5.5
click at [816, 142] on div "Leg Information" at bounding box center [833, 140] width 120 height 7
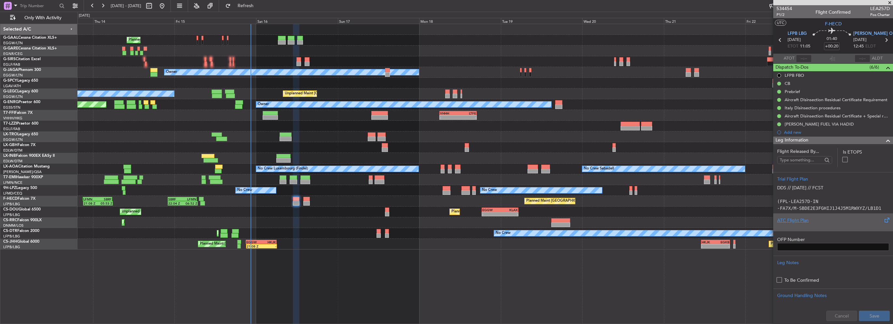
click at [801, 222] on div "ATC Flight Plan" at bounding box center [833, 220] width 112 height 7
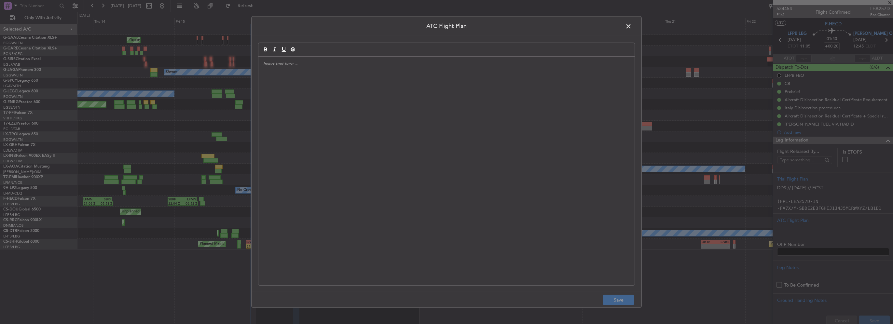
drag, startPoint x: 422, startPoint y: 153, endPoint x: 435, endPoint y: 157, distance: 13.1
click at [422, 154] on div at bounding box center [446, 171] width 376 height 228
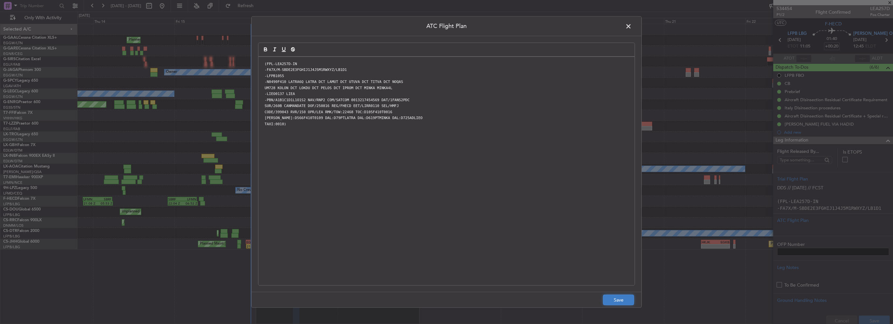
click at [619, 301] on button "Save" at bounding box center [618, 300] width 31 height 10
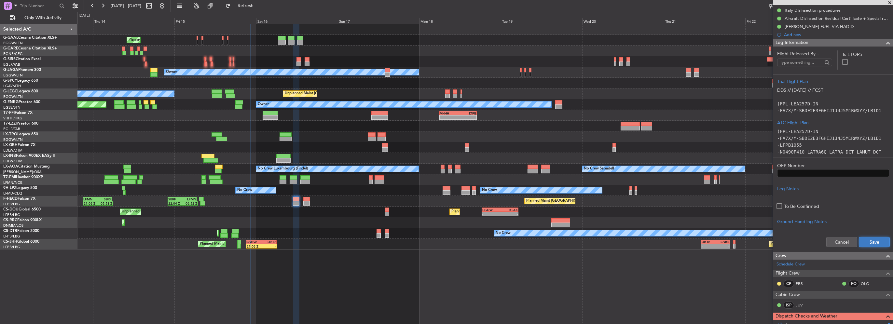
click at [874, 237] on button "Save" at bounding box center [874, 242] width 31 height 10
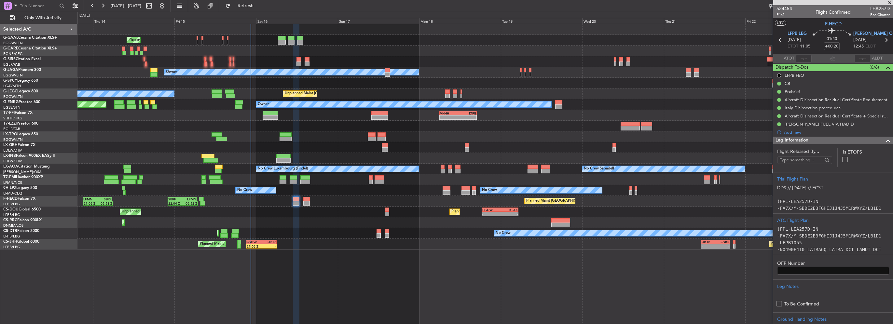
click at [884, 139] on span at bounding box center [888, 141] width 8 height 8
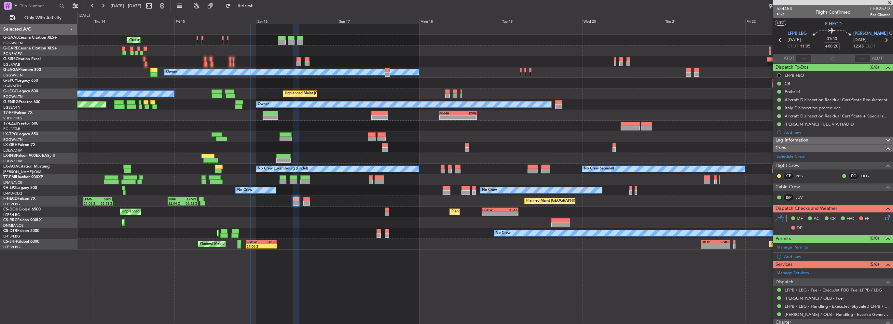
click at [884, 139] on span at bounding box center [888, 141] width 8 height 8
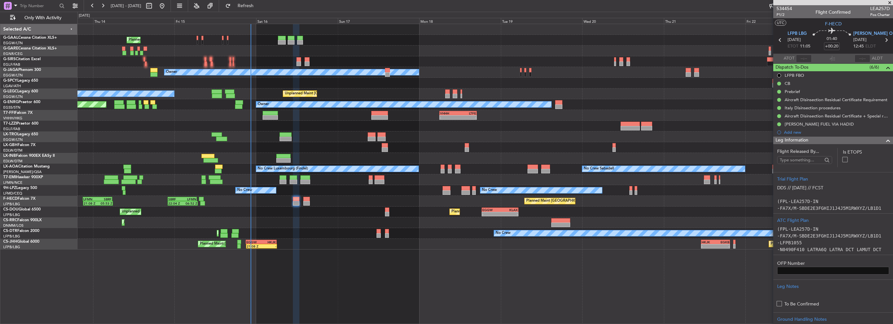
click at [884, 139] on span at bounding box center [888, 141] width 8 height 8
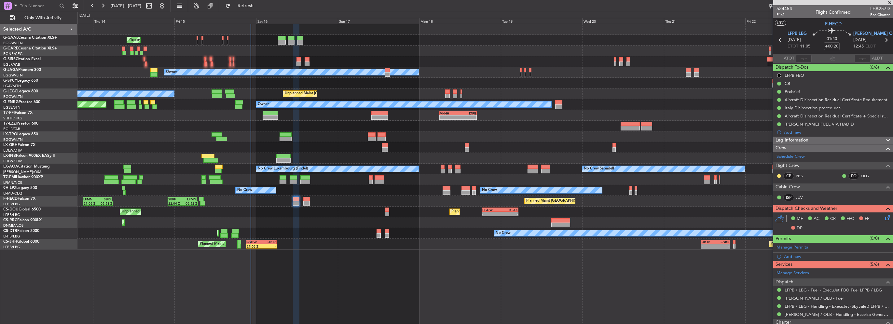
click at [884, 217] on icon at bounding box center [886, 216] width 5 height 5
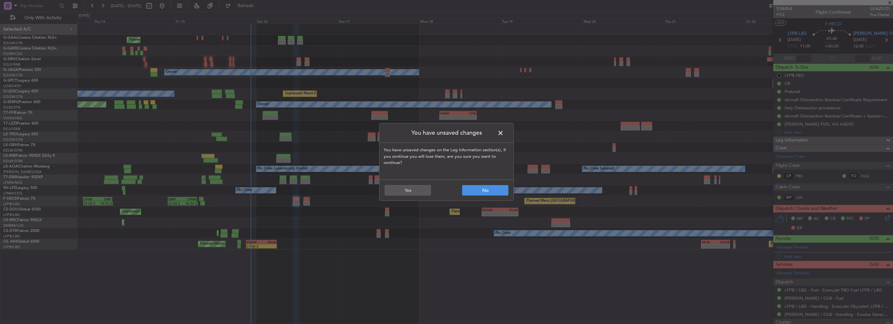
drag, startPoint x: 501, startPoint y: 132, endPoint x: 507, endPoint y: 132, distance: 5.9
click at [504, 132] on span at bounding box center [504, 134] width 0 height 13
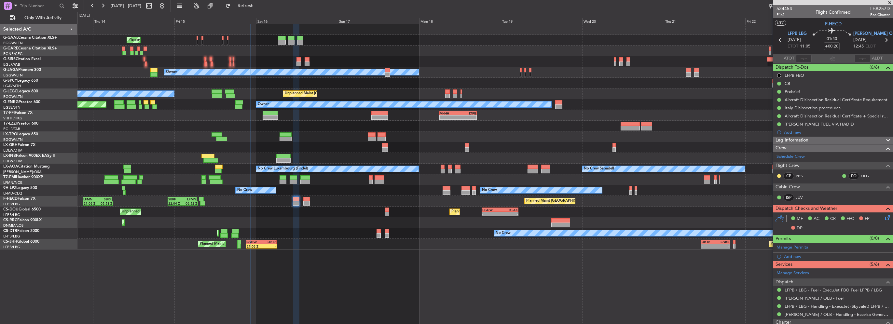
click at [851, 139] on div "Leg Information" at bounding box center [833, 140] width 120 height 7
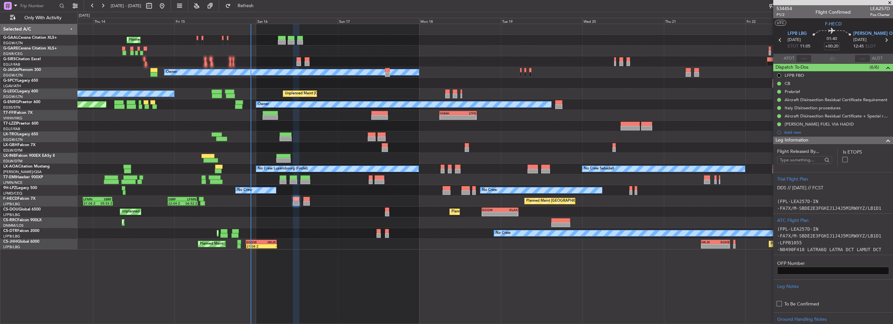
click at [873, 140] on div "Leg Information" at bounding box center [833, 140] width 120 height 7
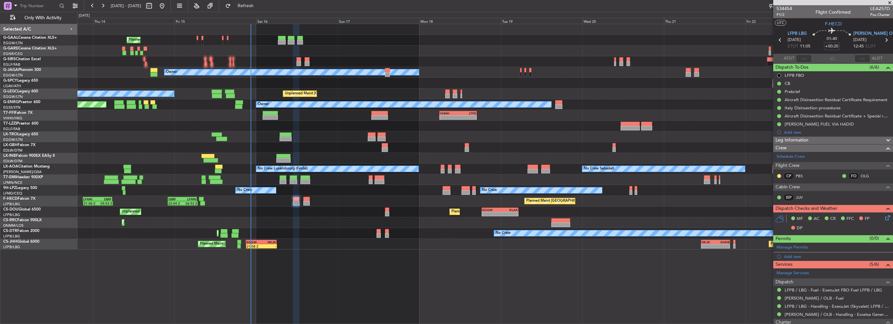
click at [885, 216] on icon at bounding box center [886, 216] width 5 height 5
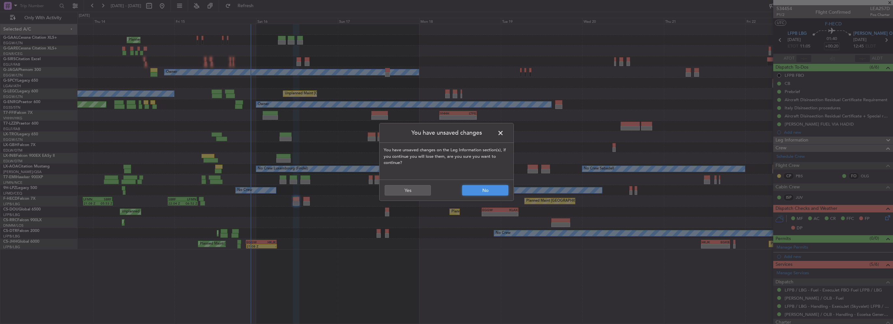
click at [487, 189] on button "No" at bounding box center [485, 190] width 46 height 10
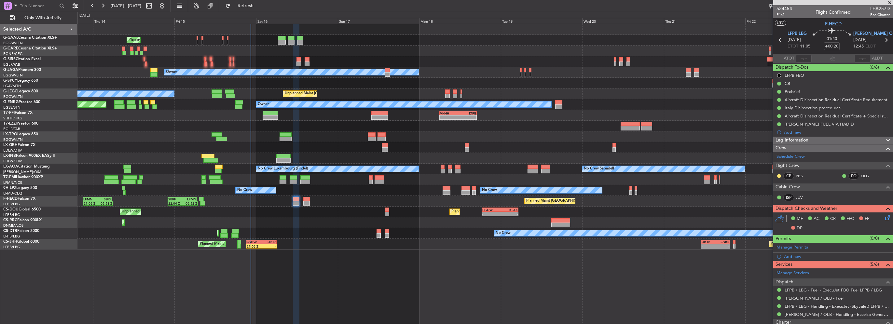
click at [884, 215] on icon at bounding box center [886, 216] width 5 height 5
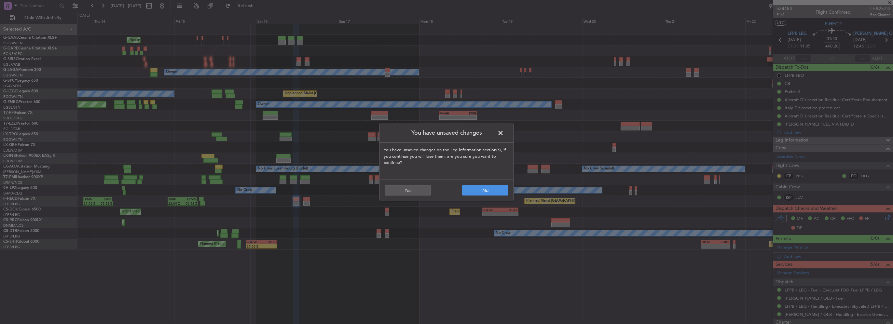
click at [415, 196] on footer "No Yes" at bounding box center [446, 190] width 134 height 21
click at [417, 192] on button "Yes" at bounding box center [408, 190] width 46 height 10
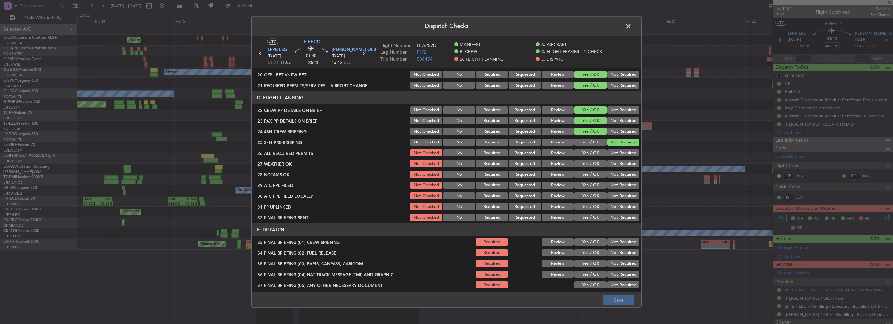
scroll to position [293, 0]
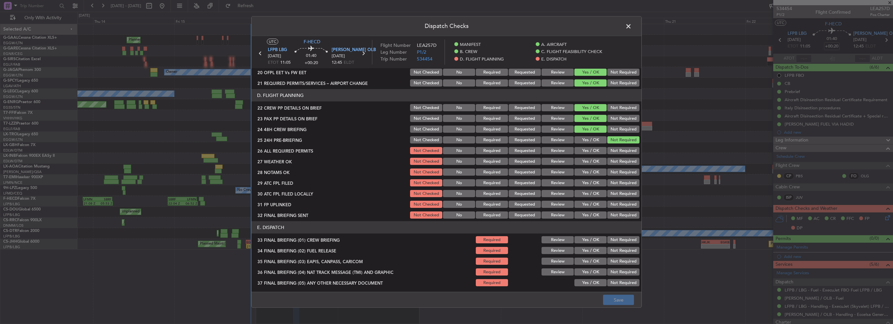
click at [588, 156] on section "D. FLIGHT PLANNING 22 CREW PP DETAILS ON BRIEF Not Checked No Required Requeste…" at bounding box center [447, 154] width 390 height 130
click at [592, 152] on button "Yes / OK" at bounding box center [590, 150] width 32 height 7
drag, startPoint x: 592, startPoint y: 161, endPoint x: 592, endPoint y: 168, distance: 6.2
click at [592, 161] on button "Yes / OK" at bounding box center [590, 161] width 32 height 7
click at [593, 177] on section "D. FLIGHT PLANNING 22 CREW PP DETAILS ON BRIEF Not Checked No Required Requeste…" at bounding box center [447, 154] width 390 height 130
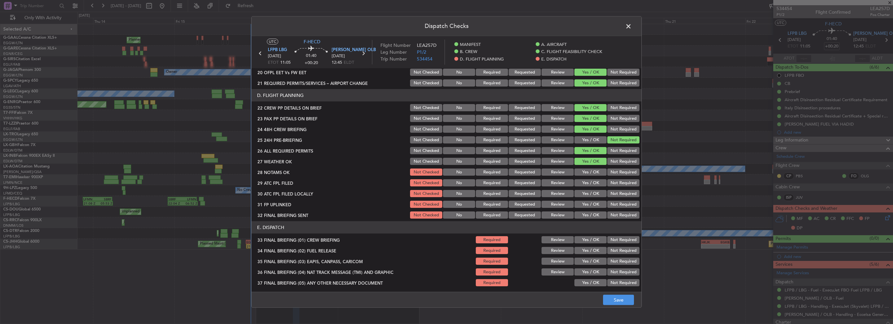
click at [591, 173] on button "Yes / OK" at bounding box center [590, 172] width 32 height 7
drag, startPoint x: 594, startPoint y: 183, endPoint x: 600, endPoint y: 186, distance: 6.8
click at [594, 183] on button "Yes / OK" at bounding box center [590, 182] width 32 height 7
drag, startPoint x: 622, startPoint y: 197, endPoint x: 589, endPoint y: 202, distance: 33.5
click at [622, 197] on button "Not Required" at bounding box center [623, 193] width 32 height 7
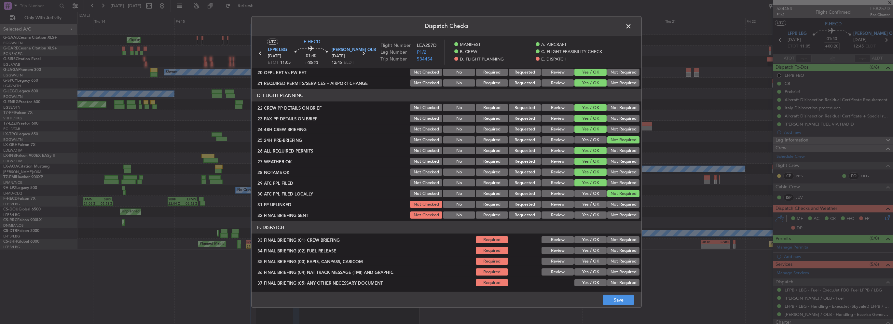
drag, startPoint x: 583, startPoint y: 203, endPoint x: 614, endPoint y: 211, distance: 31.9
click at [585, 204] on button "Yes / OK" at bounding box center [590, 204] width 32 height 7
click at [624, 217] on button "Not Required" at bounding box center [623, 214] width 32 height 7
click at [594, 241] on button "Yes / OK" at bounding box center [590, 239] width 32 height 7
click at [593, 253] on button "Yes / OK" at bounding box center [590, 250] width 32 height 7
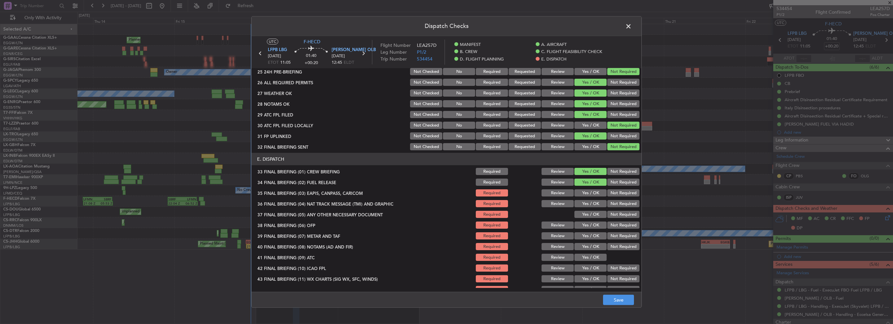
scroll to position [369, 0]
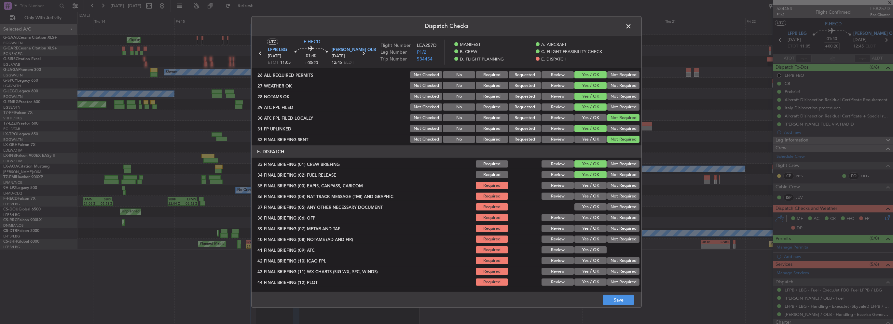
click at [616, 184] on button "Not Required" at bounding box center [623, 185] width 32 height 7
click at [616, 194] on button "Not Required" at bounding box center [623, 196] width 32 height 7
click at [599, 204] on button "Yes / OK" at bounding box center [590, 206] width 32 height 7
click at [595, 218] on button "Yes / OK" at bounding box center [590, 217] width 32 height 7
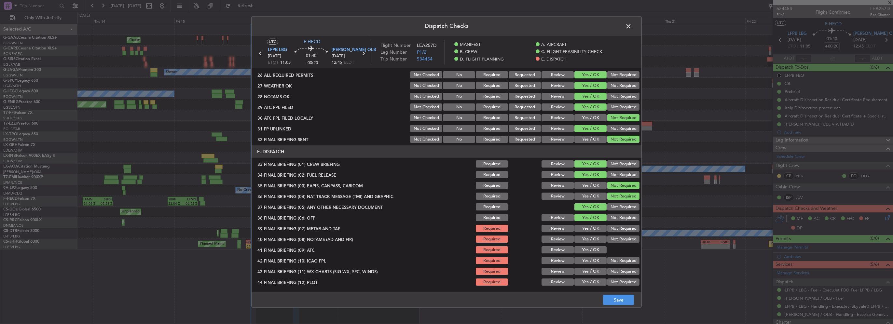
drag, startPoint x: 594, startPoint y: 228, endPoint x: 592, endPoint y: 243, distance: 15.7
click at [594, 228] on button "Yes / OK" at bounding box center [590, 228] width 32 height 7
click at [592, 245] on div "Yes / OK" at bounding box center [589, 249] width 33 height 9
click at [590, 237] on button "Yes / OK" at bounding box center [590, 239] width 32 height 7
click at [593, 247] on button "Yes / OK" at bounding box center [590, 249] width 32 height 7
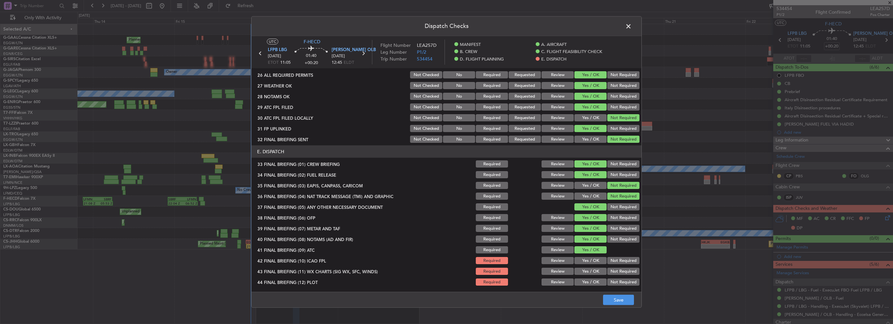
drag, startPoint x: 595, startPoint y: 258, endPoint x: 595, endPoint y: 263, distance: 4.9
click at [595, 258] on button "Yes / OK" at bounding box center [590, 260] width 32 height 7
click at [595, 269] on button "Yes / OK" at bounding box center [590, 271] width 32 height 7
click at [595, 279] on button "Yes / OK" at bounding box center [590, 282] width 32 height 7
click at [608, 300] on button "Save" at bounding box center [618, 300] width 31 height 10
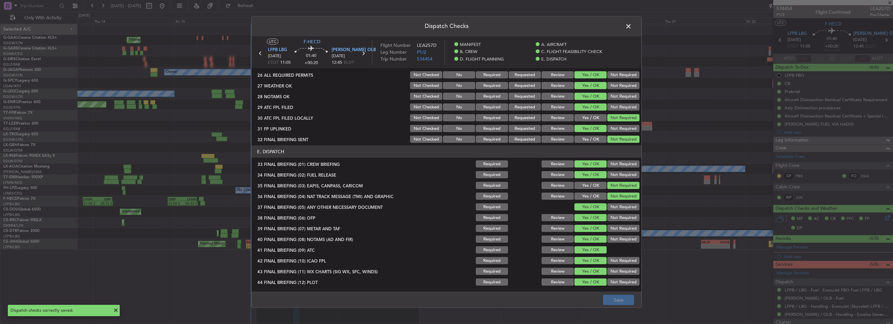
click at [632, 25] on span at bounding box center [632, 27] width 0 height 13
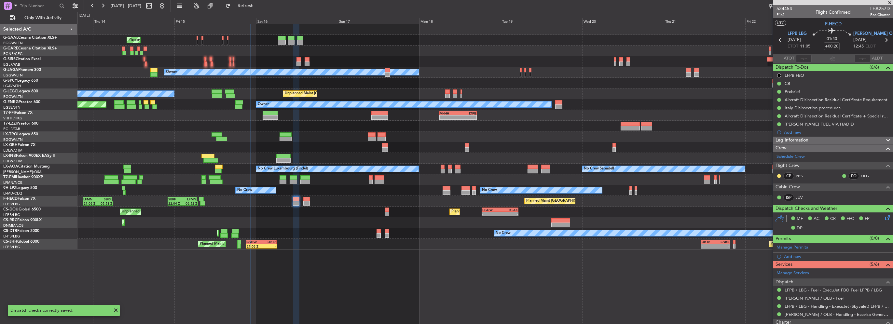
click at [842, 140] on div "Leg Information" at bounding box center [833, 140] width 120 height 7
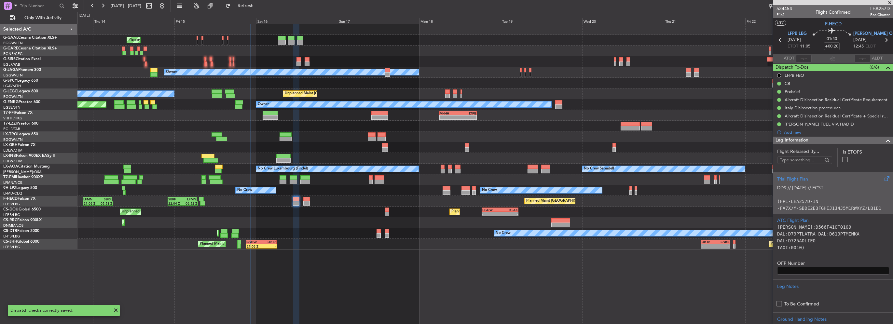
scroll to position [99, 0]
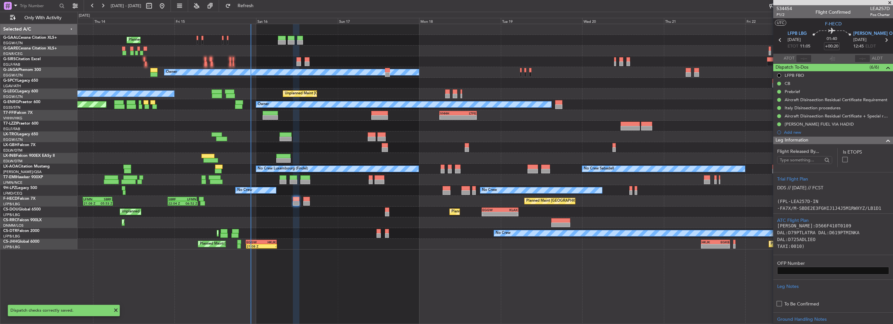
click at [881, 136] on div "Leg Information Flight Released By... Is ETOPS Trial Flight Plan DDS // [DATE] …" at bounding box center [833, 242] width 120 height 213
click at [884, 140] on span at bounding box center [888, 141] width 8 height 8
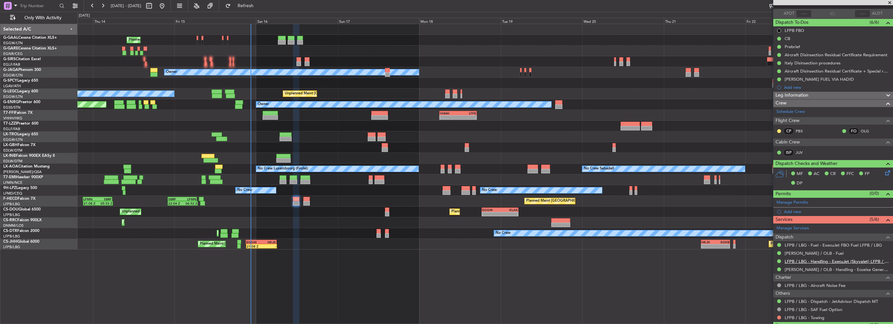
scroll to position [60, 0]
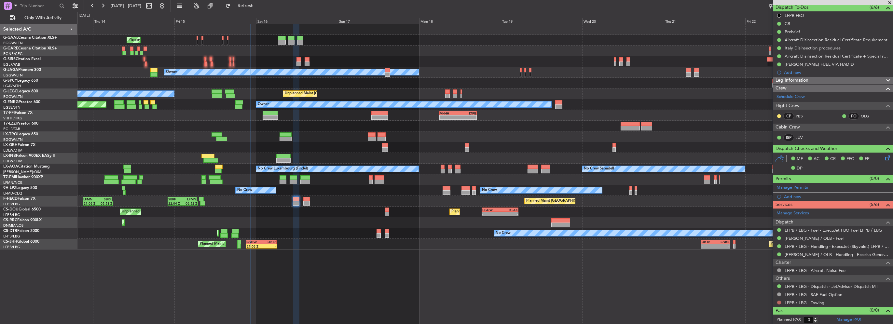
click at [777, 303] on button at bounding box center [779, 303] width 4 height 4
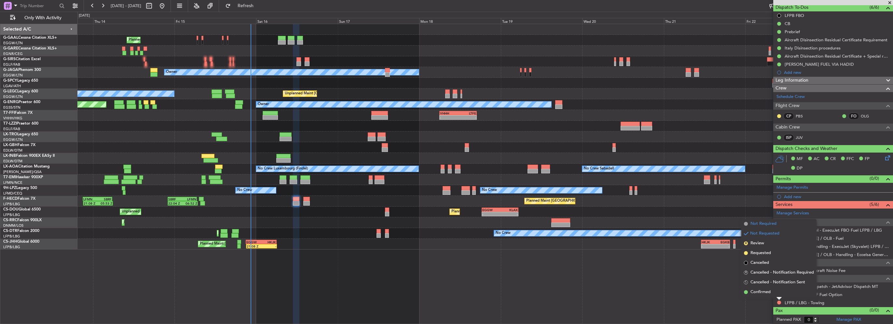
click at [754, 225] on span "Not Required" at bounding box center [763, 224] width 26 height 7
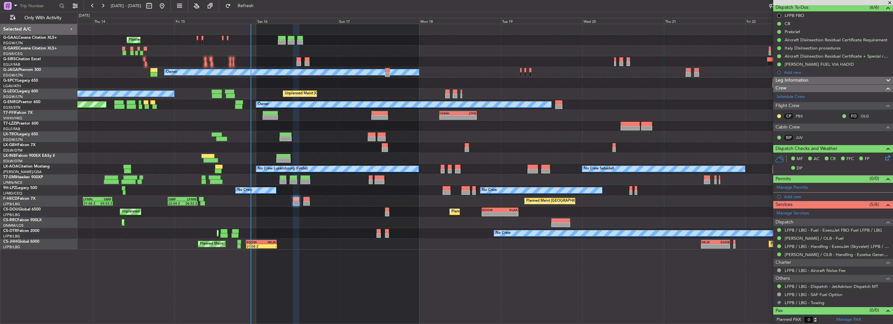
click at [859, 204] on div "Services (5/6)" at bounding box center [833, 204] width 120 height 7
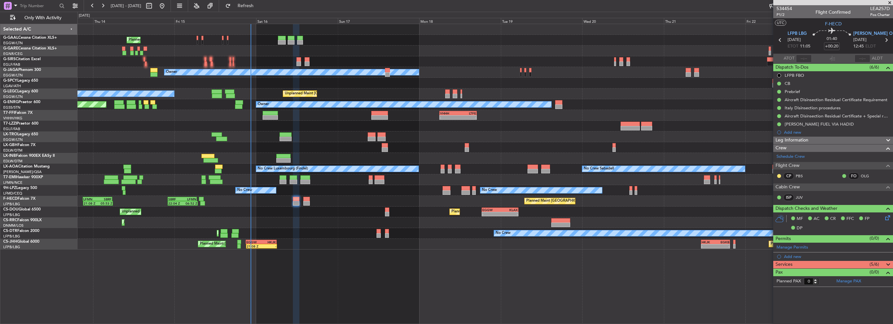
scroll to position [0, 0]
click at [828, 266] on div "Services (5/6)" at bounding box center [833, 264] width 120 height 7
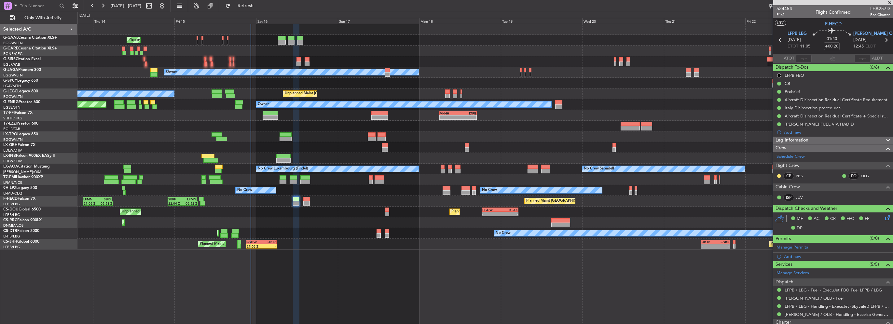
click at [884, 218] on icon at bounding box center [886, 216] width 5 height 5
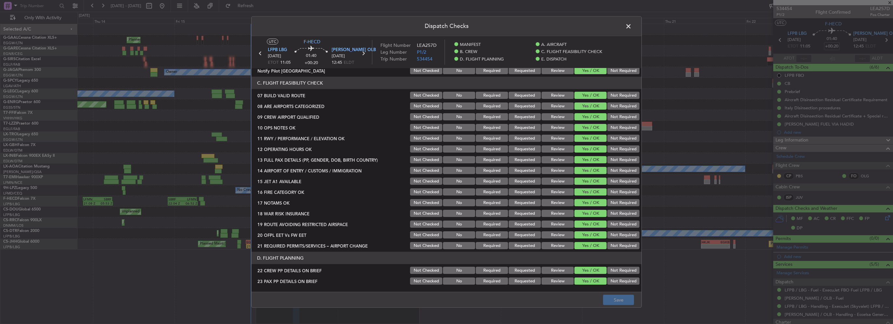
scroll to position [228, 0]
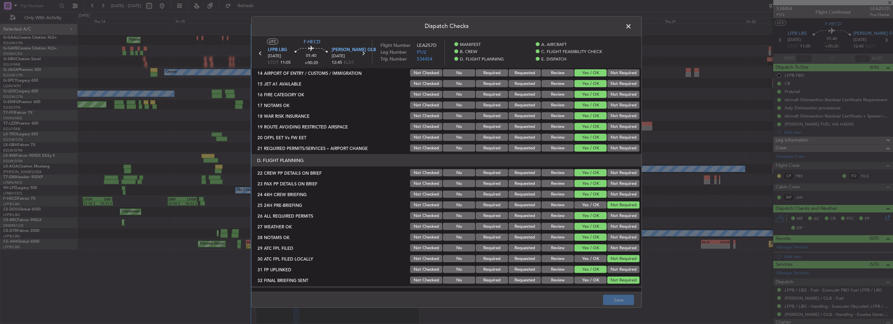
click at [561, 226] on button "Review" at bounding box center [557, 226] width 32 height 7
click at [560, 238] on button "Review" at bounding box center [557, 237] width 32 height 7
click at [619, 300] on button "Save" at bounding box center [618, 300] width 31 height 10
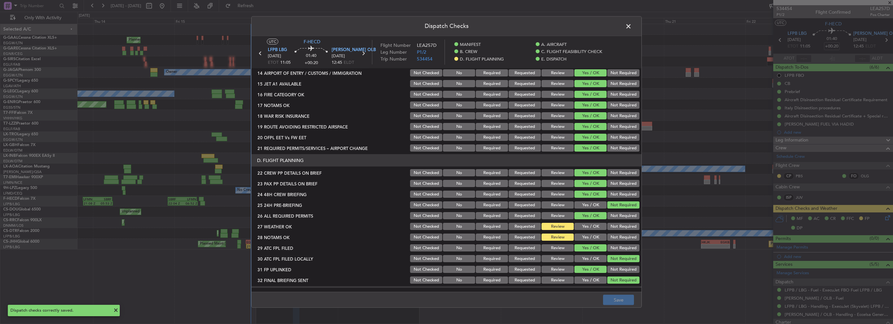
click at [632, 25] on span at bounding box center [632, 27] width 0 height 13
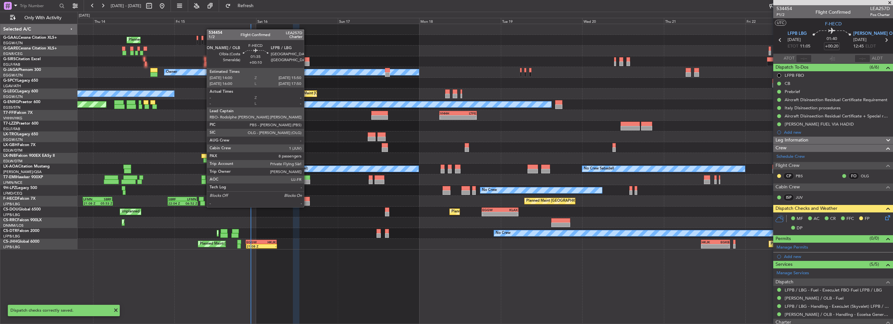
click at [307, 201] on div at bounding box center [306, 203] width 7 height 5
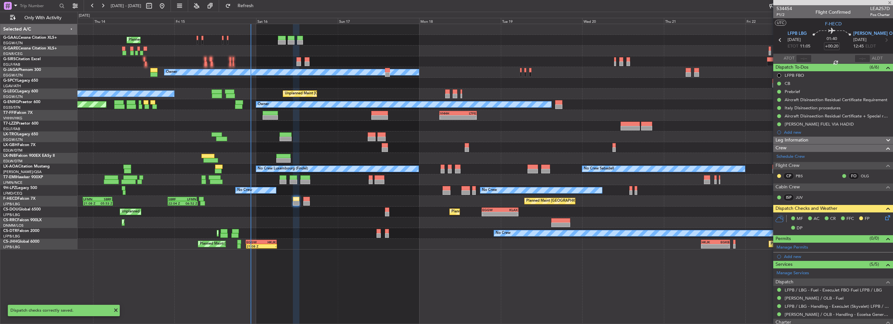
type input "+00:10"
type input "8"
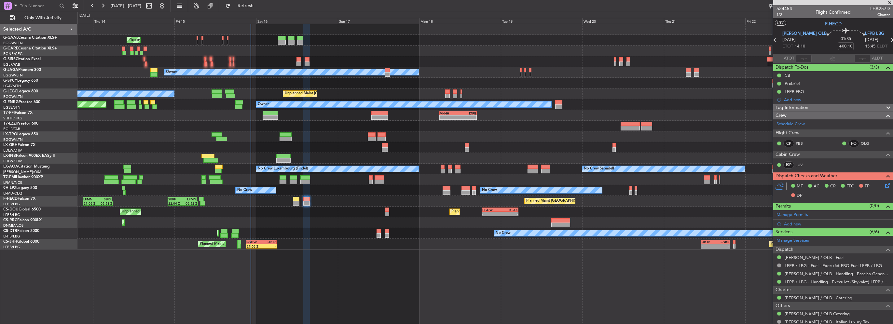
click at [812, 83] on div "Prebrief" at bounding box center [833, 83] width 120 height 8
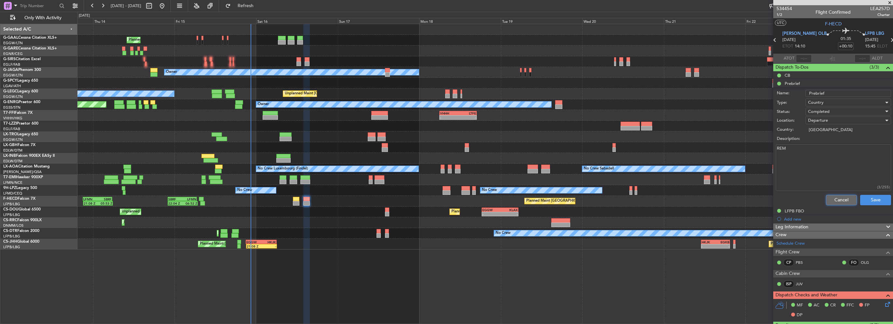
click at [833, 195] on button "Cancel" at bounding box center [841, 200] width 31 height 10
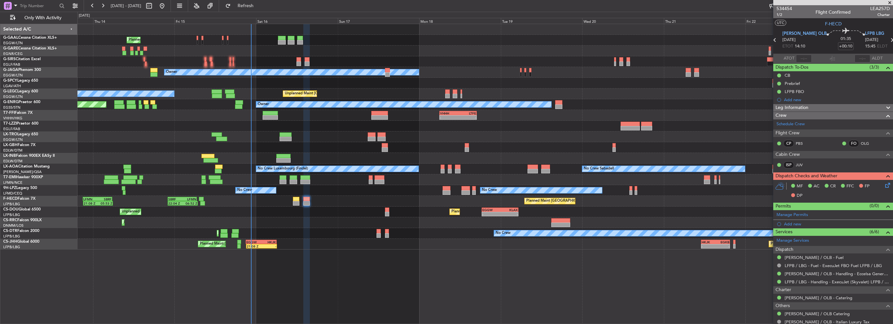
click at [817, 107] on div "Leg Information" at bounding box center [833, 107] width 120 height 7
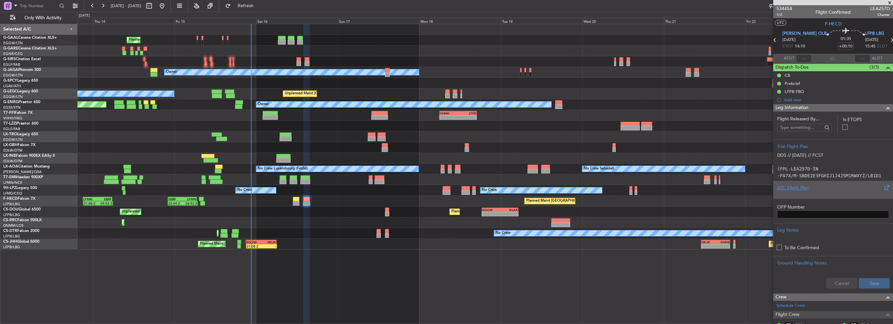
click at [800, 189] on div "ATC Flight Plan" at bounding box center [833, 187] width 112 height 7
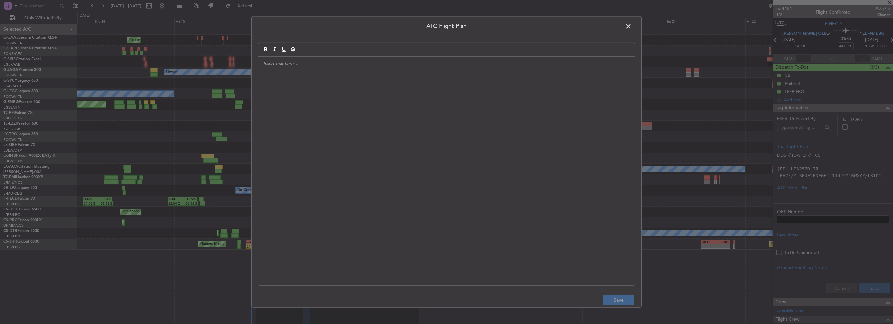
click at [321, 135] on div at bounding box center [446, 171] width 376 height 228
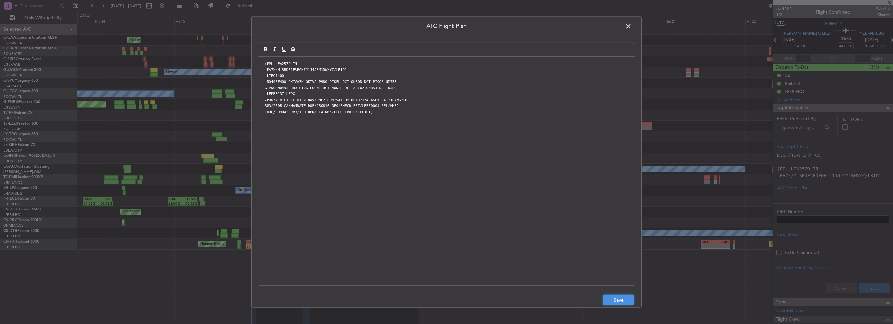
click at [614, 301] on button "Save" at bounding box center [618, 300] width 31 height 10
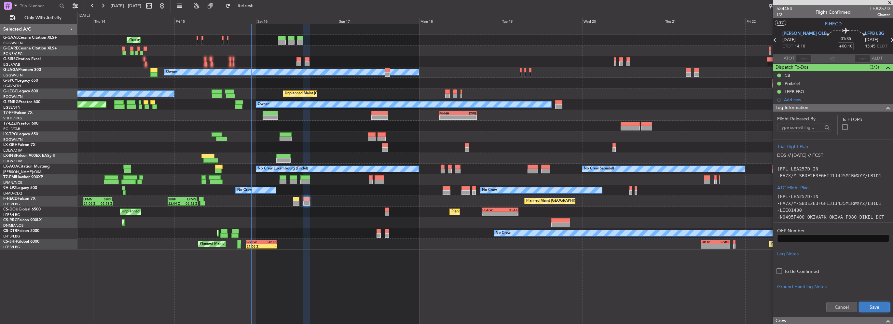
click at [869, 309] on button "Save" at bounding box center [874, 307] width 31 height 10
click at [833, 46] on mat-tooltip-component "Flight Time" at bounding box center [830, 50] width 30 height 17
click at [838, 47] on input "+00:10" at bounding box center [846, 46] width 16 height 8
click at [884, 106] on span at bounding box center [888, 108] width 8 height 8
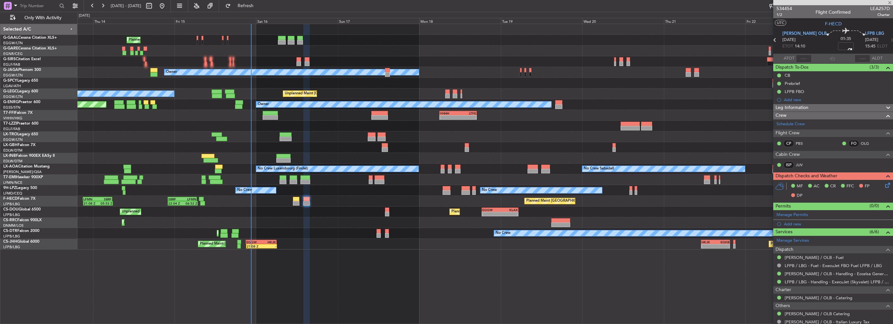
click at [884, 185] on icon at bounding box center [886, 184] width 5 height 5
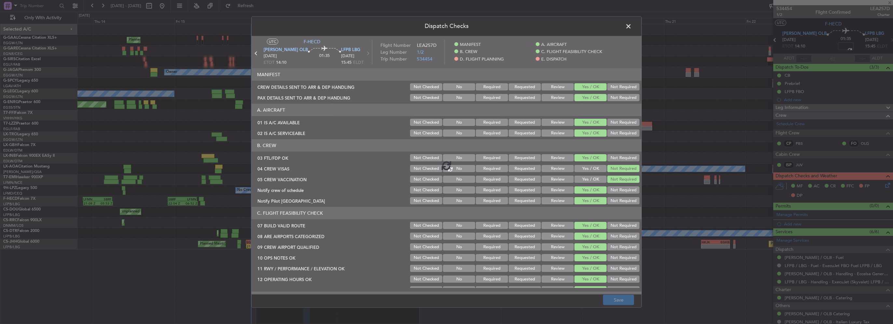
click at [632, 28] on span at bounding box center [632, 27] width 0 height 13
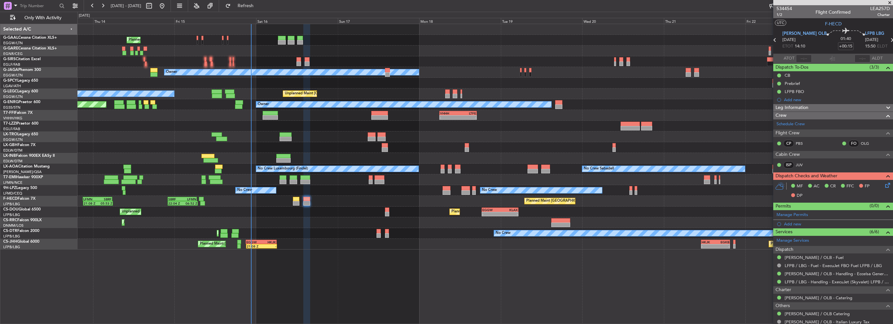
click at [884, 185] on icon at bounding box center [886, 184] width 5 height 5
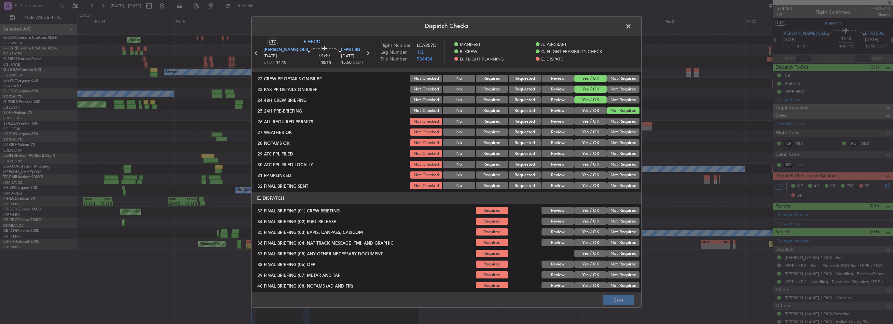
scroll to position [325, 0]
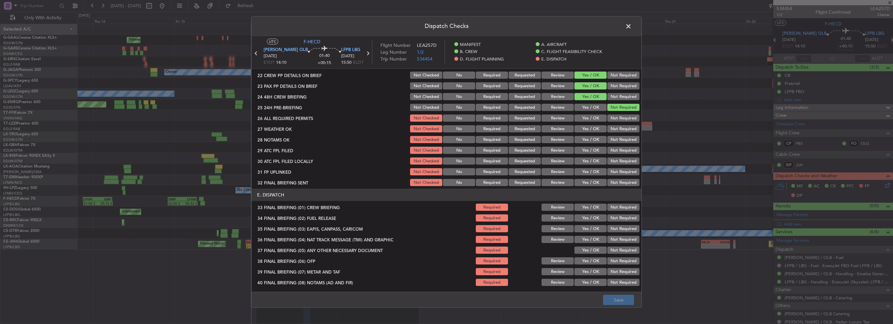
click at [592, 120] on button "Yes / OK" at bounding box center [590, 118] width 32 height 7
drag, startPoint x: 593, startPoint y: 130, endPoint x: 595, endPoint y: 134, distance: 4.2
click at [593, 130] on button "Yes / OK" at bounding box center [590, 128] width 32 height 7
click at [594, 141] on button "Yes / OK" at bounding box center [590, 139] width 32 height 7
click at [597, 149] on button "Yes / OK" at bounding box center [590, 150] width 32 height 7
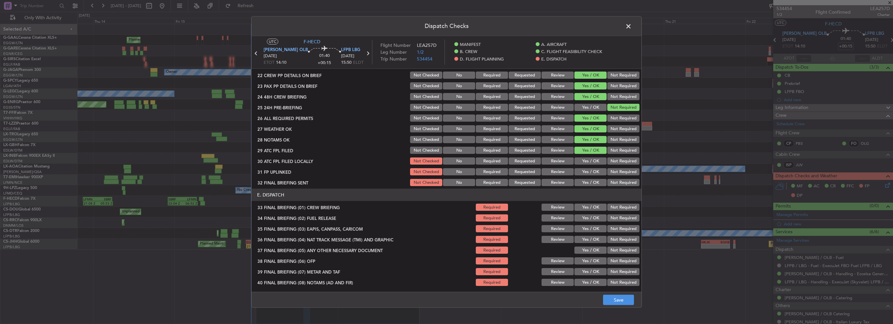
drag, startPoint x: 608, startPoint y: 162, endPoint x: 593, endPoint y: 170, distance: 17.0
click at [607, 162] on button "Not Required" at bounding box center [623, 160] width 32 height 7
drag, startPoint x: 593, startPoint y: 170, endPoint x: 622, endPoint y: 180, distance: 31.2
click at [593, 170] on button "Yes / OK" at bounding box center [590, 171] width 32 height 7
click at [623, 180] on button "Not Required" at bounding box center [623, 182] width 32 height 7
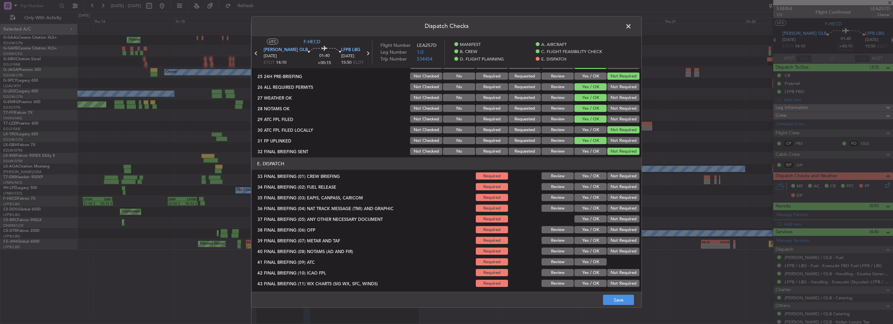
scroll to position [369, 0]
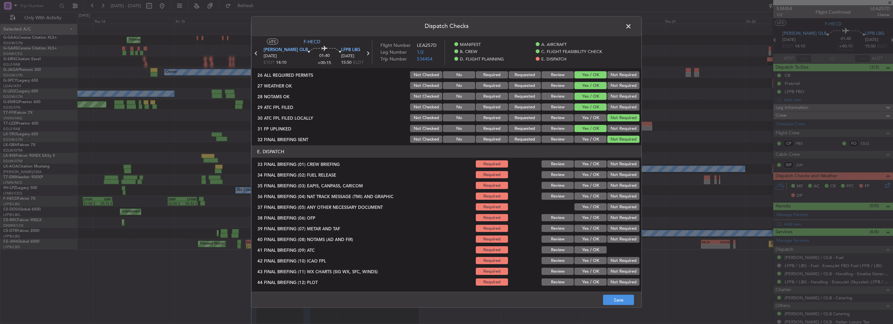
click at [593, 162] on button "Yes / OK" at bounding box center [590, 163] width 32 height 7
click at [593, 173] on button "Yes / OK" at bounding box center [590, 174] width 32 height 7
drag, startPoint x: 609, startPoint y: 184, endPoint x: 610, endPoint y: 187, distance: 4.0
click at [609, 184] on button "Not Required" at bounding box center [623, 185] width 32 height 7
click at [612, 194] on button "Not Required" at bounding box center [623, 196] width 32 height 7
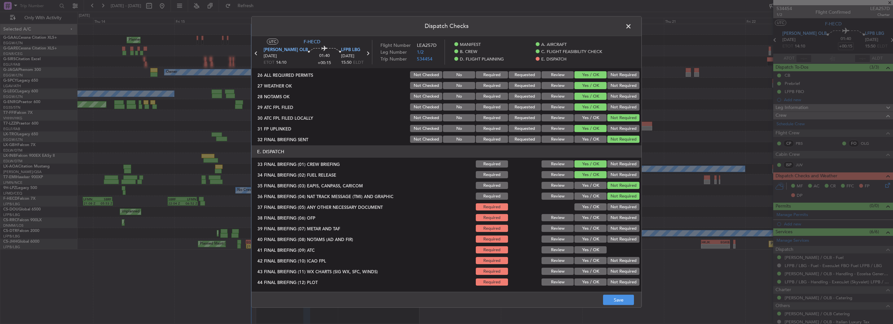
drag, startPoint x: 590, startPoint y: 203, endPoint x: 592, endPoint y: 218, distance: 15.5
click at [590, 204] on button "Yes / OK" at bounding box center [590, 206] width 32 height 7
click at [592, 218] on button "Yes / OK" at bounding box center [590, 217] width 32 height 7
click at [594, 226] on button "Yes / OK" at bounding box center [590, 228] width 32 height 7
click at [594, 236] on button "Yes / OK" at bounding box center [590, 239] width 32 height 7
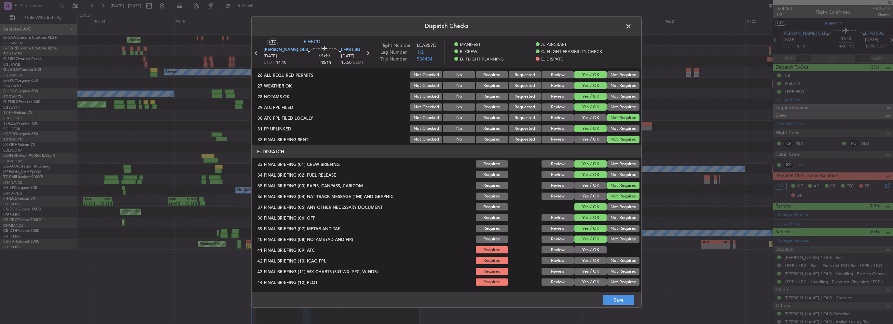
click at [594, 248] on button "Yes / OK" at bounding box center [590, 249] width 32 height 7
drag, startPoint x: 594, startPoint y: 258, endPoint x: 592, endPoint y: 267, distance: 9.0
click at [594, 258] on button "Yes / OK" at bounding box center [590, 260] width 32 height 7
click at [592, 268] on button "Yes / OK" at bounding box center [590, 271] width 32 height 7
drag, startPoint x: 593, startPoint y: 278, endPoint x: 609, endPoint y: 290, distance: 19.7
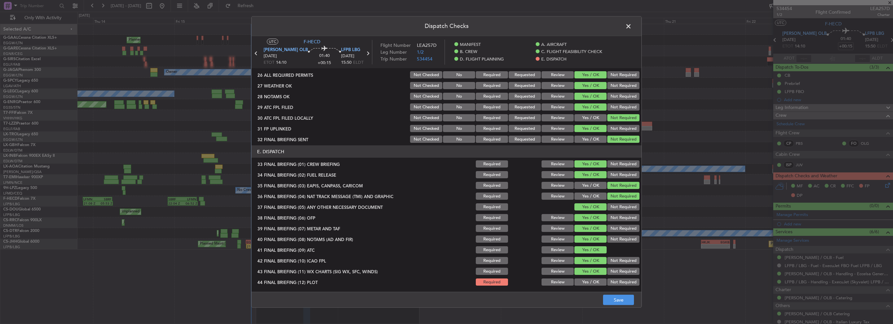
click at [593, 279] on button "Yes / OK" at bounding box center [590, 282] width 32 height 7
click at [614, 302] on button "Save" at bounding box center [618, 300] width 31 height 10
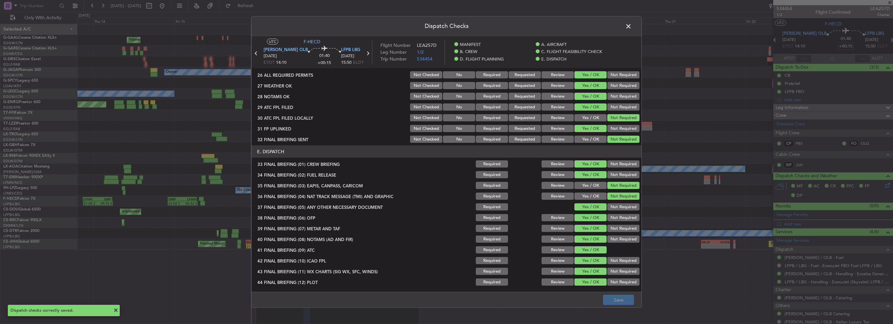
click at [632, 27] on span at bounding box center [632, 27] width 0 height 13
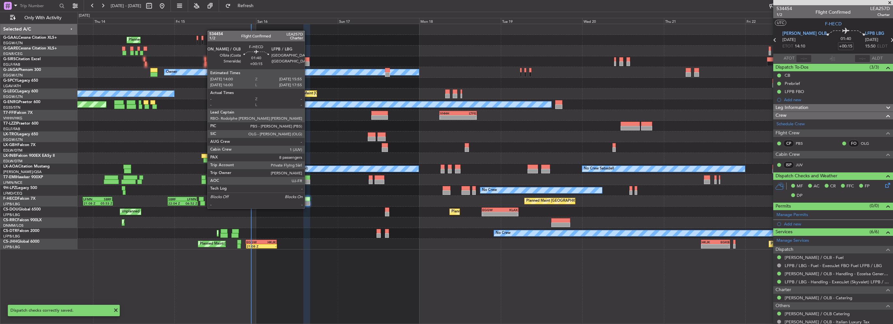
click at [307, 202] on div at bounding box center [306, 203] width 7 height 5
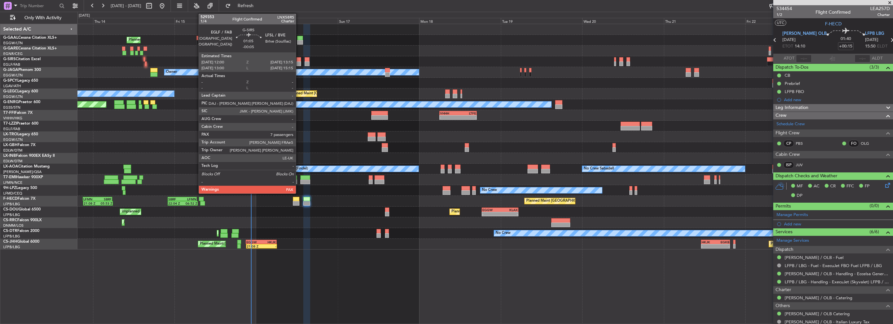
click at [299, 63] on div at bounding box center [298, 63] width 5 height 5
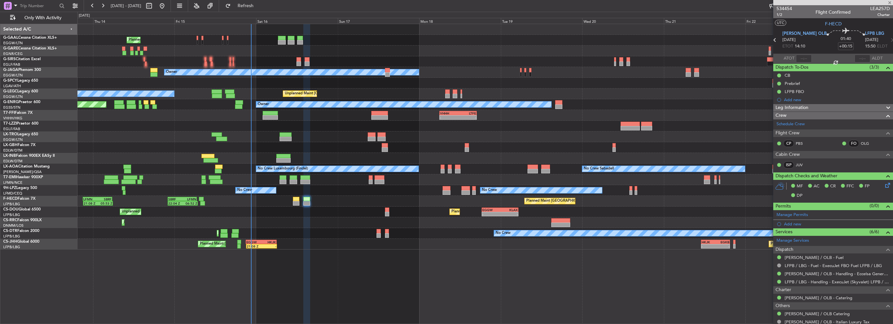
type input "-00:05"
type input "7"
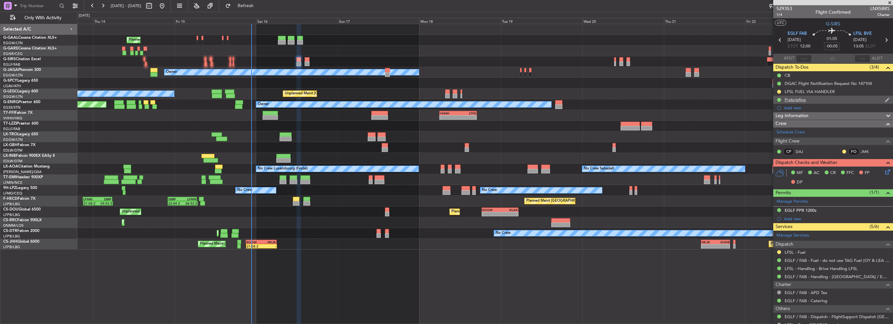
click at [799, 101] on div "Prebriefing" at bounding box center [794, 100] width 21 height 6
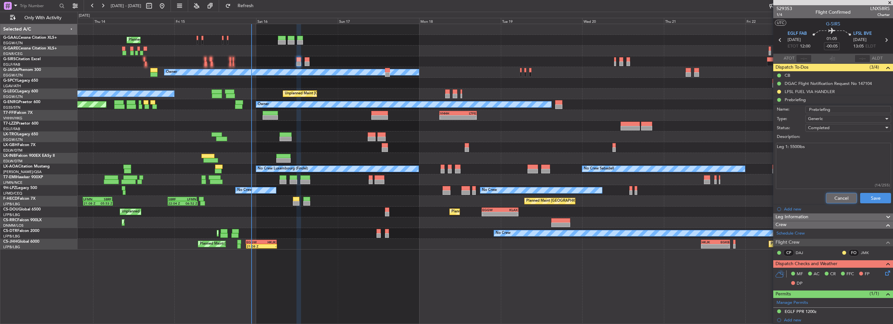
click at [836, 199] on button "Cancel" at bounding box center [841, 198] width 31 height 10
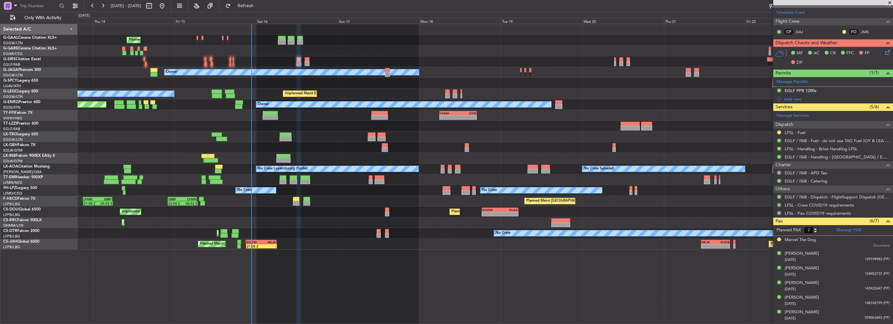
scroll to position [132, 0]
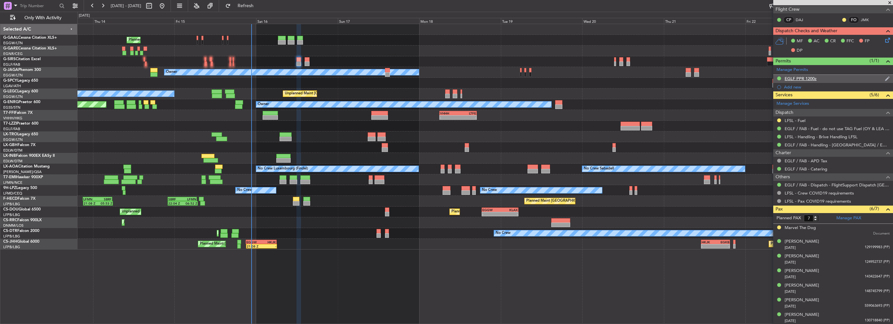
click at [802, 77] on div "EGLF PPR 1200z" at bounding box center [800, 79] width 32 height 6
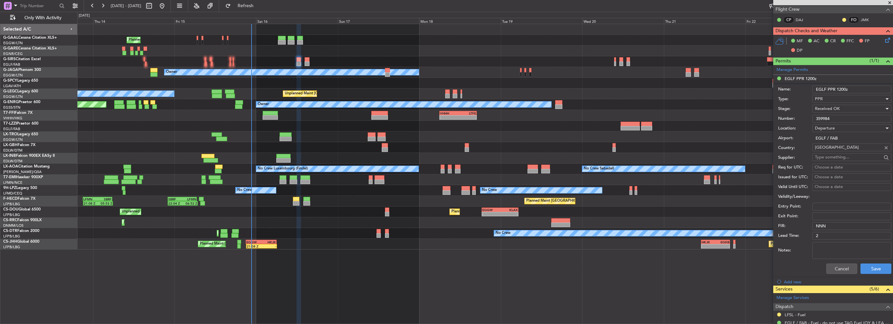
click at [851, 112] on div "Received OK" at bounding box center [849, 109] width 69 height 10
click at [797, 105] on div at bounding box center [446, 162] width 893 height 324
drag, startPoint x: 839, startPoint y: 118, endPoint x: 734, endPoint y: 117, distance: 105.4
click at [759, 116] on fb-app "[DATE] - [DATE] Refresh Quick Links Only With Activity Planned Maint Planned Ma…" at bounding box center [446, 164] width 893 height 319
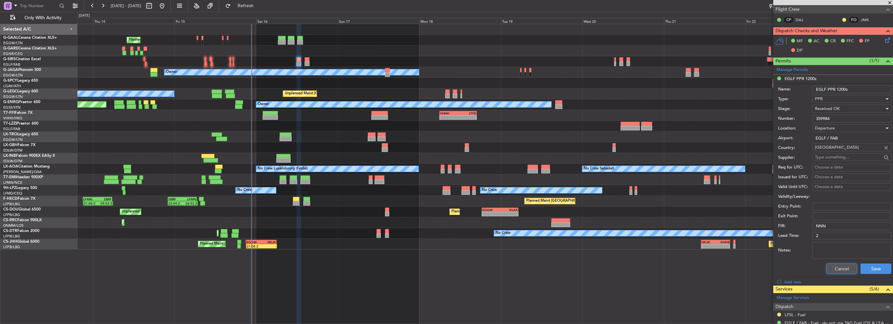
click at [841, 268] on button "Cancel" at bounding box center [841, 269] width 31 height 10
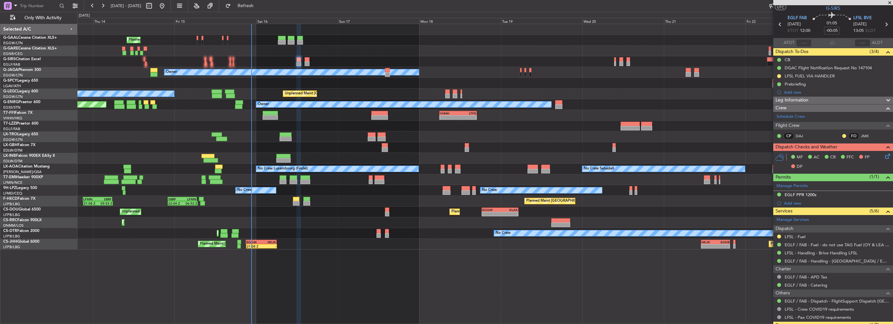
scroll to position [2, 0]
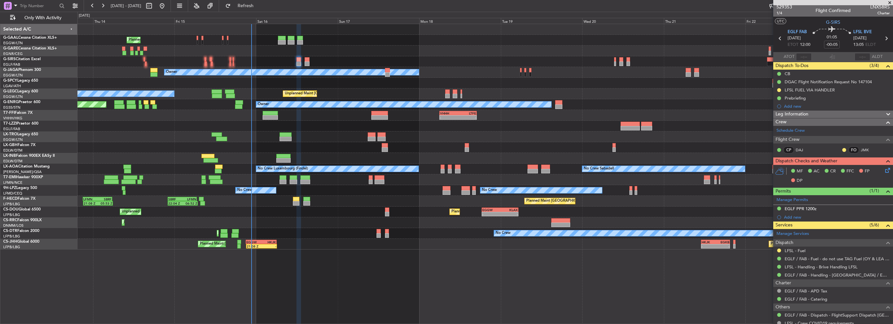
click at [809, 113] on div "Leg Information" at bounding box center [833, 114] width 120 height 7
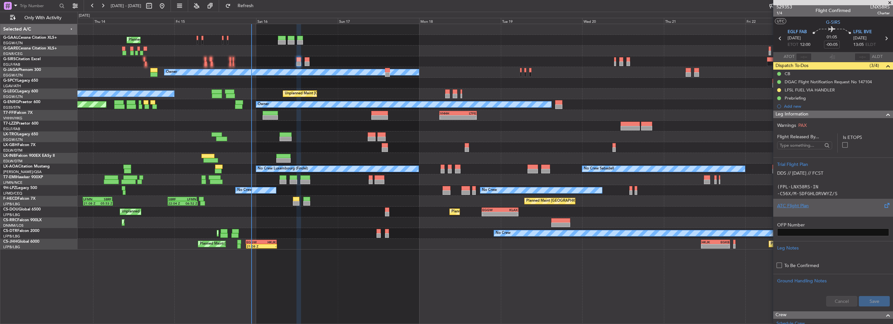
click at [793, 213] on div "ATC Flight Plan" at bounding box center [833, 208] width 120 height 18
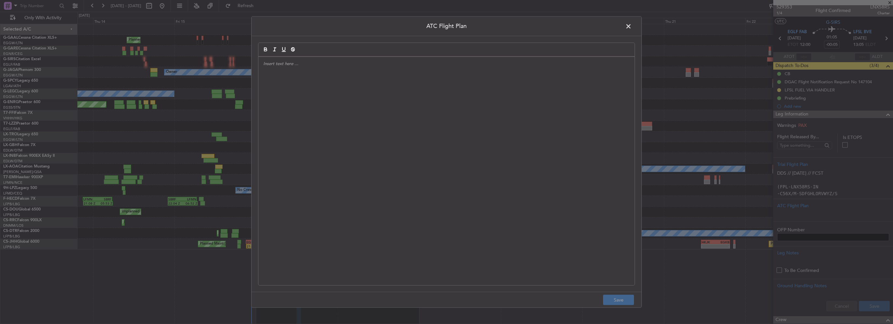
click at [394, 139] on div at bounding box center [446, 171] width 376 height 228
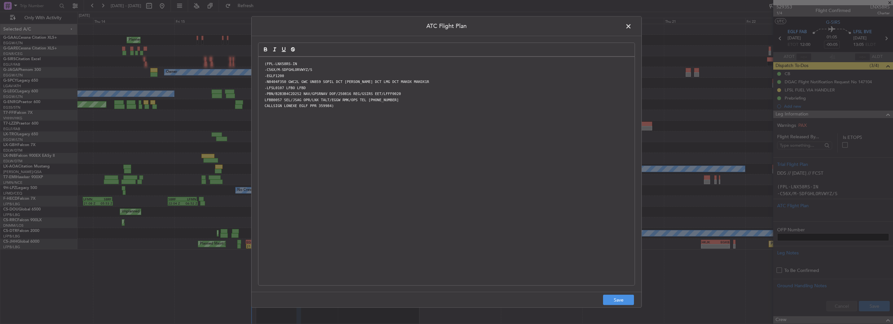
scroll to position [0, 0]
click at [619, 302] on button "Save" at bounding box center [618, 300] width 31 height 10
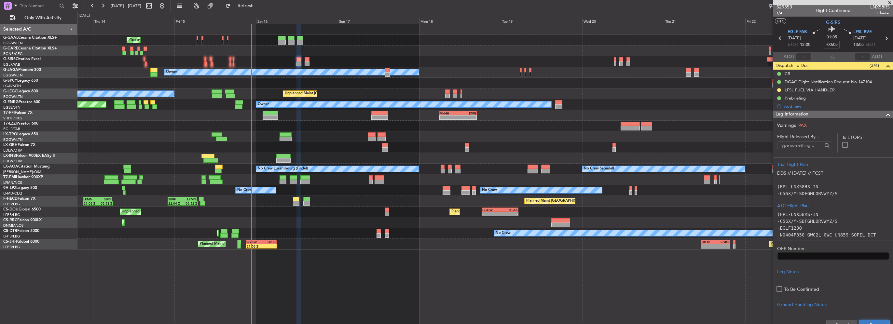
click at [877, 321] on button "Save" at bounding box center [874, 325] width 31 height 10
click at [830, 44] on mat-tooltip-component "Flight Time" at bounding box center [830, 48] width 30 height 17
click at [834, 45] on div "Flight Time" at bounding box center [830, 49] width 21 height 8
click at [833, 45] on input "-00:05" at bounding box center [832, 45] width 16 height 8
click at [834, 44] on input "-00:05" at bounding box center [832, 45] width 16 height 8
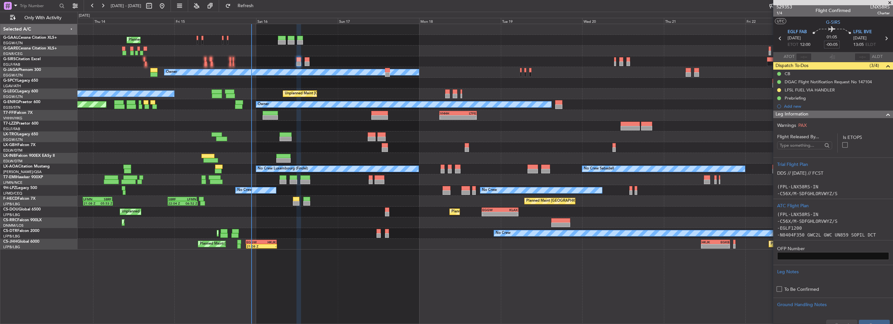
drag, startPoint x: 834, startPoint y: 44, endPoint x: 838, endPoint y: 44, distance: 3.6
click at [838, 44] on div "01:05 -00:05" at bounding box center [831, 38] width 43 height 24
type input "-00:00"
click at [884, 117] on span at bounding box center [888, 116] width 8 height 8
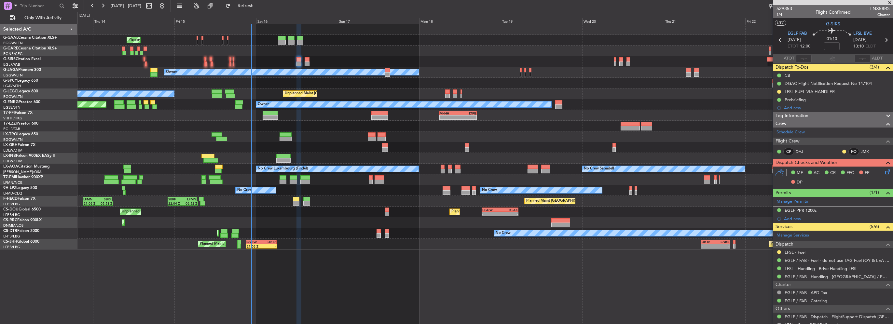
click at [884, 171] on icon at bounding box center [886, 170] width 5 height 5
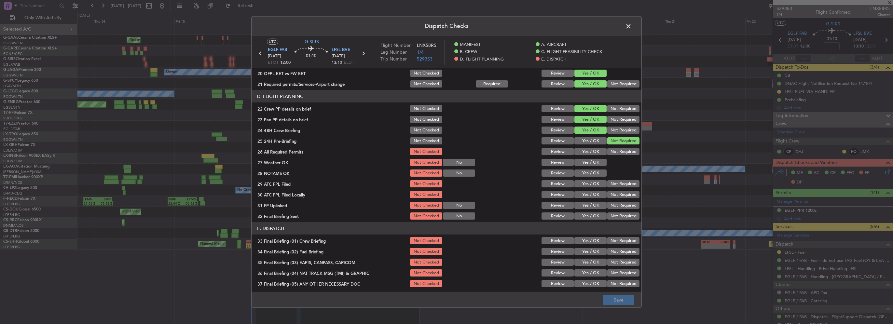
scroll to position [260, 0]
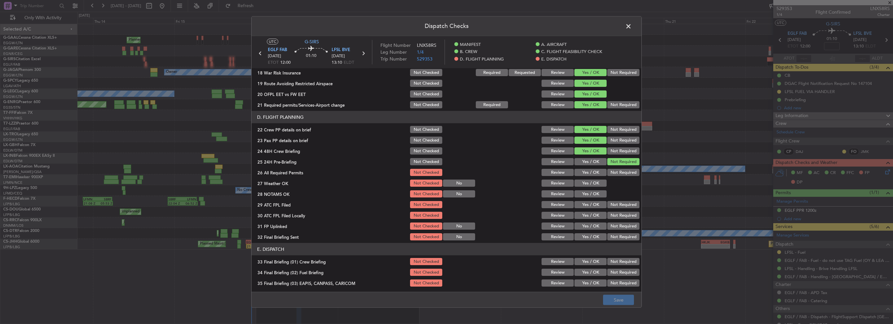
click at [589, 170] on button "Yes / OK" at bounding box center [590, 172] width 32 height 7
drag, startPoint x: 592, startPoint y: 184, endPoint x: 593, endPoint y: 193, distance: 8.5
click at [592, 185] on button "Yes / OK" at bounding box center [590, 183] width 32 height 7
drag, startPoint x: 593, startPoint y: 194, endPoint x: 593, endPoint y: 201, distance: 7.5
click at [593, 194] on button "Yes / OK" at bounding box center [590, 193] width 32 height 7
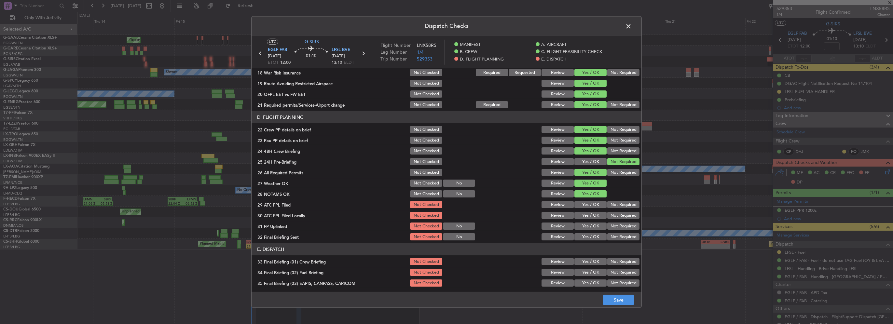
click at [593, 204] on button "Yes / OK" at bounding box center [590, 204] width 32 height 7
click at [607, 212] on button "Not Required" at bounding box center [623, 215] width 32 height 7
click at [588, 229] on button "Yes / OK" at bounding box center [590, 226] width 32 height 7
click at [614, 236] on button "Not Required" at bounding box center [623, 236] width 32 height 7
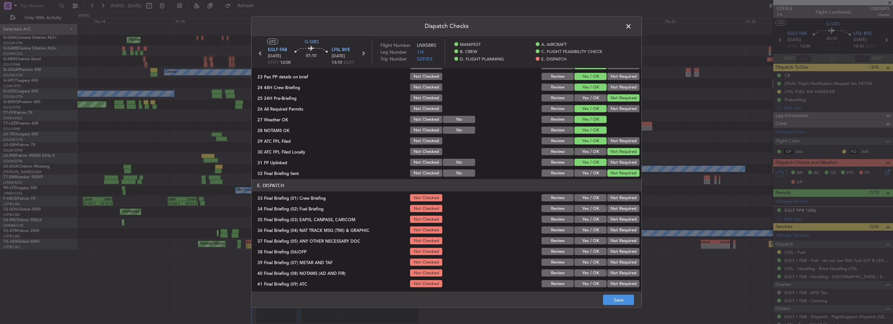
scroll to position [358, 0]
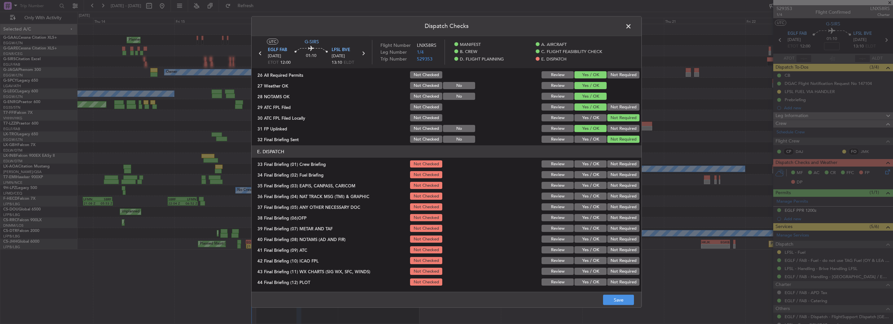
click at [591, 160] on button "Yes / OK" at bounding box center [590, 163] width 32 height 7
click at [594, 173] on button "Yes / OK" at bounding box center [590, 174] width 32 height 7
drag, startPoint x: 614, startPoint y: 186, endPoint x: 614, endPoint y: 195, distance: 8.8
click at [614, 187] on button "Not Required" at bounding box center [623, 185] width 32 height 7
drag, startPoint x: 614, startPoint y: 195, endPoint x: 618, endPoint y: 197, distance: 4.1
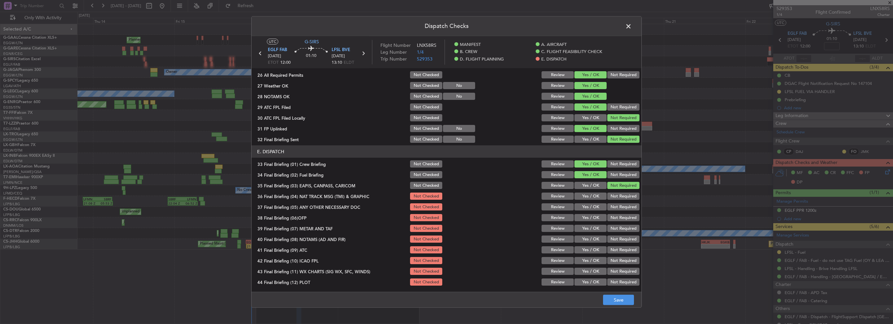
click at [614, 195] on button "Not Required" at bounding box center [623, 196] width 32 height 7
drag, startPoint x: 592, startPoint y: 206, endPoint x: 589, endPoint y: 216, distance: 11.2
click at [592, 207] on button "Yes / OK" at bounding box center [590, 206] width 32 height 7
drag, startPoint x: 589, startPoint y: 217, endPoint x: 589, endPoint y: 229, distance: 12.0
click at [588, 219] on button "Yes / OK" at bounding box center [590, 217] width 32 height 7
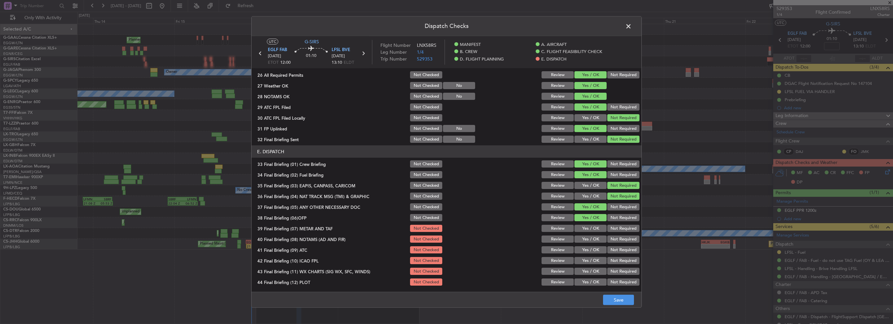
drag, startPoint x: 589, startPoint y: 229, endPoint x: 589, endPoint y: 239, distance: 9.8
click at [589, 232] on div "Yes / OK" at bounding box center [589, 228] width 33 height 9
click at [588, 246] on section "E. DISPATCH 33 Final Briefing (01) Crew Briefing Not Checked Review Yes / OK No…" at bounding box center [447, 215] width 390 height 141
drag, startPoint x: 590, startPoint y: 226, endPoint x: 590, endPoint y: 231, distance: 5.2
click at [590, 227] on button "Yes / OK" at bounding box center [590, 228] width 32 height 7
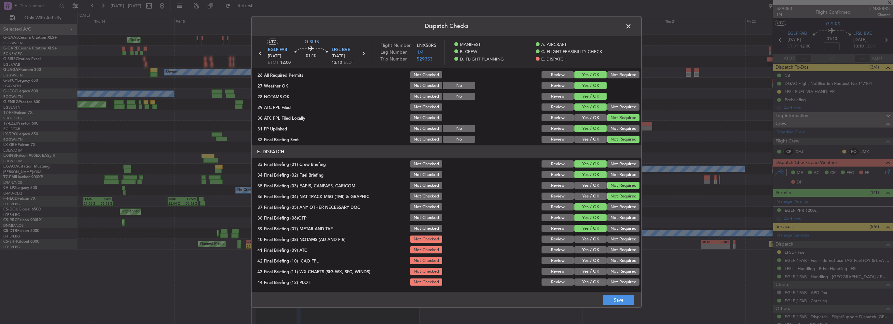
click at [590, 242] on button "Yes / OK" at bounding box center [590, 239] width 32 height 7
click at [590, 254] on section "E. DISPATCH 33 Final Briefing (01) Crew Briefing Not Checked Review Yes / OK No…" at bounding box center [447, 215] width 390 height 141
drag, startPoint x: 591, startPoint y: 251, endPoint x: 590, endPoint y: 261, distance: 10.5
click at [590, 251] on button "Yes / OK" at bounding box center [590, 249] width 32 height 7
click at [590, 261] on button "Yes / OK" at bounding box center [590, 260] width 32 height 7
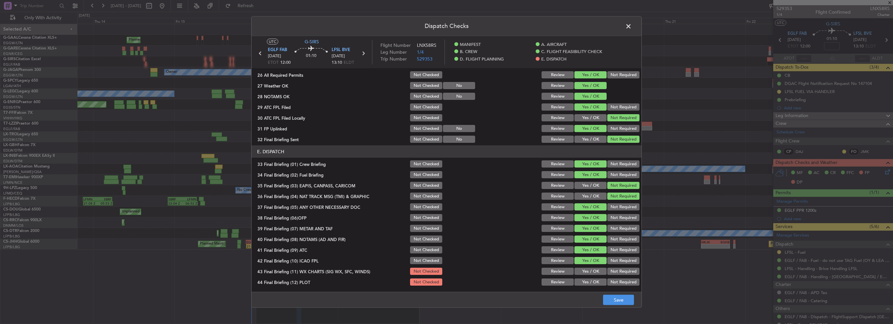
drag, startPoint x: 591, startPoint y: 269, endPoint x: 593, endPoint y: 285, distance: 15.8
click at [591, 271] on button "Yes / OK" at bounding box center [590, 271] width 32 height 7
click at [593, 285] on button "Yes / OK" at bounding box center [590, 282] width 32 height 7
drag, startPoint x: 616, startPoint y: 295, endPoint x: 622, endPoint y: 296, distance: 6.0
click at [617, 295] on button "Save" at bounding box center [618, 300] width 31 height 10
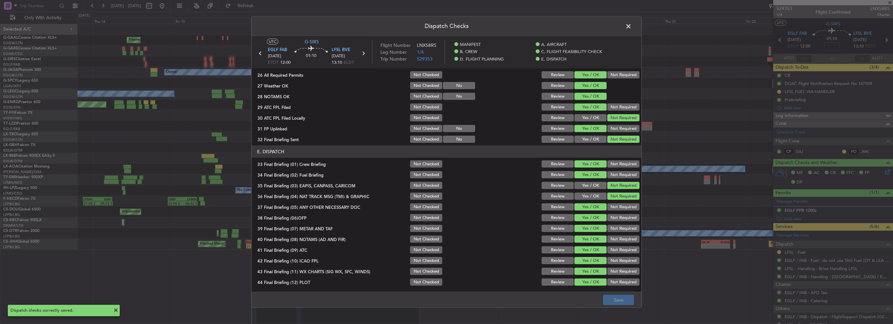
click at [632, 25] on span at bounding box center [632, 27] width 0 height 13
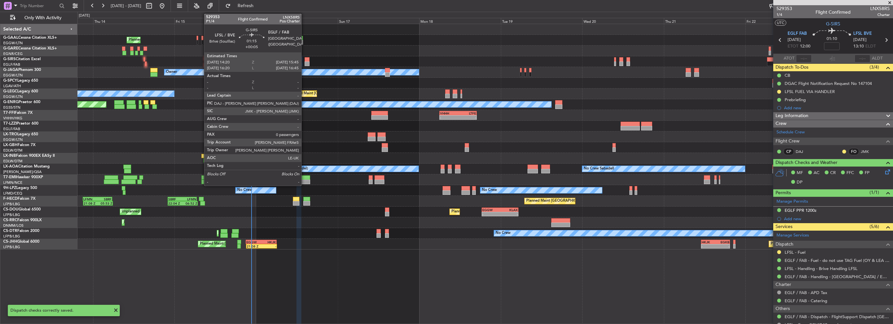
click at [305, 61] on div at bounding box center [307, 63] width 5 height 5
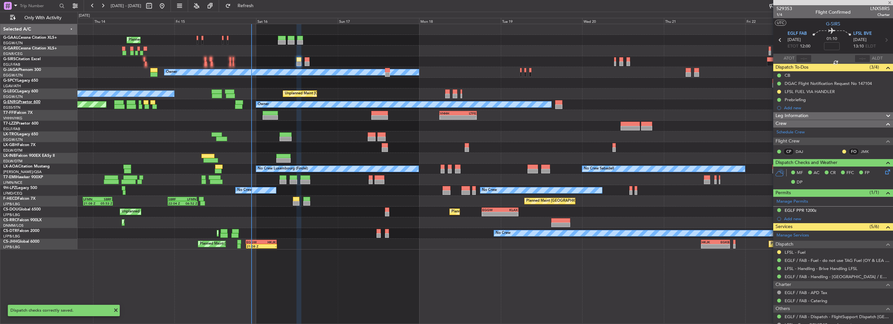
type input "+00:05"
type input "0"
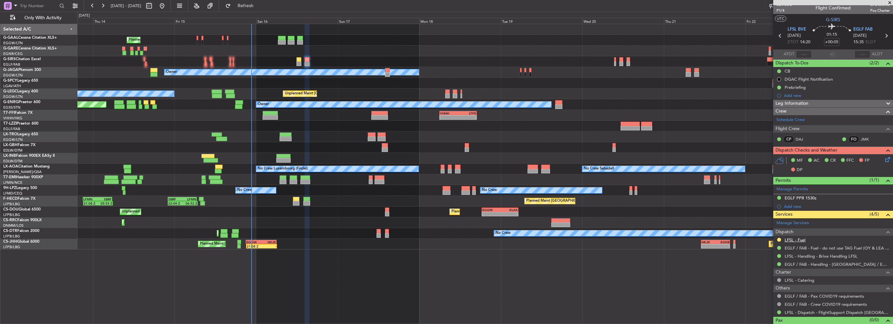
scroll to position [0, 0]
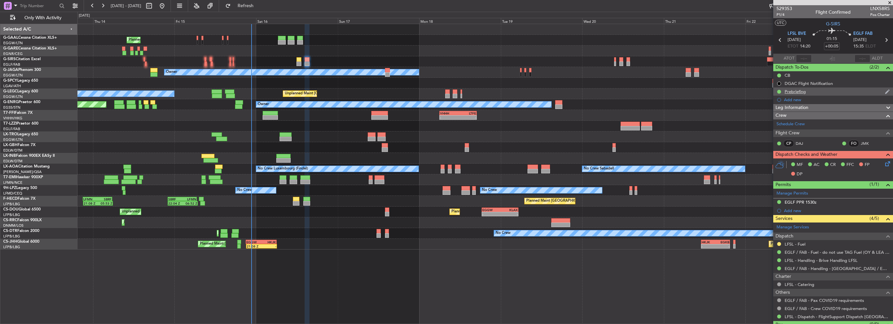
click at [807, 95] on div "Prebriefing" at bounding box center [833, 92] width 120 height 8
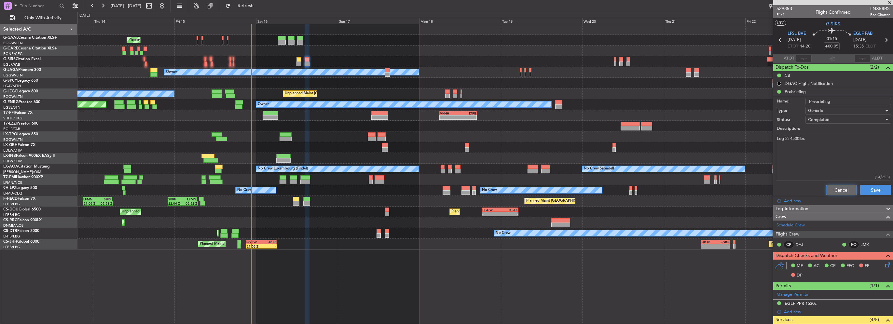
click at [841, 185] on button "Cancel" at bounding box center [841, 190] width 31 height 10
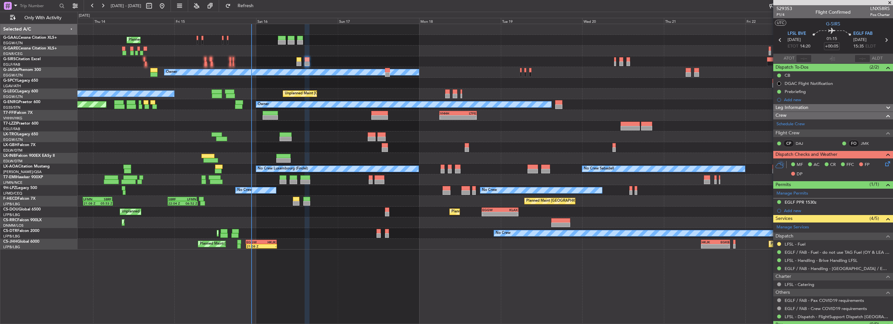
drag, startPoint x: 811, startPoint y: 200, endPoint x: 817, endPoint y: 206, distance: 9.0
click at [811, 200] on div "EGLF PPR 1530z" at bounding box center [800, 202] width 32 height 6
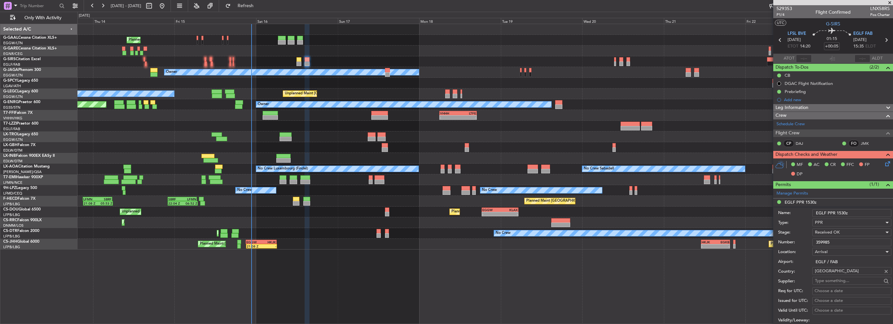
drag, startPoint x: 837, startPoint y: 241, endPoint x: 769, endPoint y: 241, distance: 67.4
click at [782, 241] on div "Number: 359985" at bounding box center [834, 243] width 113 height 10
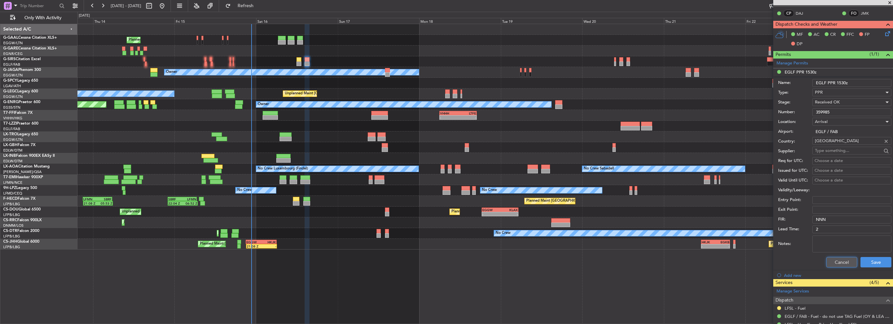
click at [826, 264] on button "Cancel" at bounding box center [841, 262] width 31 height 10
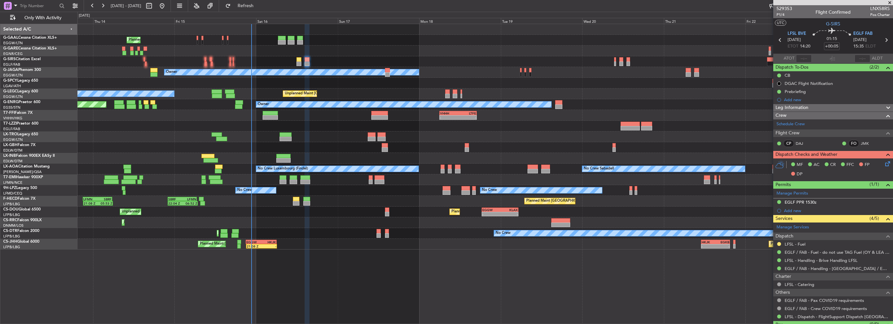
click at [806, 105] on span "Leg Information" at bounding box center [791, 107] width 33 height 7
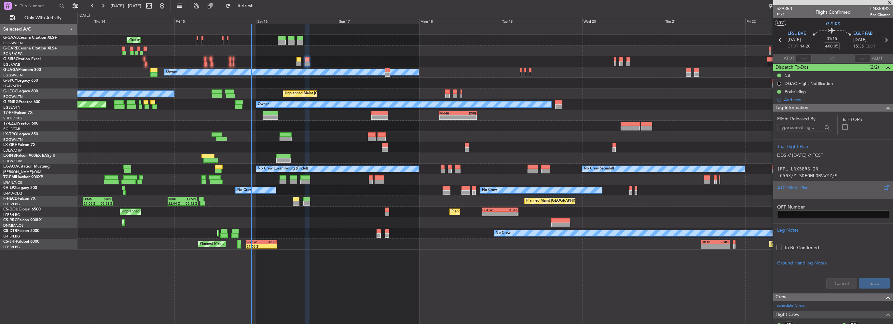
click at [795, 188] on div "ATC Flight Plan" at bounding box center [833, 187] width 112 height 7
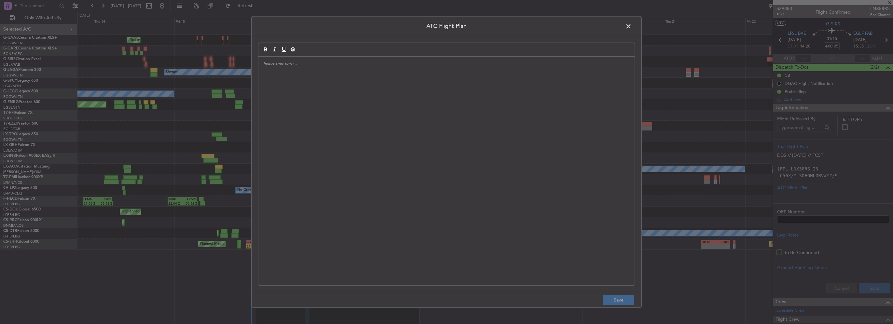
click at [393, 137] on div at bounding box center [446, 171] width 376 height 228
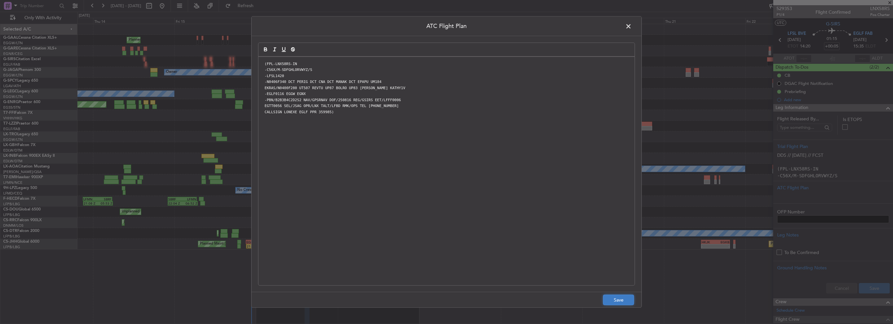
click at [613, 303] on button "Save" at bounding box center [618, 300] width 31 height 10
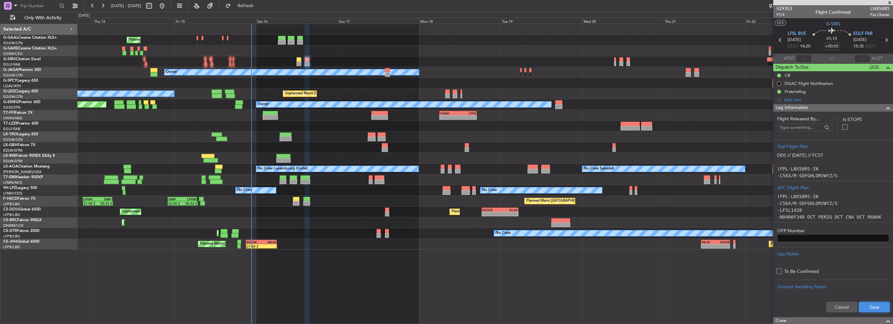
click at [868, 307] on button "Save" at bounding box center [874, 307] width 31 height 10
click at [836, 109] on div "Leg Information" at bounding box center [833, 107] width 120 height 7
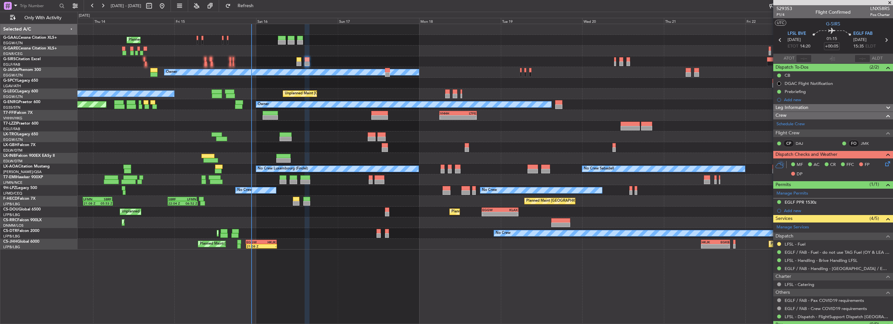
click at [878, 163] on div "MF AC CR FFC FP DP" at bounding box center [836, 169] width 96 height 19
click at [884, 161] on icon at bounding box center [886, 162] width 5 height 5
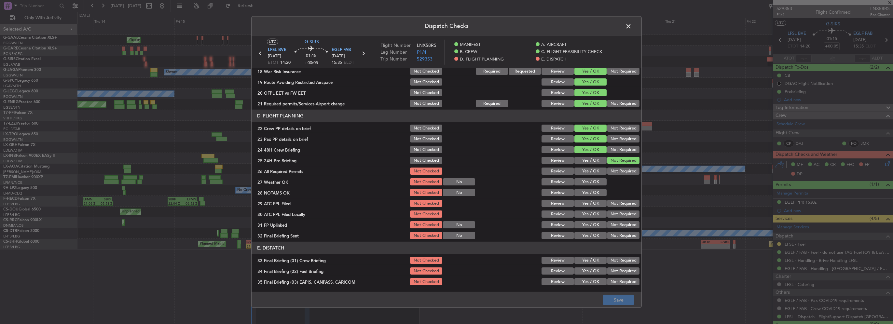
scroll to position [293, 0]
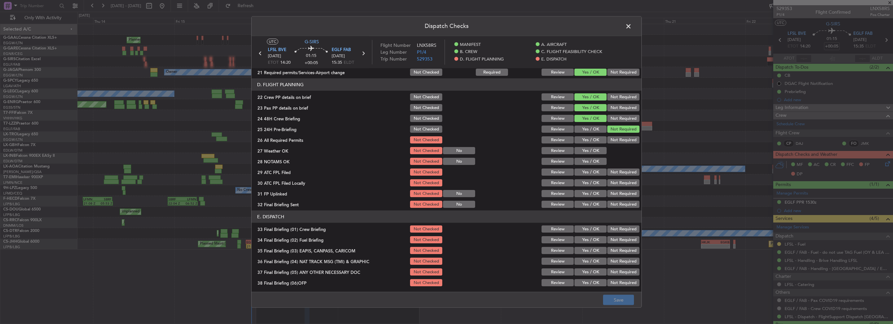
click at [588, 141] on button "Yes / OK" at bounding box center [590, 139] width 32 height 7
click at [591, 149] on button "Yes / OK" at bounding box center [590, 150] width 32 height 7
click at [593, 158] on button "Yes / OK" at bounding box center [590, 161] width 32 height 7
click at [594, 171] on button "Yes / OK" at bounding box center [590, 172] width 32 height 7
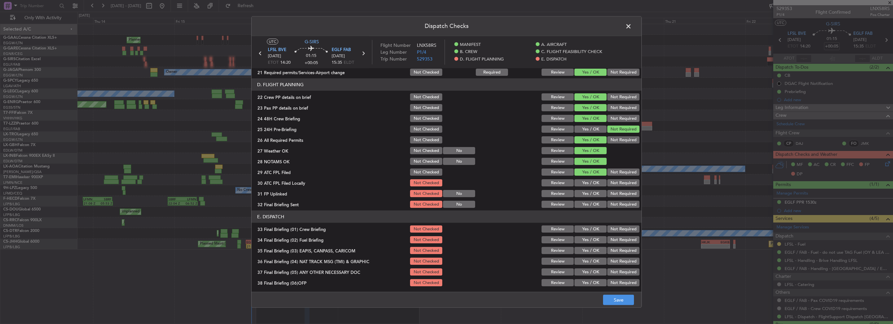
click at [597, 180] on button "Yes / OK" at bounding box center [590, 182] width 32 height 7
click at [608, 186] on div "Not Required" at bounding box center [622, 182] width 33 height 9
click at [615, 181] on button "Not Required" at bounding box center [623, 182] width 32 height 7
click at [599, 193] on button "Yes / OK" at bounding box center [590, 193] width 32 height 7
click at [621, 205] on button "Not Required" at bounding box center [623, 204] width 32 height 7
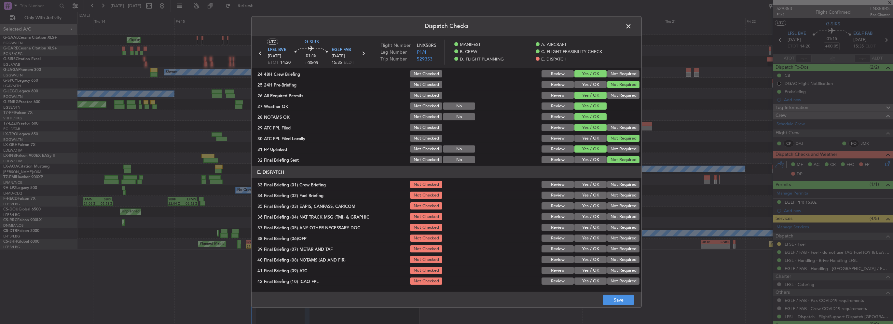
scroll to position [358, 0]
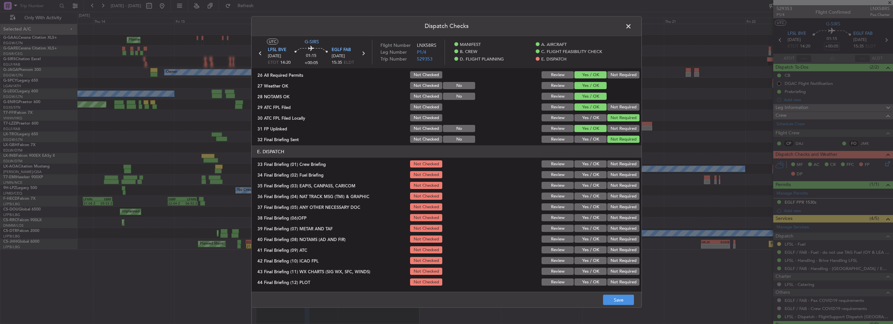
click at [589, 164] on button "Yes / OK" at bounding box center [590, 163] width 32 height 7
drag, startPoint x: 591, startPoint y: 174, endPoint x: 595, endPoint y: 177, distance: 5.1
click at [591, 174] on button "Yes / OK" at bounding box center [590, 174] width 32 height 7
click at [613, 187] on button "Not Required" at bounding box center [623, 185] width 32 height 7
click at [614, 193] on button "Not Required" at bounding box center [623, 196] width 32 height 7
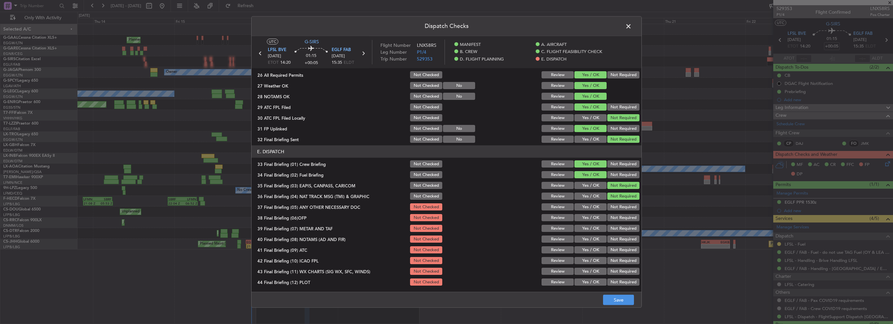
drag, startPoint x: 595, startPoint y: 207, endPoint x: 596, endPoint y: 214, distance: 6.9
click at [595, 208] on button "Yes / OK" at bounding box center [590, 206] width 32 height 7
drag, startPoint x: 596, startPoint y: 218, endPoint x: 597, endPoint y: 223, distance: 5.0
click at [596, 218] on button "Yes / OK" at bounding box center [590, 217] width 32 height 7
click at [597, 226] on button "Yes / OK" at bounding box center [590, 228] width 32 height 7
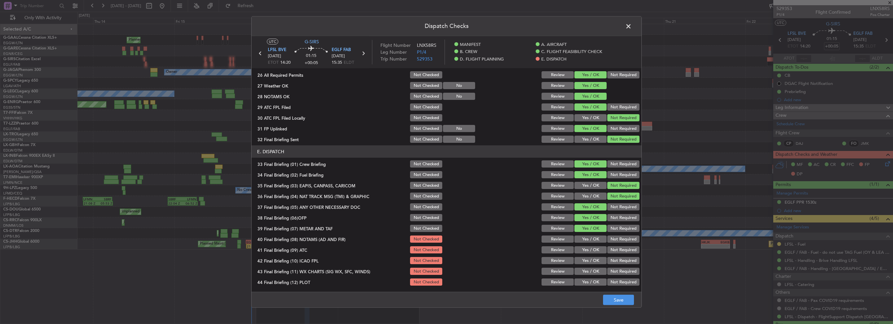
drag, startPoint x: 596, startPoint y: 235, endPoint x: 595, endPoint y: 244, distance: 8.5
click at [595, 236] on button "Yes / OK" at bounding box center [590, 239] width 32 height 7
click at [593, 251] on button "Yes / OK" at bounding box center [590, 249] width 32 height 7
click at [592, 263] on button "Yes / OK" at bounding box center [590, 260] width 32 height 7
click at [590, 269] on button "Yes / OK" at bounding box center [590, 271] width 32 height 7
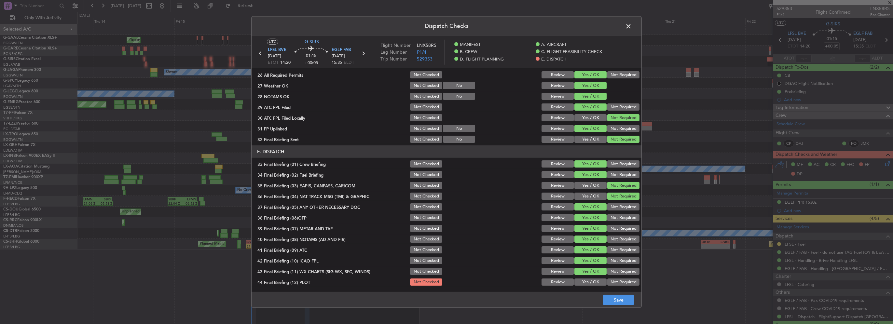
click at [592, 283] on button "Yes / OK" at bounding box center [590, 282] width 32 height 7
click at [607, 298] on button "Save" at bounding box center [618, 300] width 31 height 10
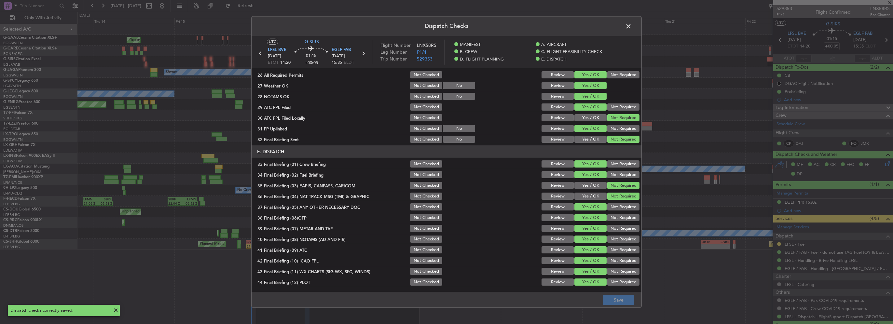
click at [632, 28] on span at bounding box center [632, 27] width 0 height 13
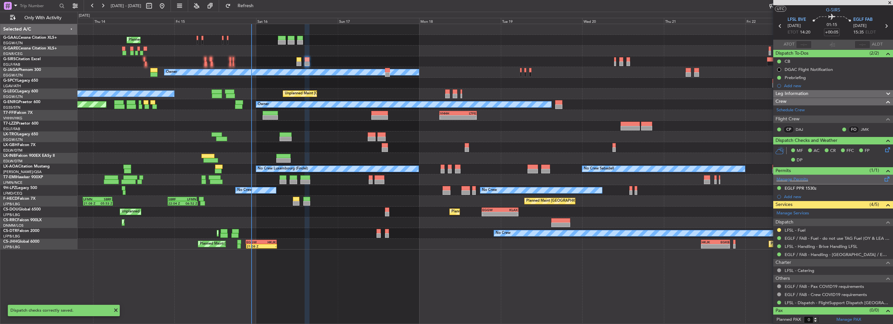
scroll to position [0, 0]
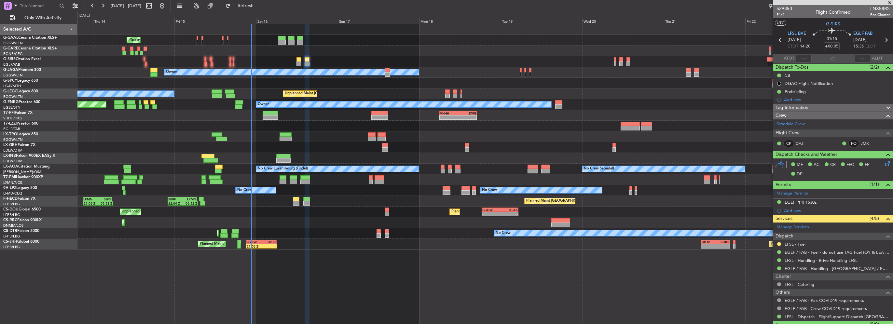
click at [294, 64] on div "Planned Maint [GEOGRAPHIC_DATA] ([GEOGRAPHIC_DATA])" at bounding box center [484, 61] width 815 height 11
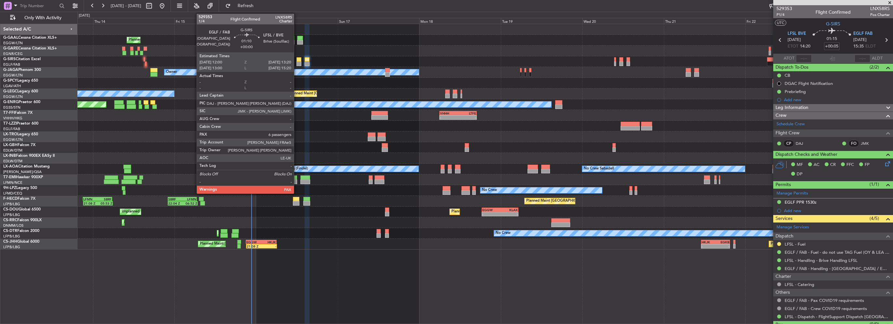
click at [297, 64] on div at bounding box center [298, 63] width 5 height 5
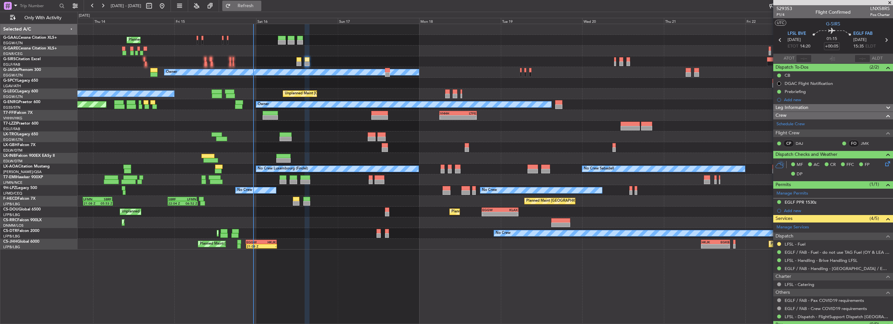
click at [259, 5] on span "Refresh" at bounding box center [245, 6] width 27 height 5
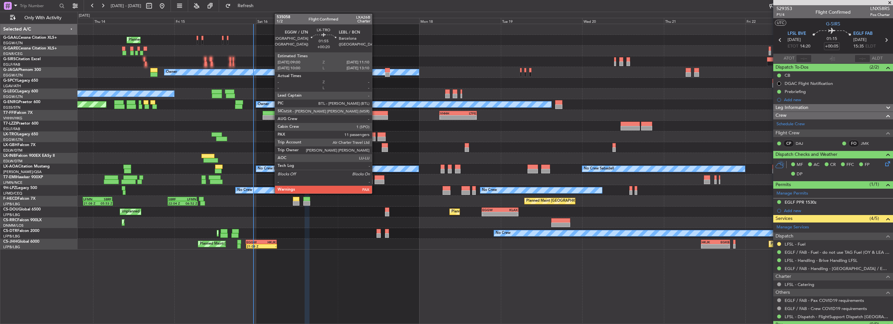
click at [372, 139] on div at bounding box center [371, 139] width 7 height 5
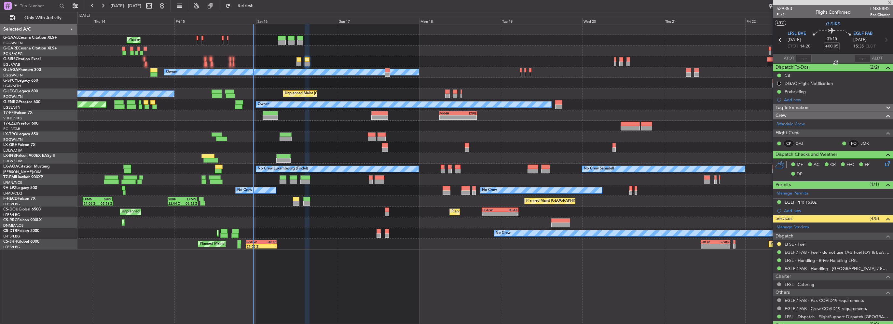
type input "+00:20"
type input "12"
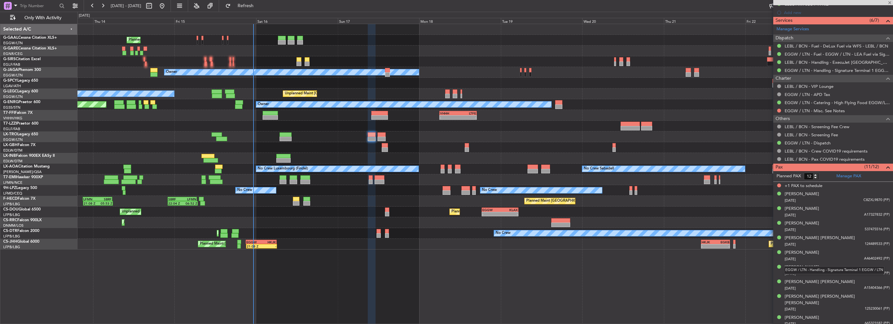
scroll to position [254, 0]
